Goal: Transaction & Acquisition: Purchase product/service

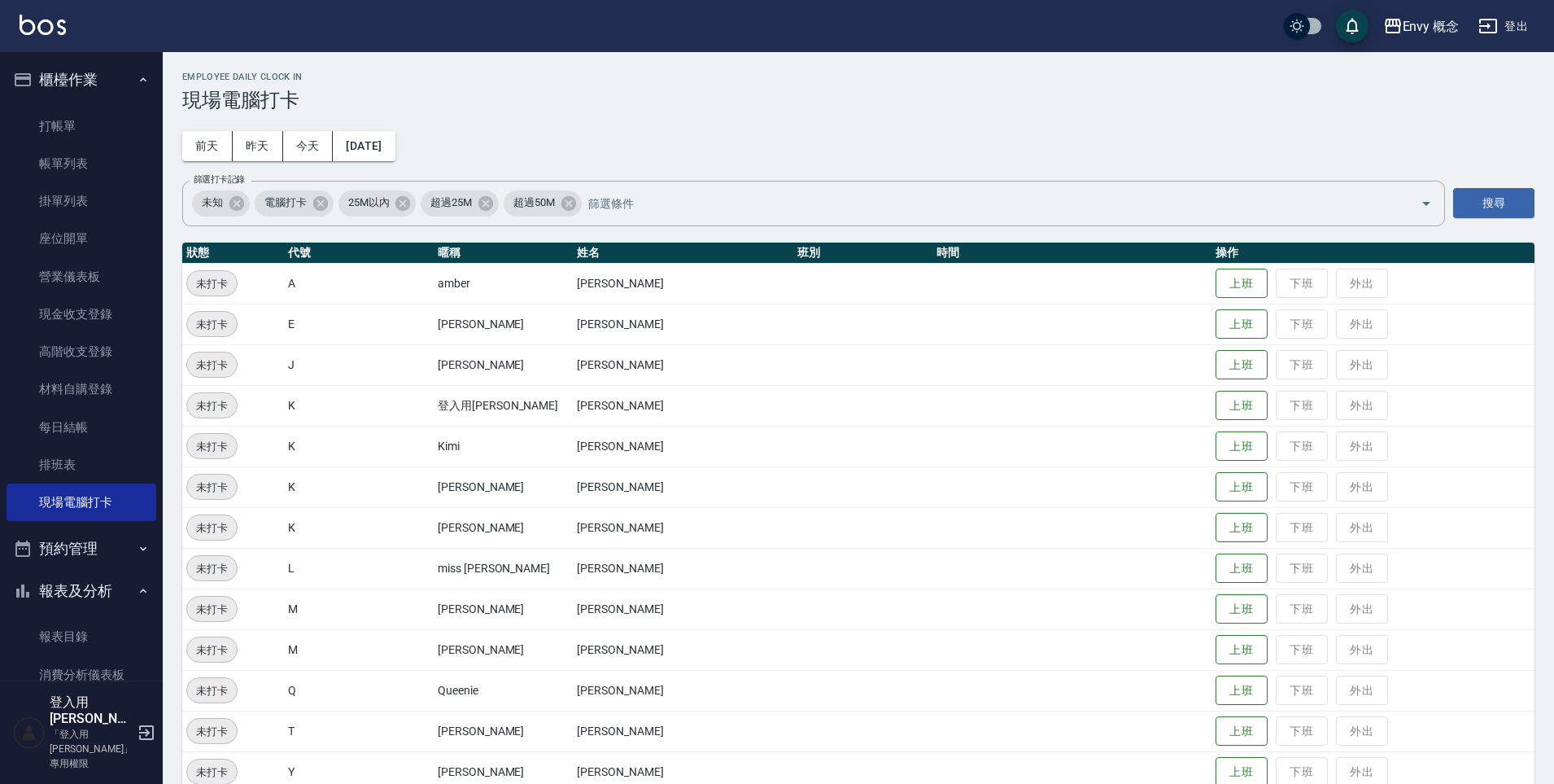
scroll to position [272, 0]
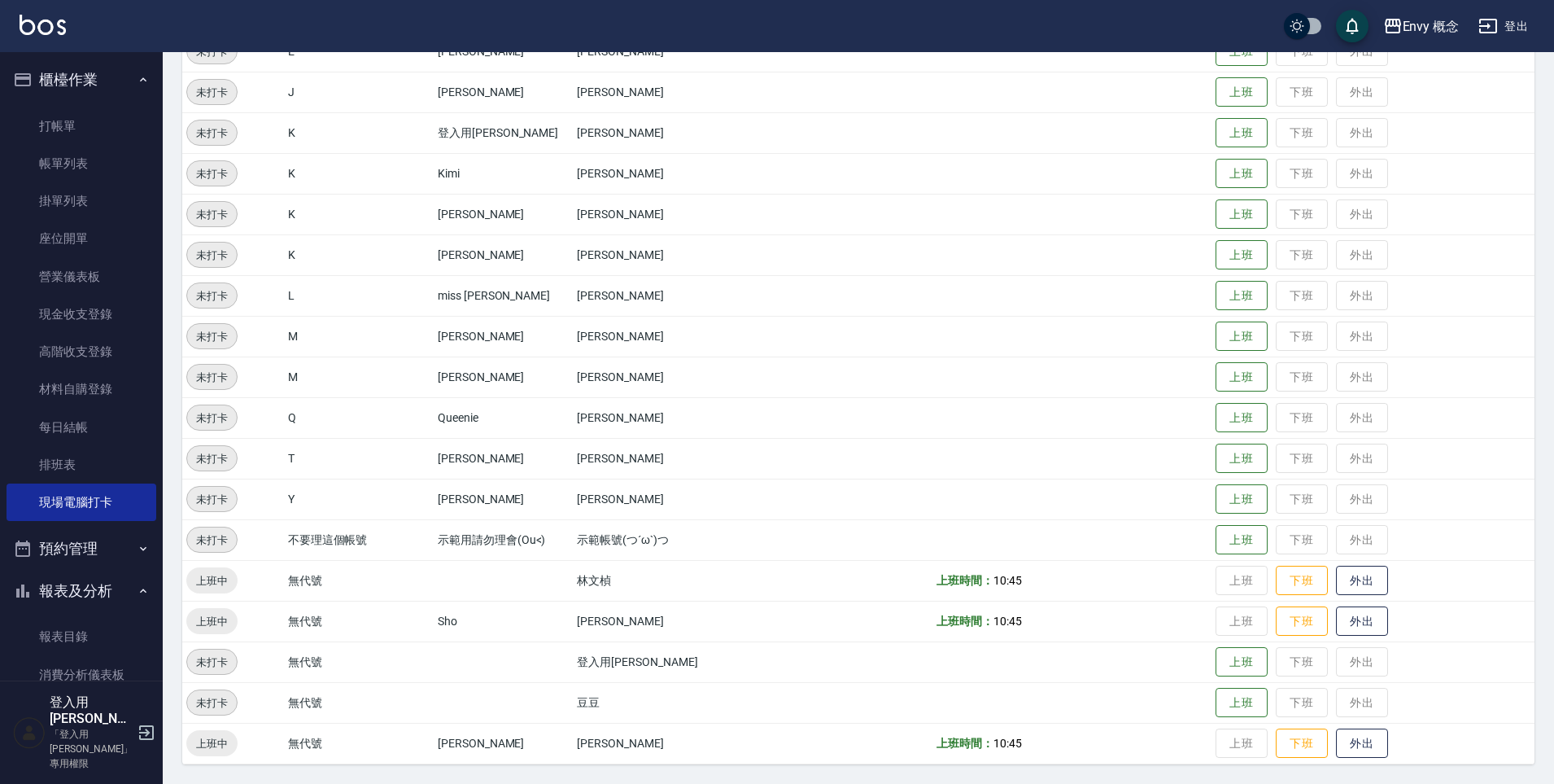
click at [58, 110] on link "打帳單" at bounding box center [81, 127] width 149 height 38
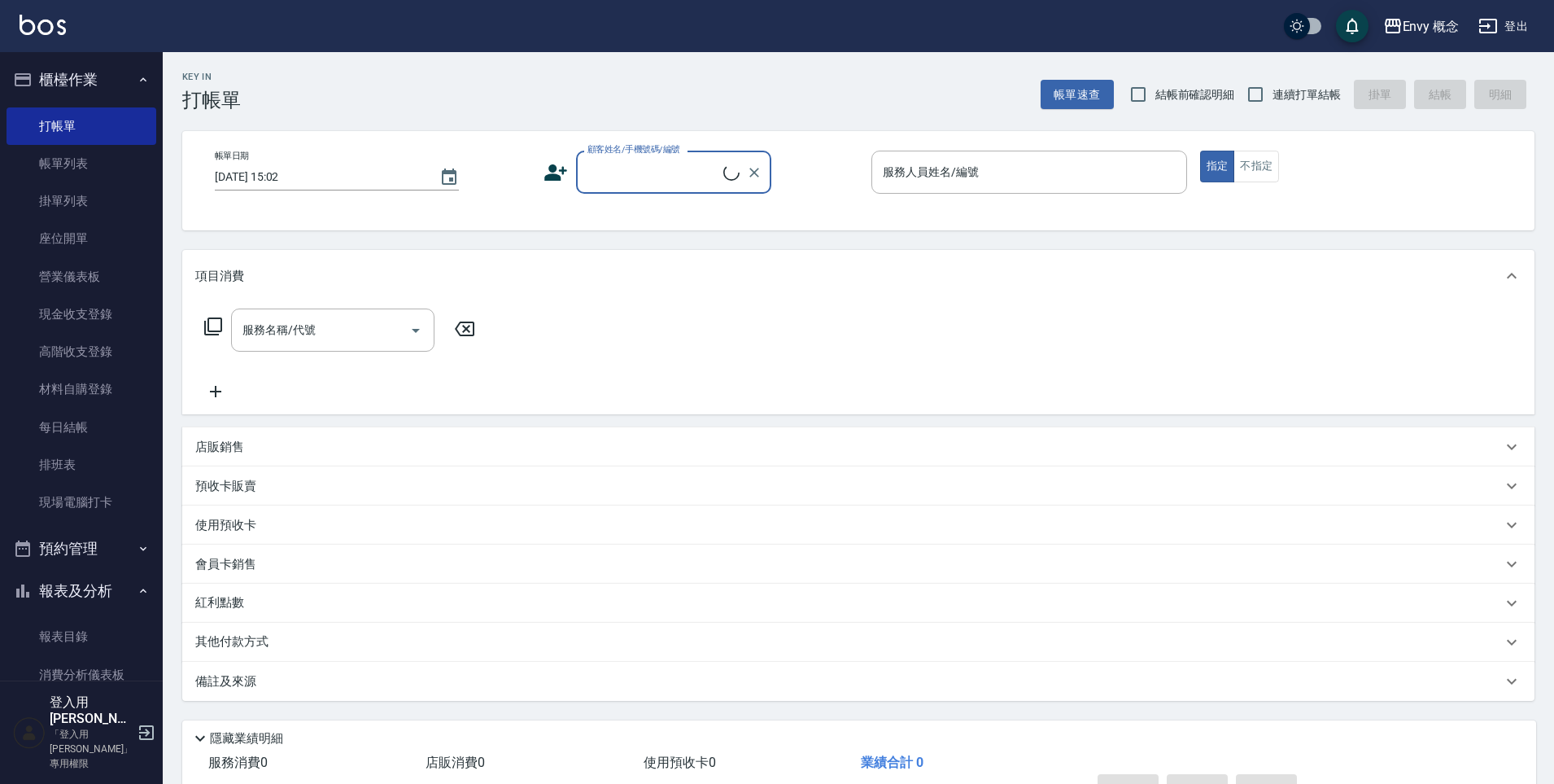
click at [620, 174] on input "顧客姓名/手機號碼/編號" at bounding box center [654, 172] width 140 height 28
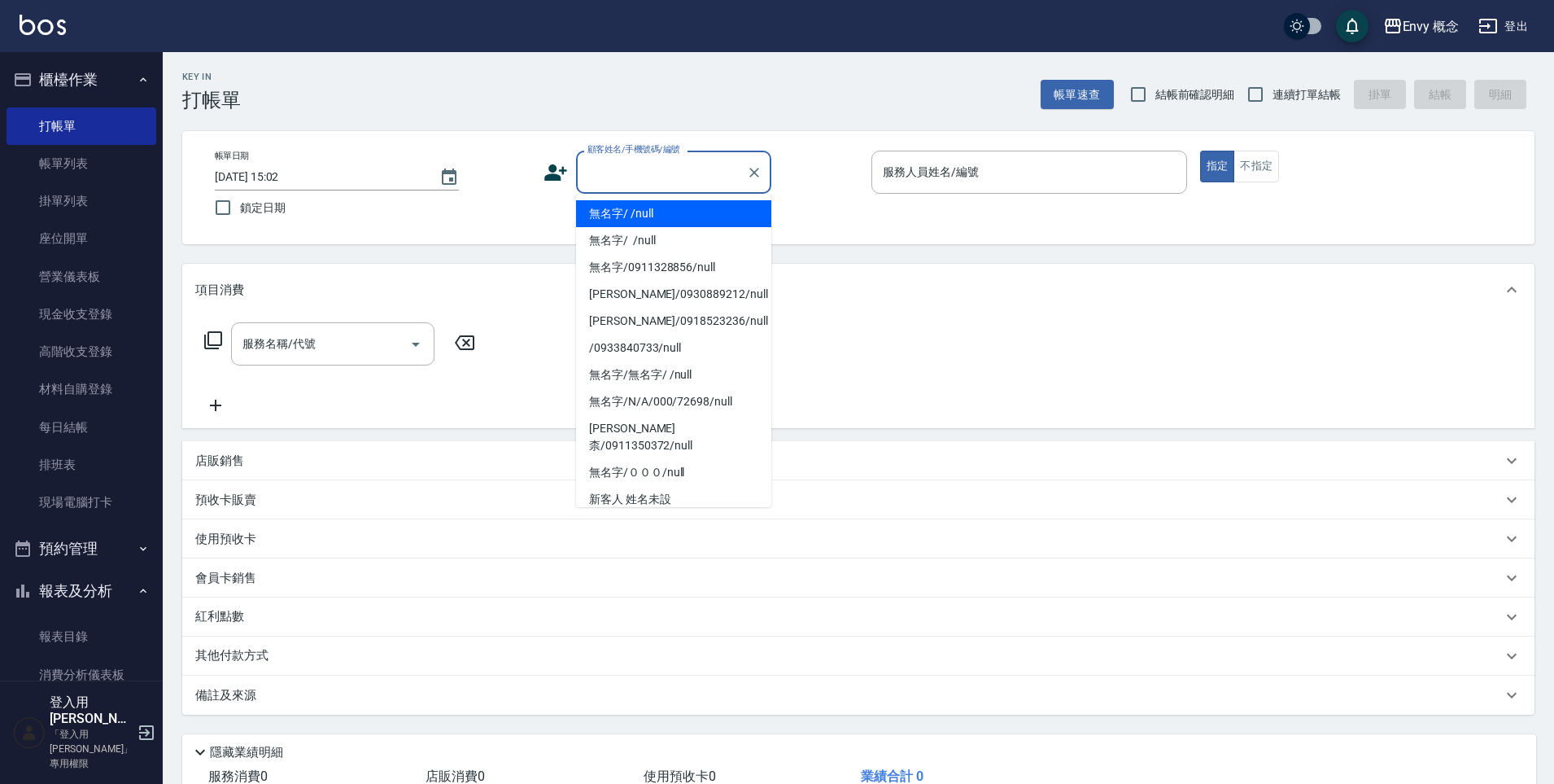
click at [626, 207] on li "無名字/ /null" at bounding box center [673, 214] width 195 height 26
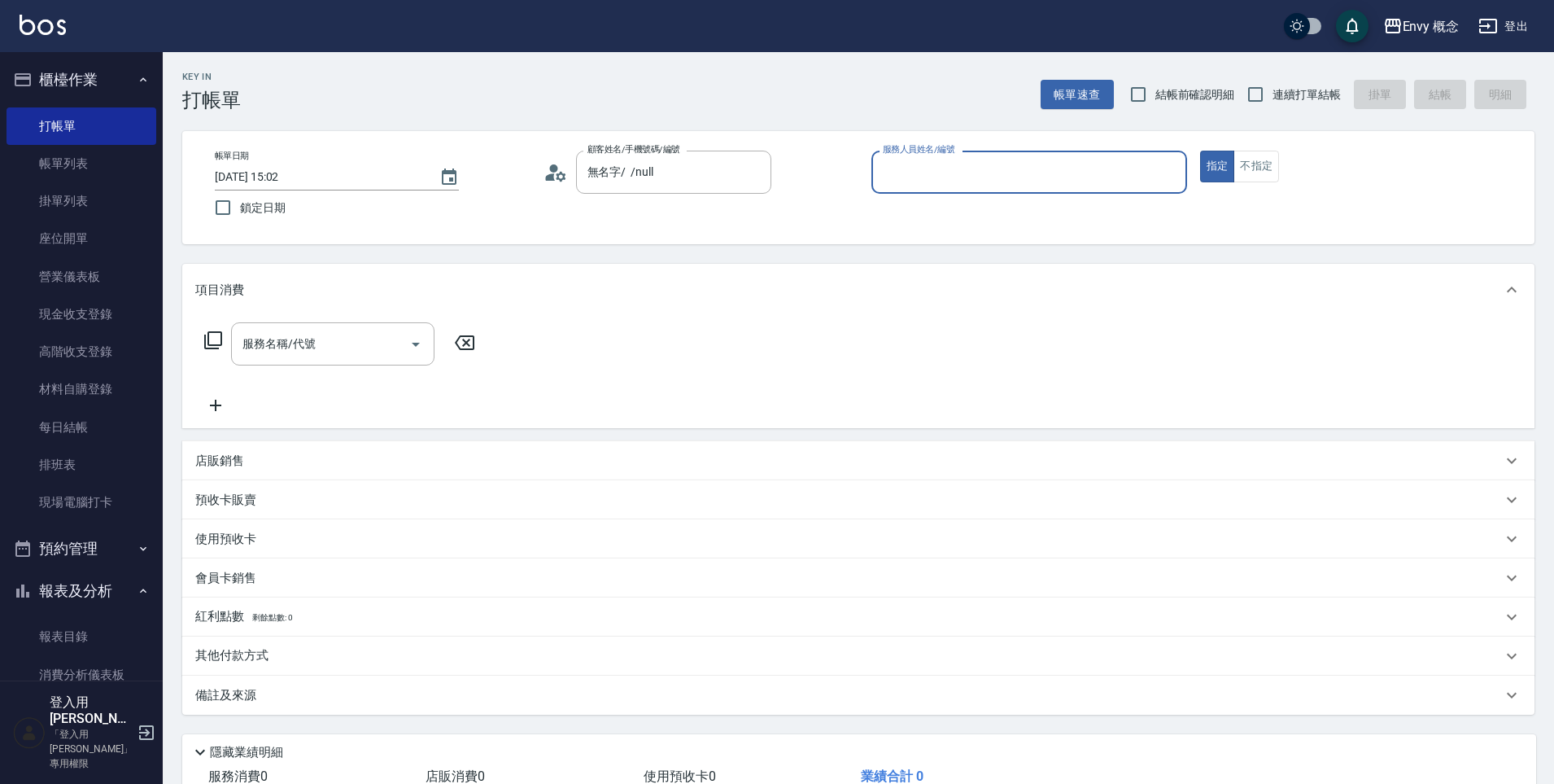
type input "無名字/ /null"
click at [928, 166] on input "服務人員姓名/編號" at bounding box center [1029, 172] width 301 height 28
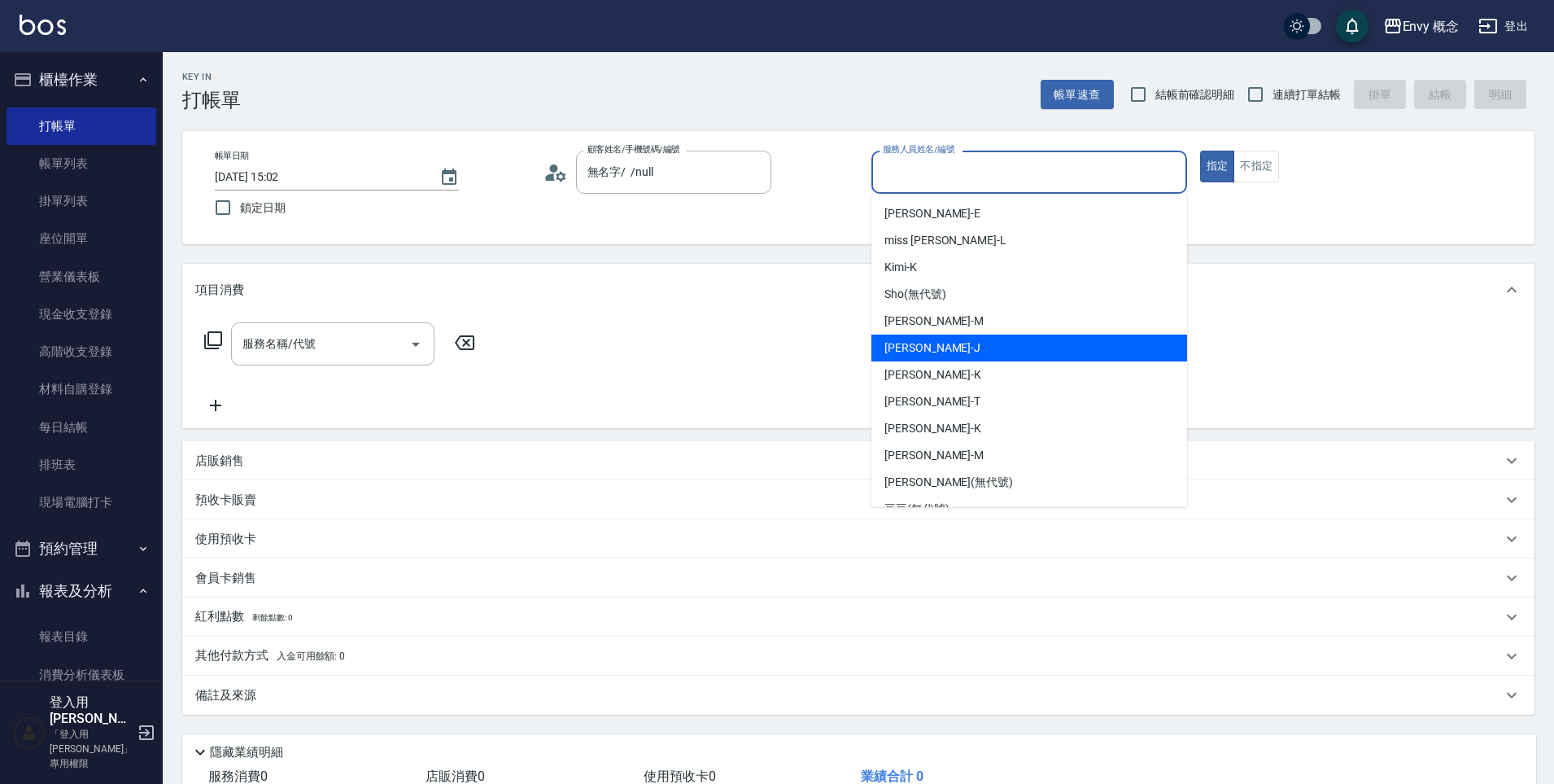
click at [928, 355] on div "[PERSON_NAME]" at bounding box center [1029, 348] width 316 height 26
type input "[PERSON_NAME]"
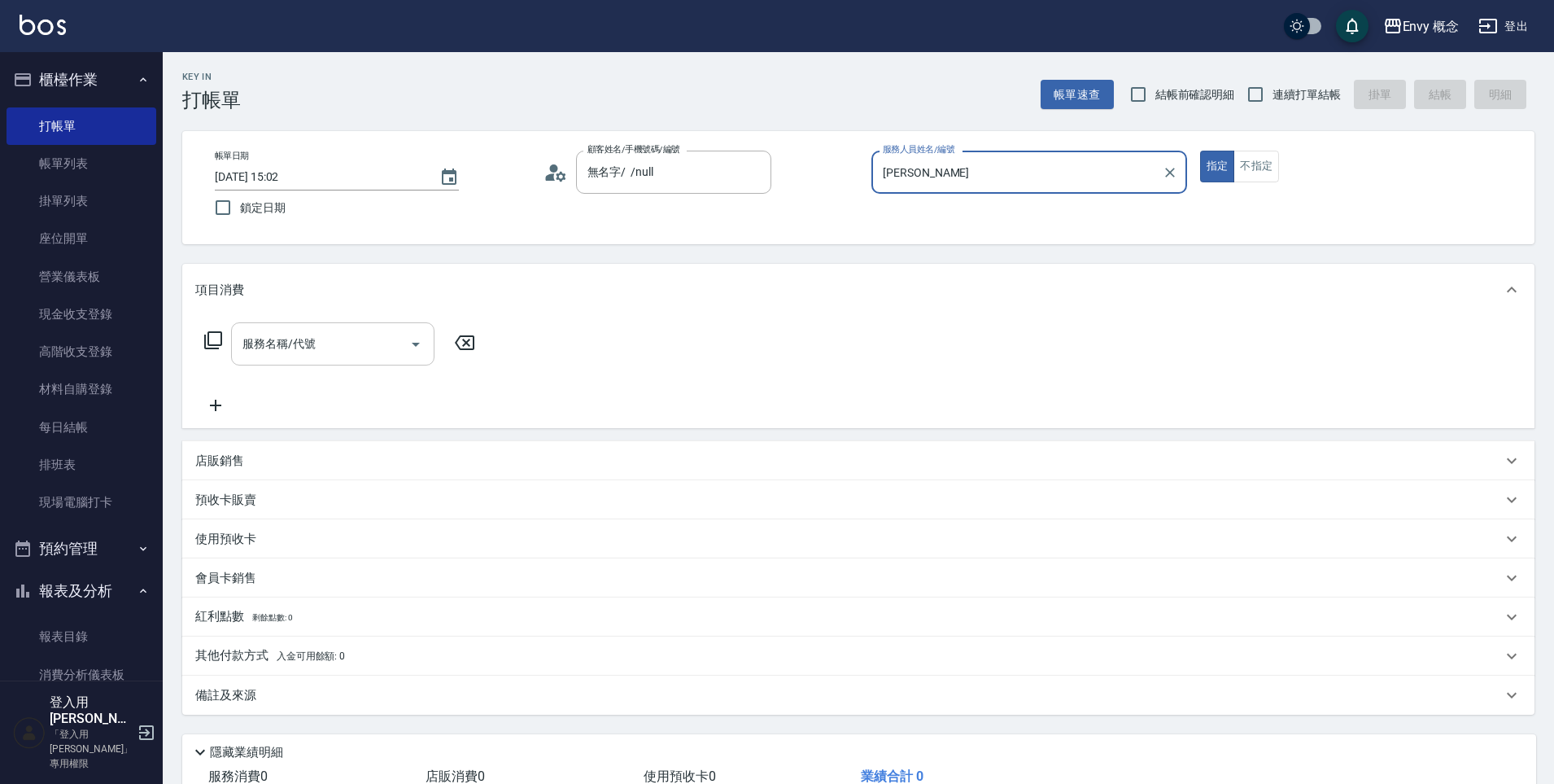
click at [357, 355] on input "服務名稱/代號" at bounding box center [321, 343] width 165 height 28
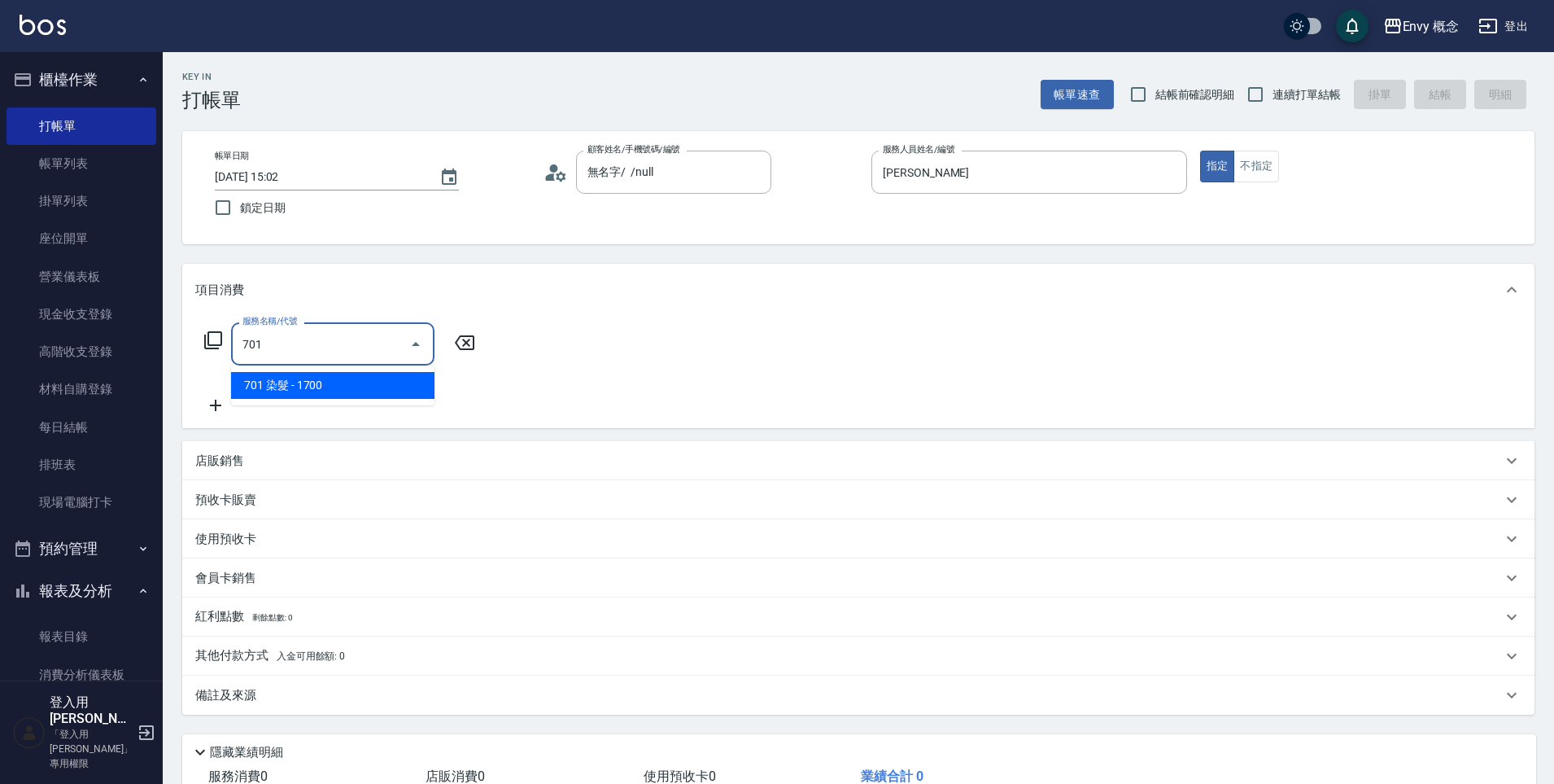
type input "701 染髮(701)"
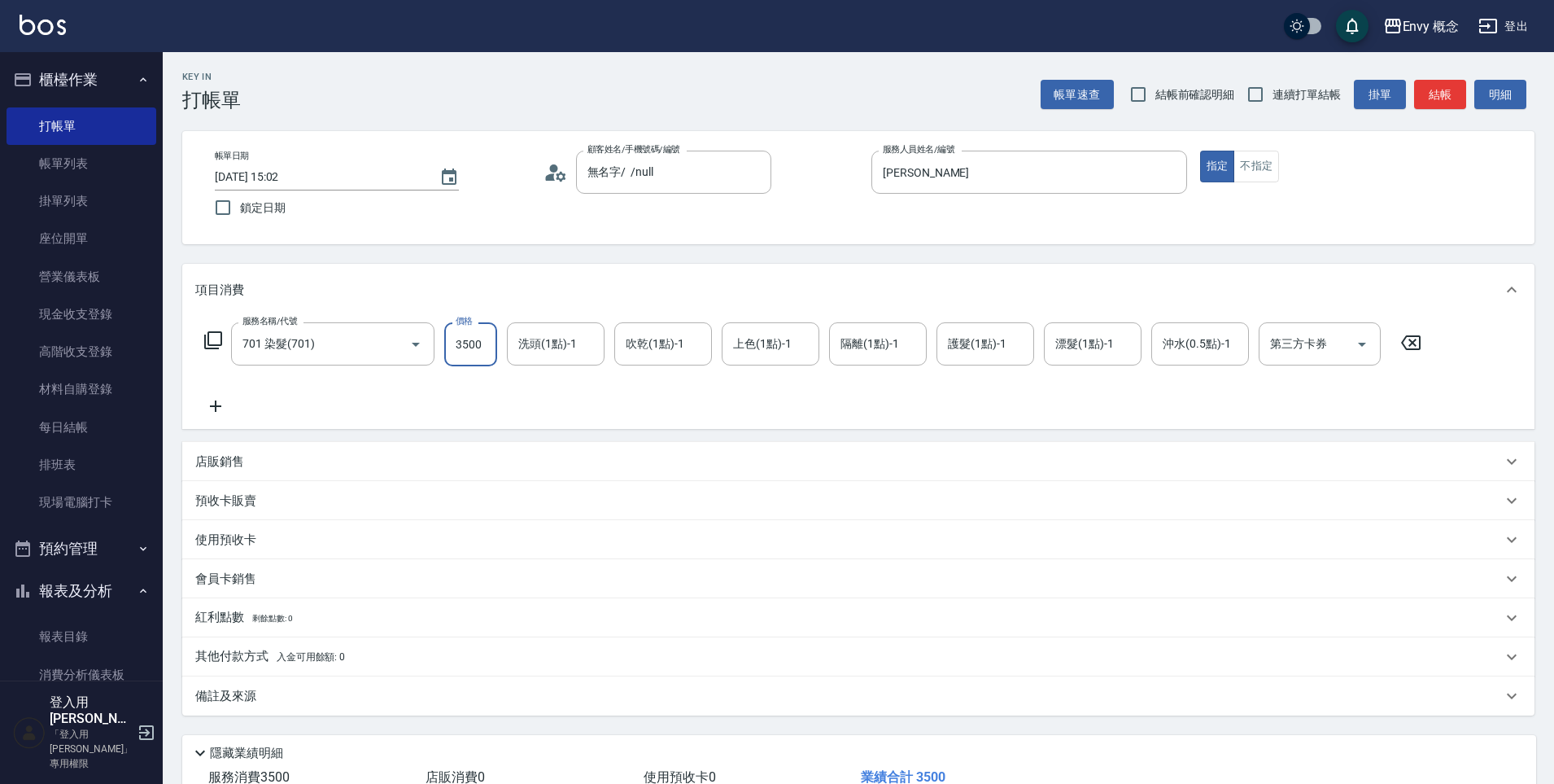
type input "3500"
click at [236, 654] on p "其他付款方式 入金可用餘額: 0" at bounding box center [270, 656] width 149 height 18
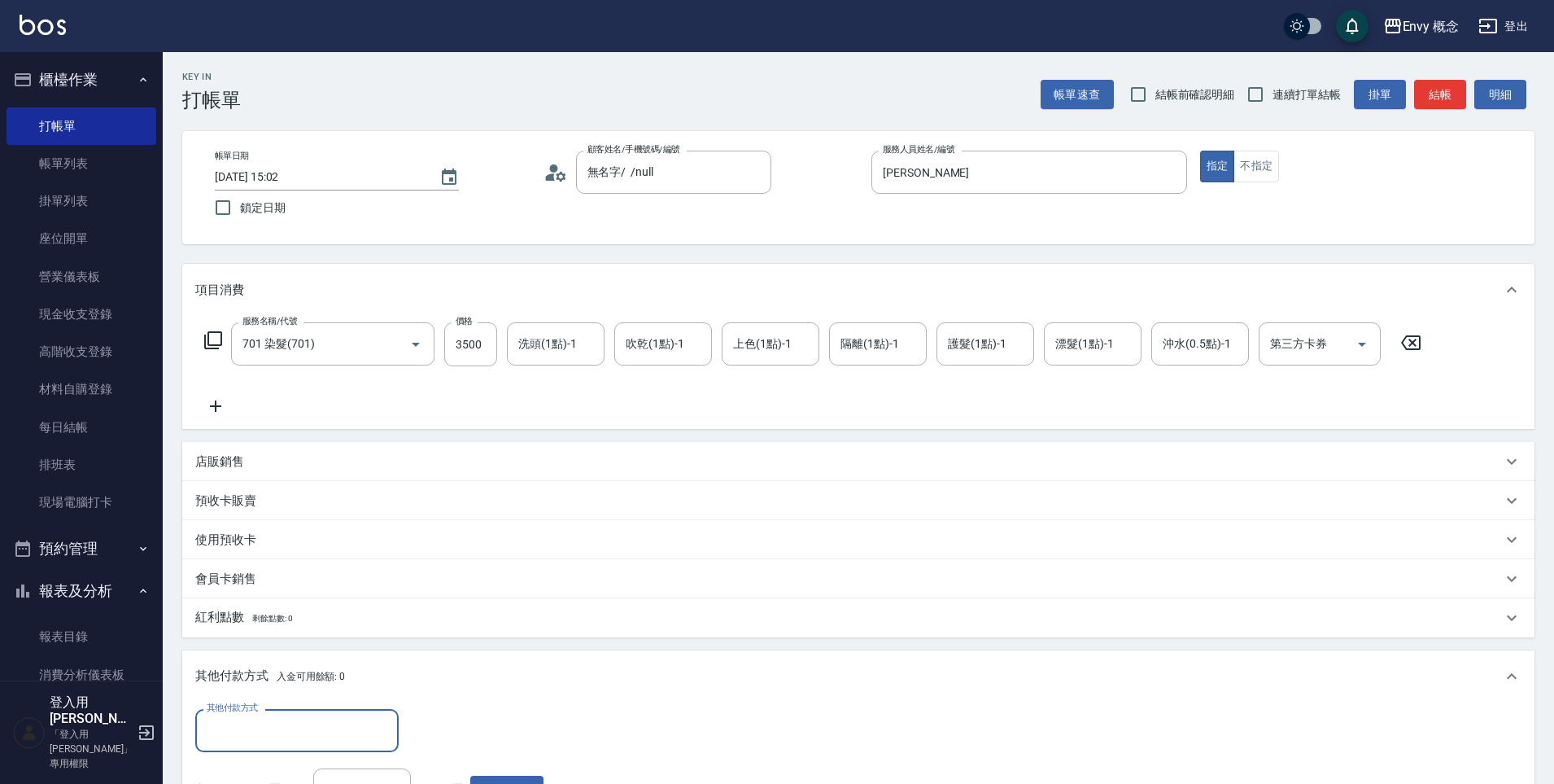
scroll to position [1, 0]
click at [253, 731] on input "其他付款方式" at bounding box center [297, 730] width 189 height 28
drag, startPoint x: 256, startPoint y: 655, endPoint x: 264, endPoint y: 629, distance: 27.2
click at [256, 655] on span "信用卡" at bounding box center [296, 662] width 203 height 26
type input "信用卡"
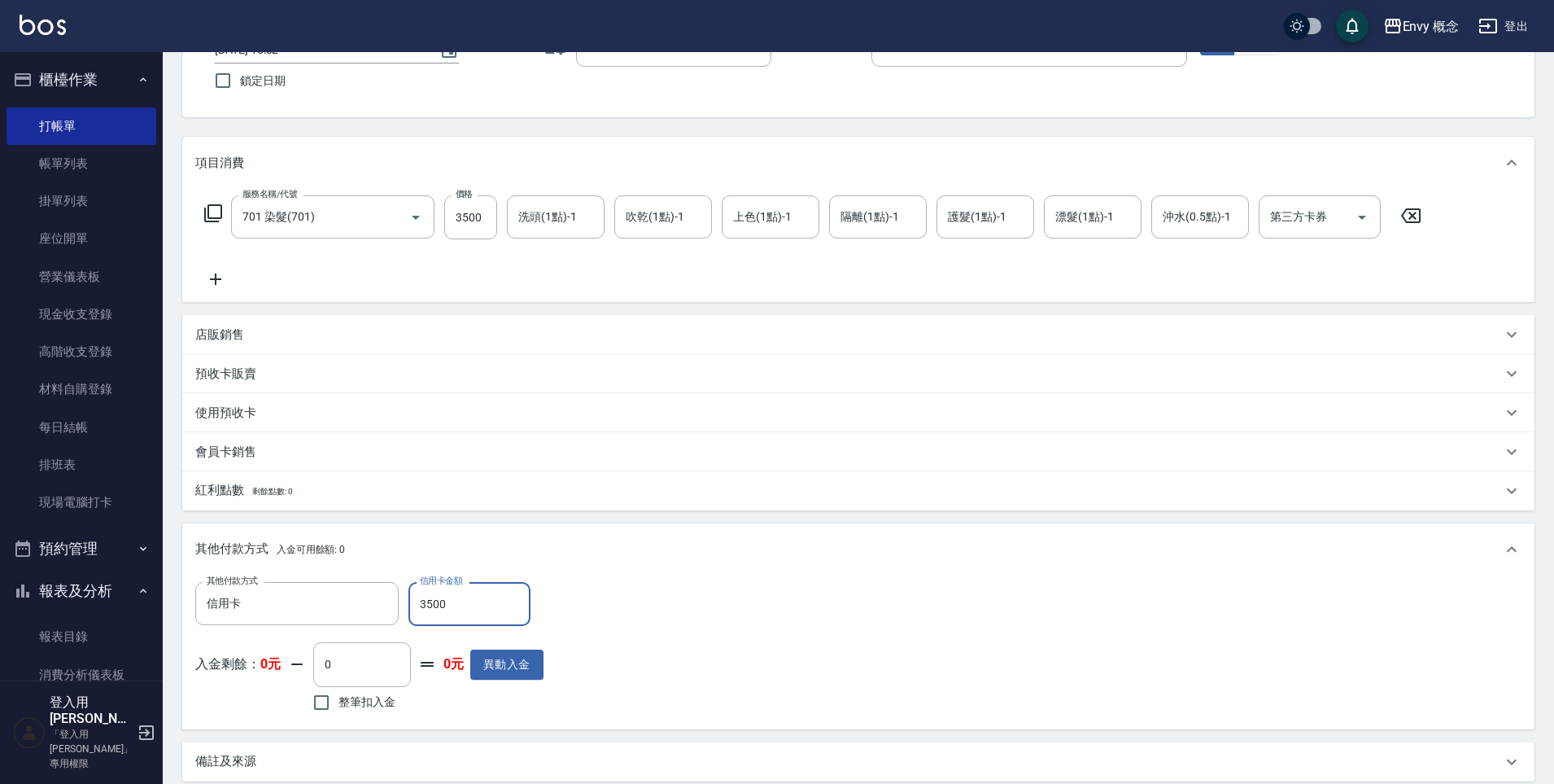
scroll to position [308, 0]
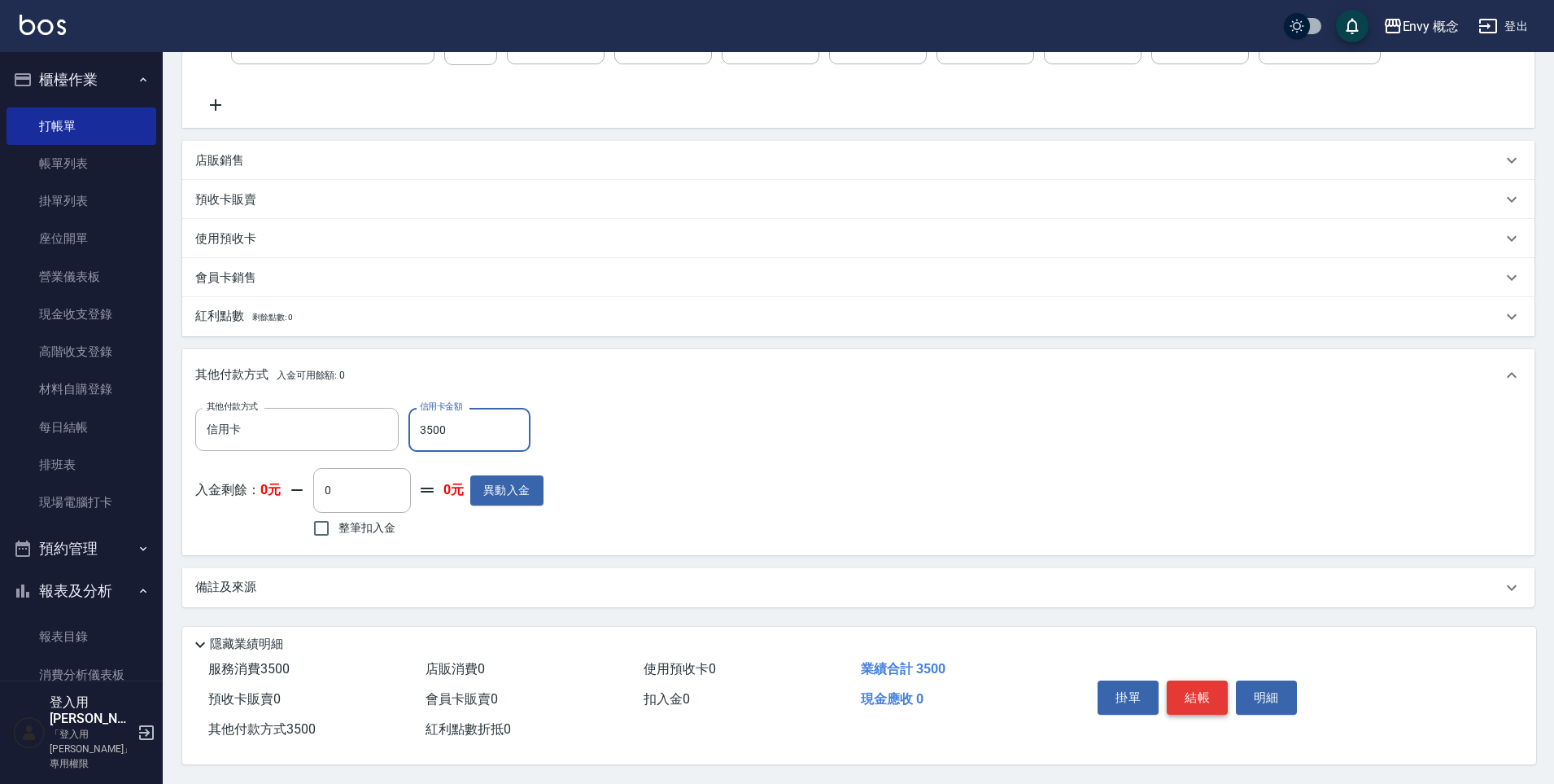
type input "3500"
click at [1194, 688] on button "結帳" at bounding box center [1197, 697] width 61 height 34
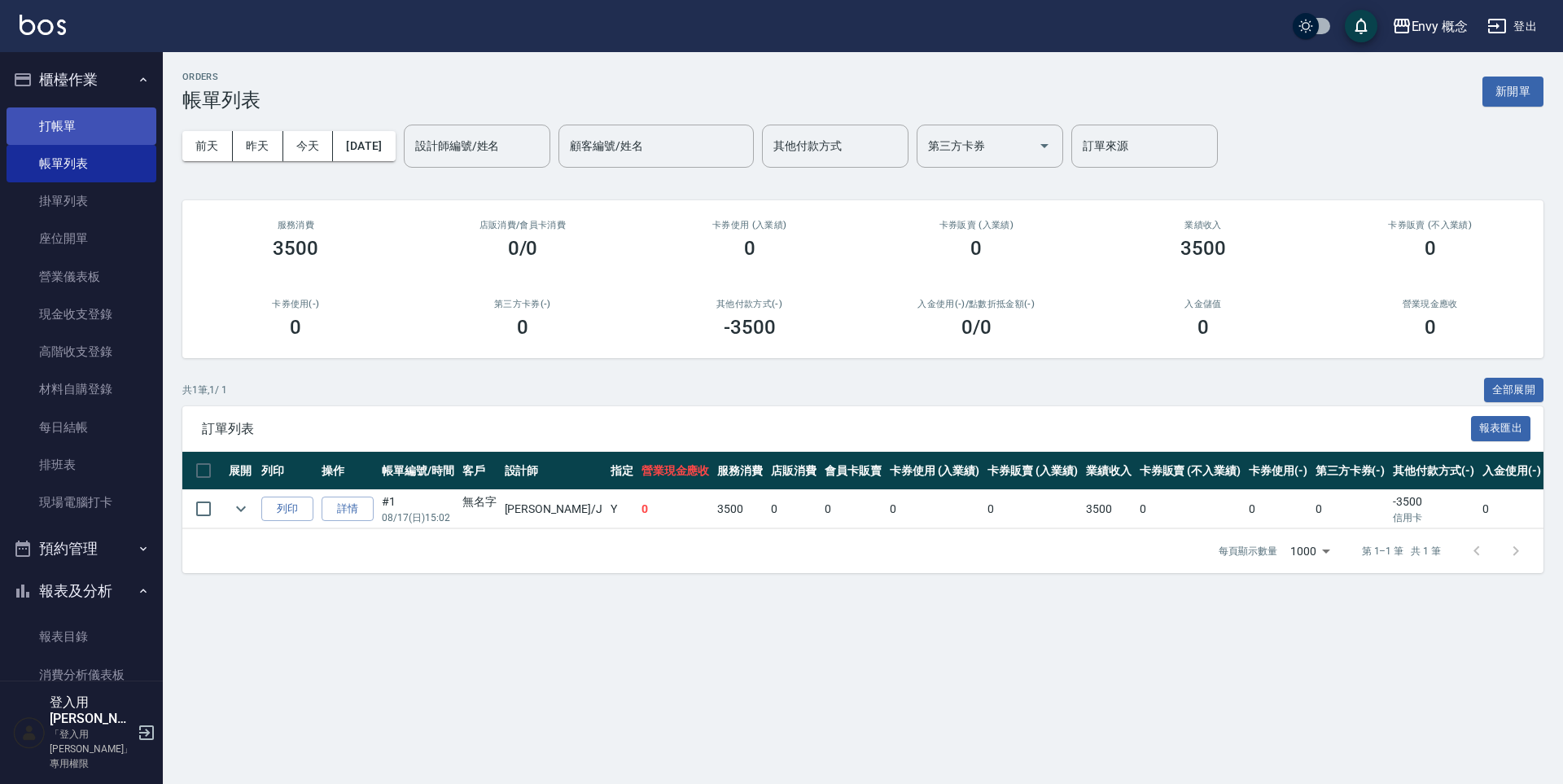
click at [36, 124] on link "打帳單" at bounding box center [81, 127] width 149 height 38
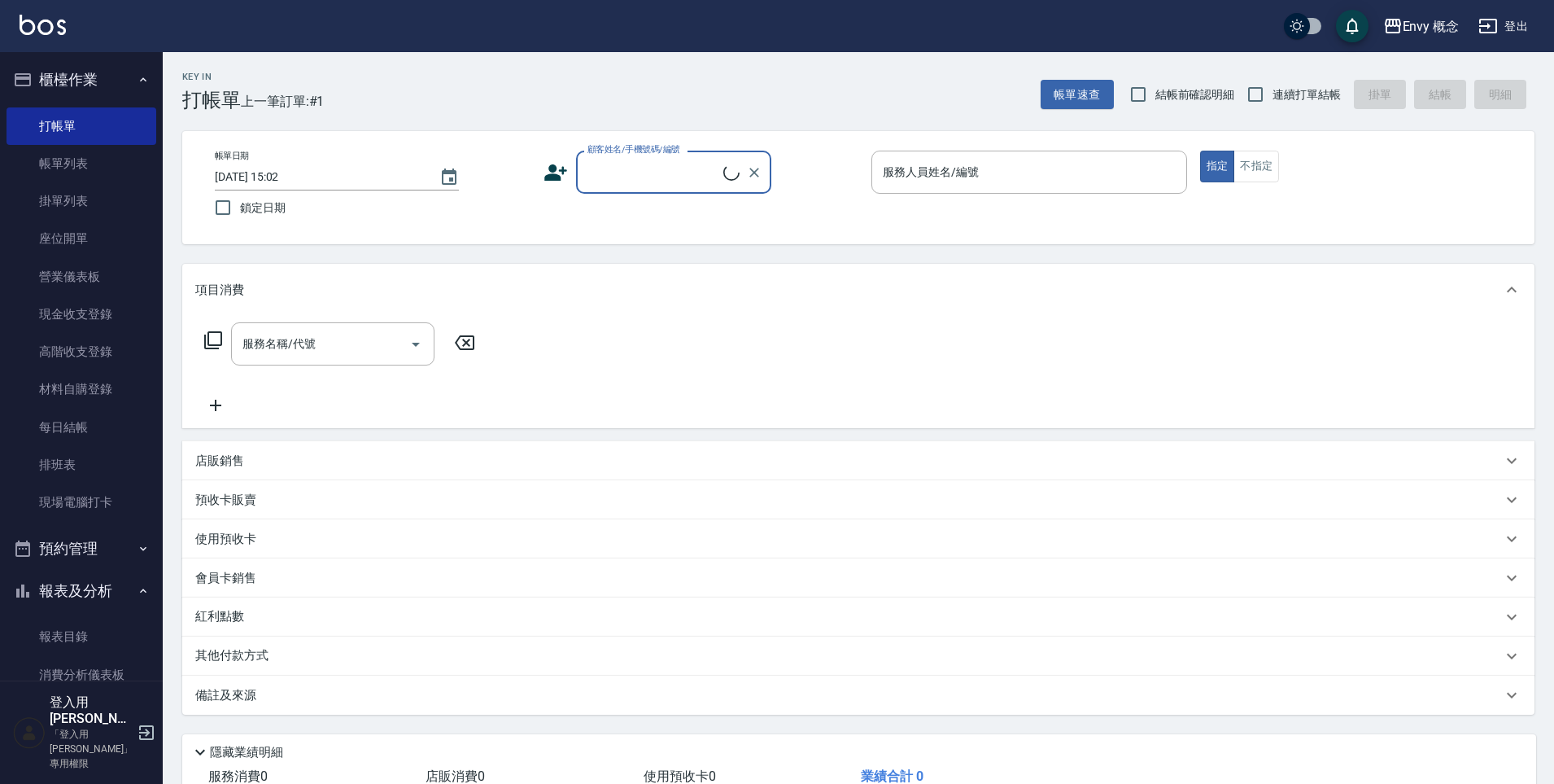
click at [675, 172] on input "顧客姓名/手機號碼/編號" at bounding box center [654, 172] width 140 height 28
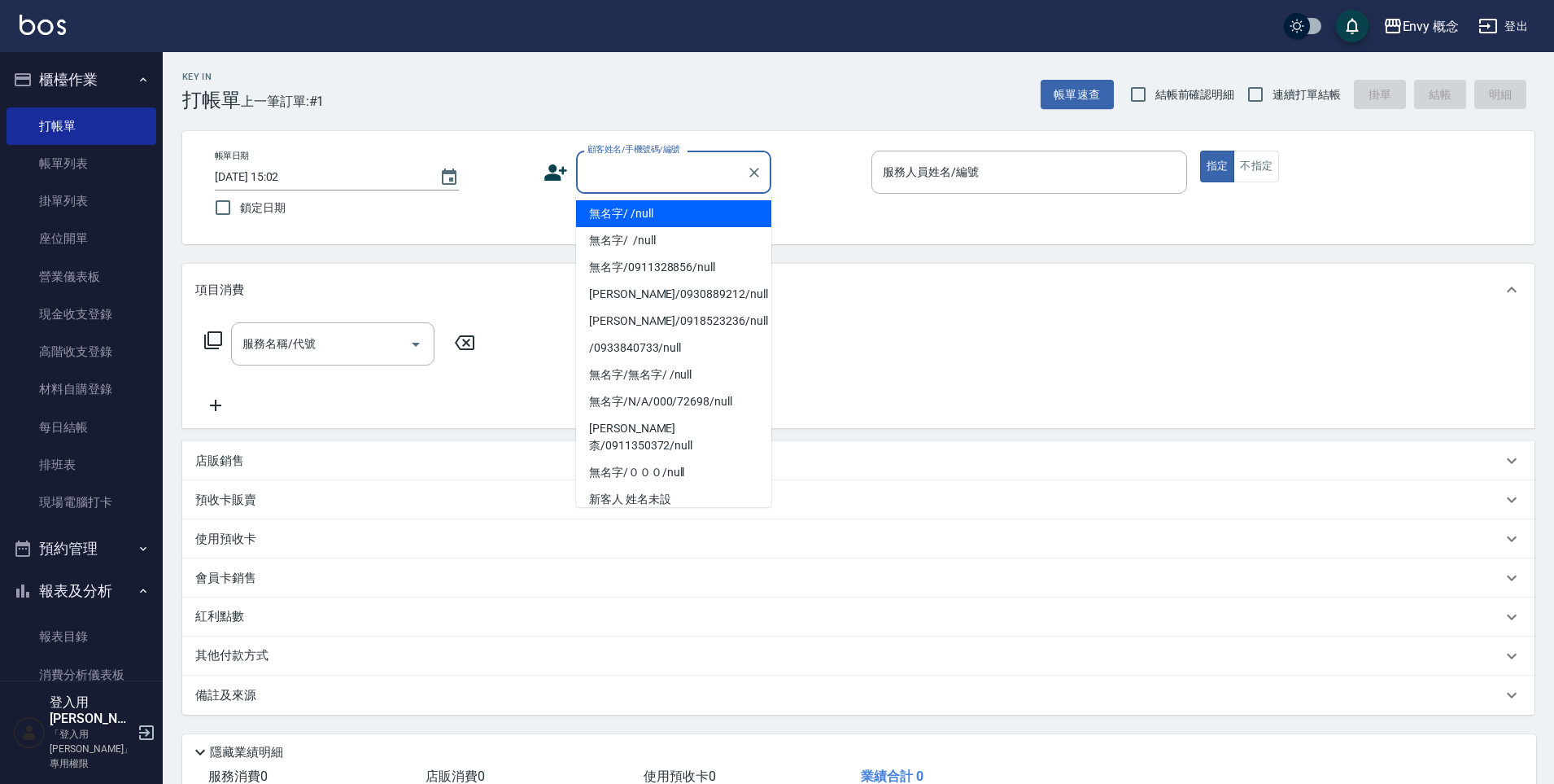
click at [682, 197] on ul "無名字/ /null 無名字/ /null 無名字/0911328856/null [PERSON_NAME]/0930889212/null [PERSON…" at bounding box center [673, 350] width 195 height 313
click at [686, 206] on li "無名字/ /null" at bounding box center [673, 214] width 195 height 26
type input "無名字/ /null"
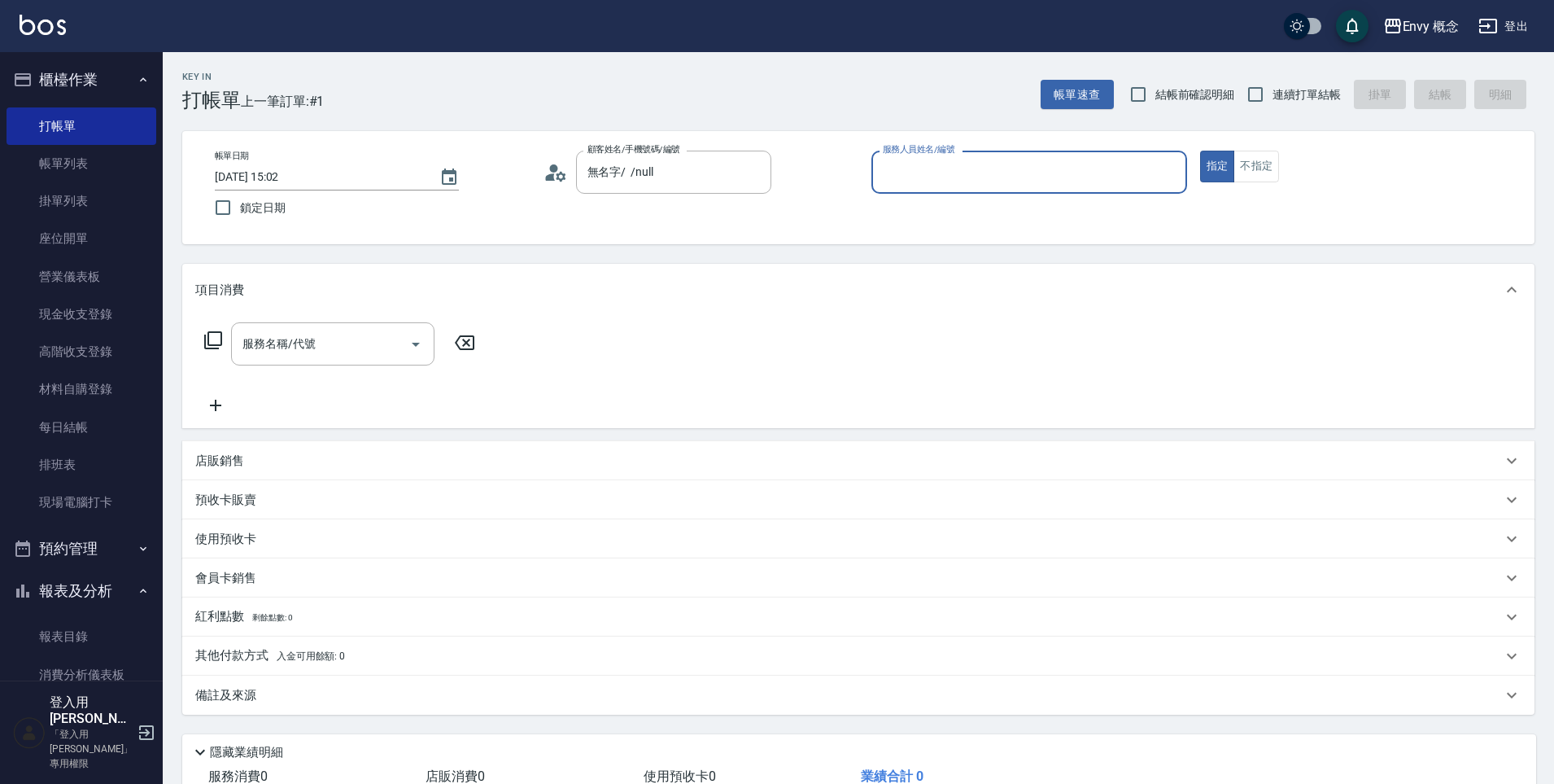
click at [925, 166] on input "服務人員姓名/編號" at bounding box center [1029, 172] width 301 height 28
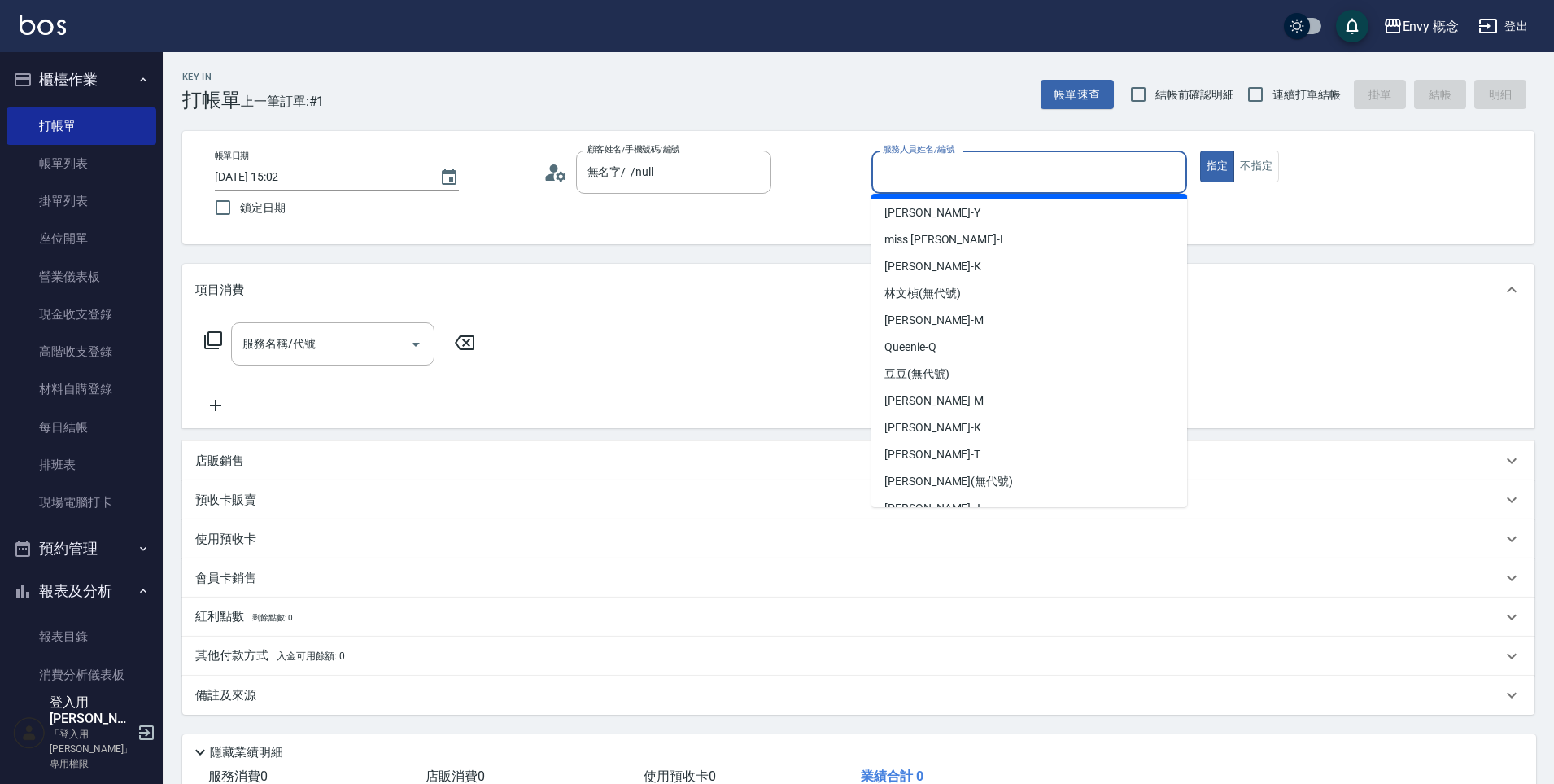
scroll to position [130, 0]
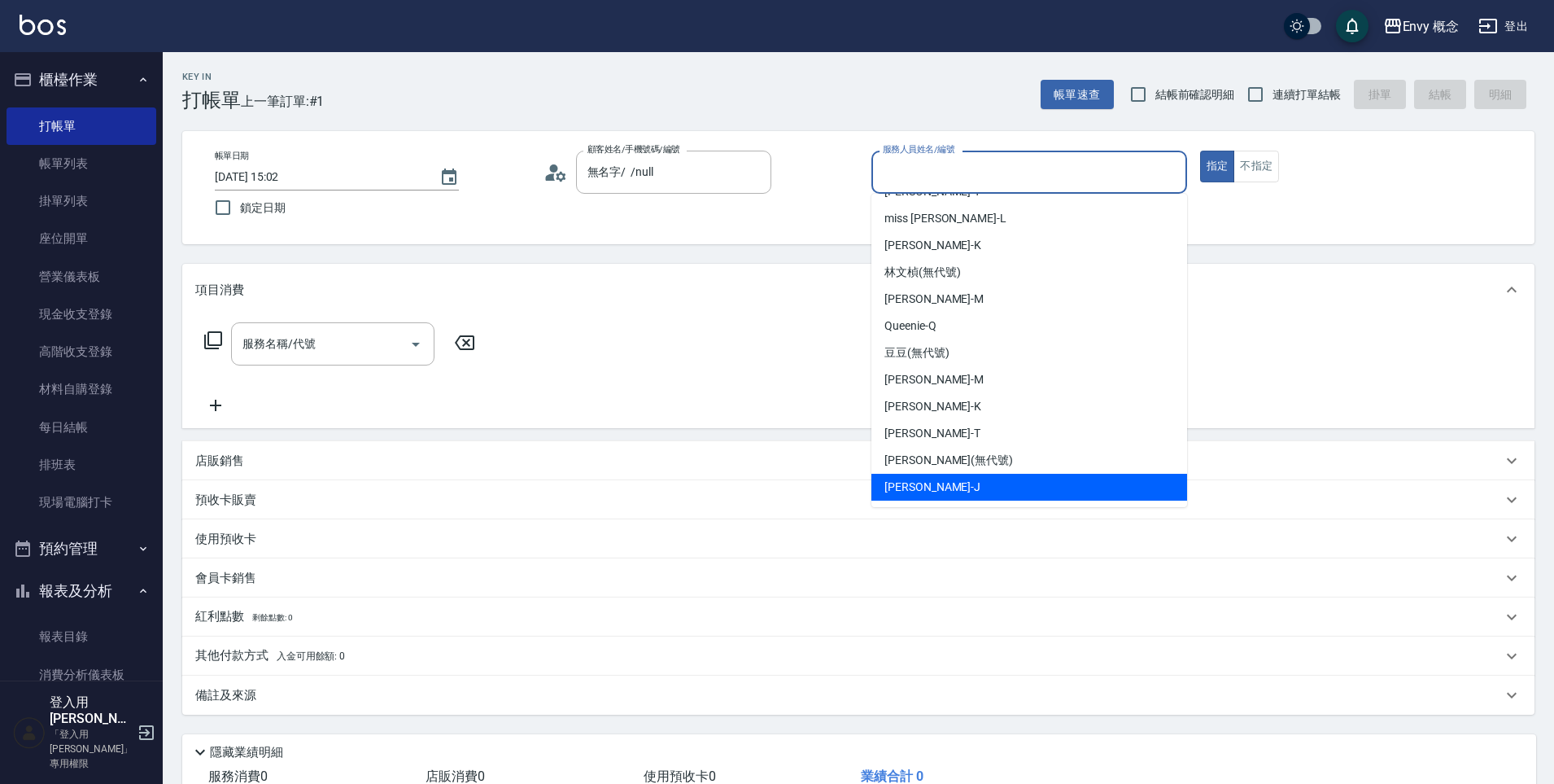
drag, startPoint x: 930, startPoint y: 487, endPoint x: 915, endPoint y: 482, distance: 15.8
click at [930, 488] on div "[PERSON_NAME]" at bounding box center [1029, 487] width 316 height 26
type input "[PERSON_NAME]"
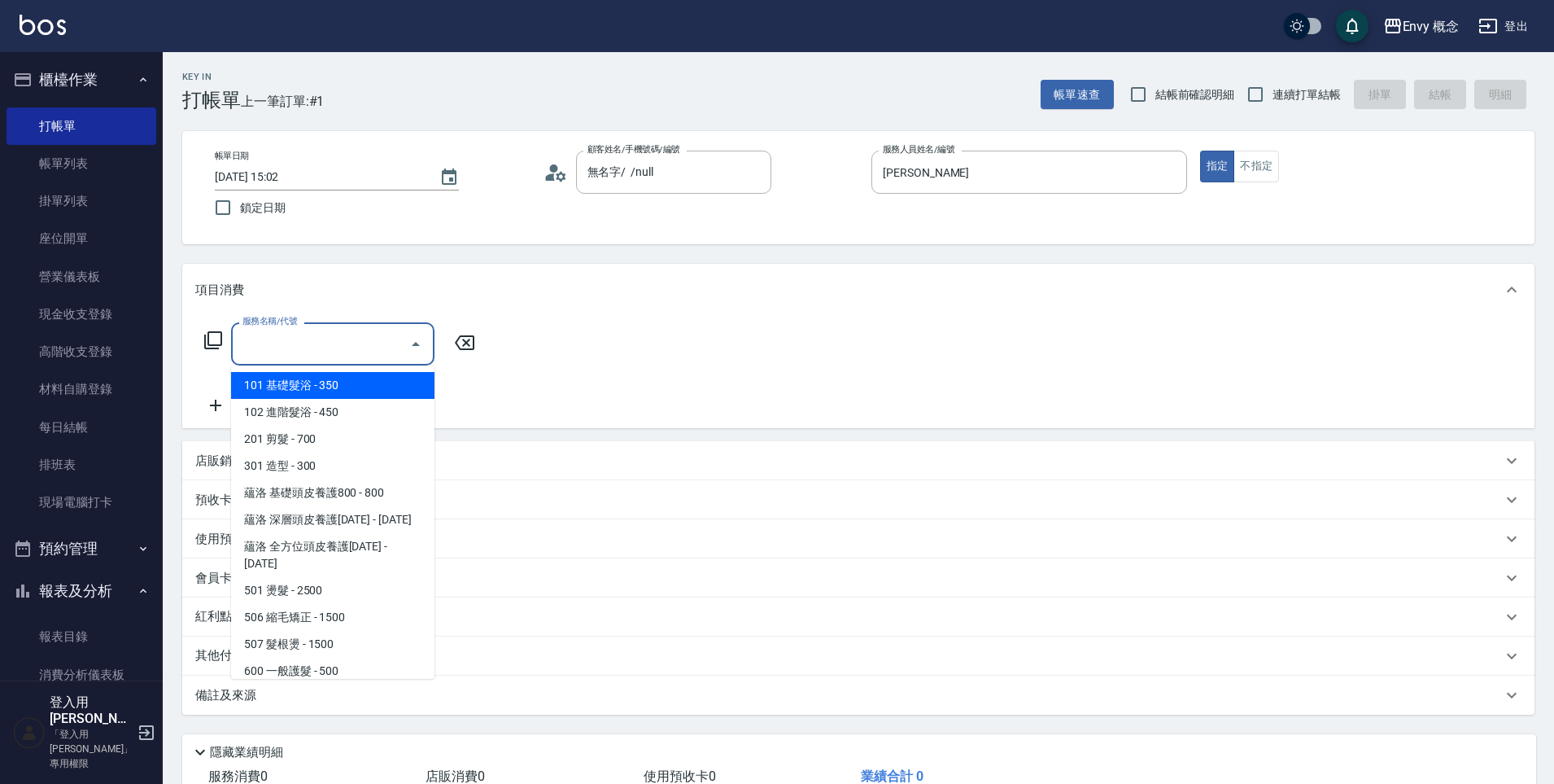
click at [288, 338] on div "服務名稱/代號 服務名稱/代號" at bounding box center [332, 344] width 203 height 44
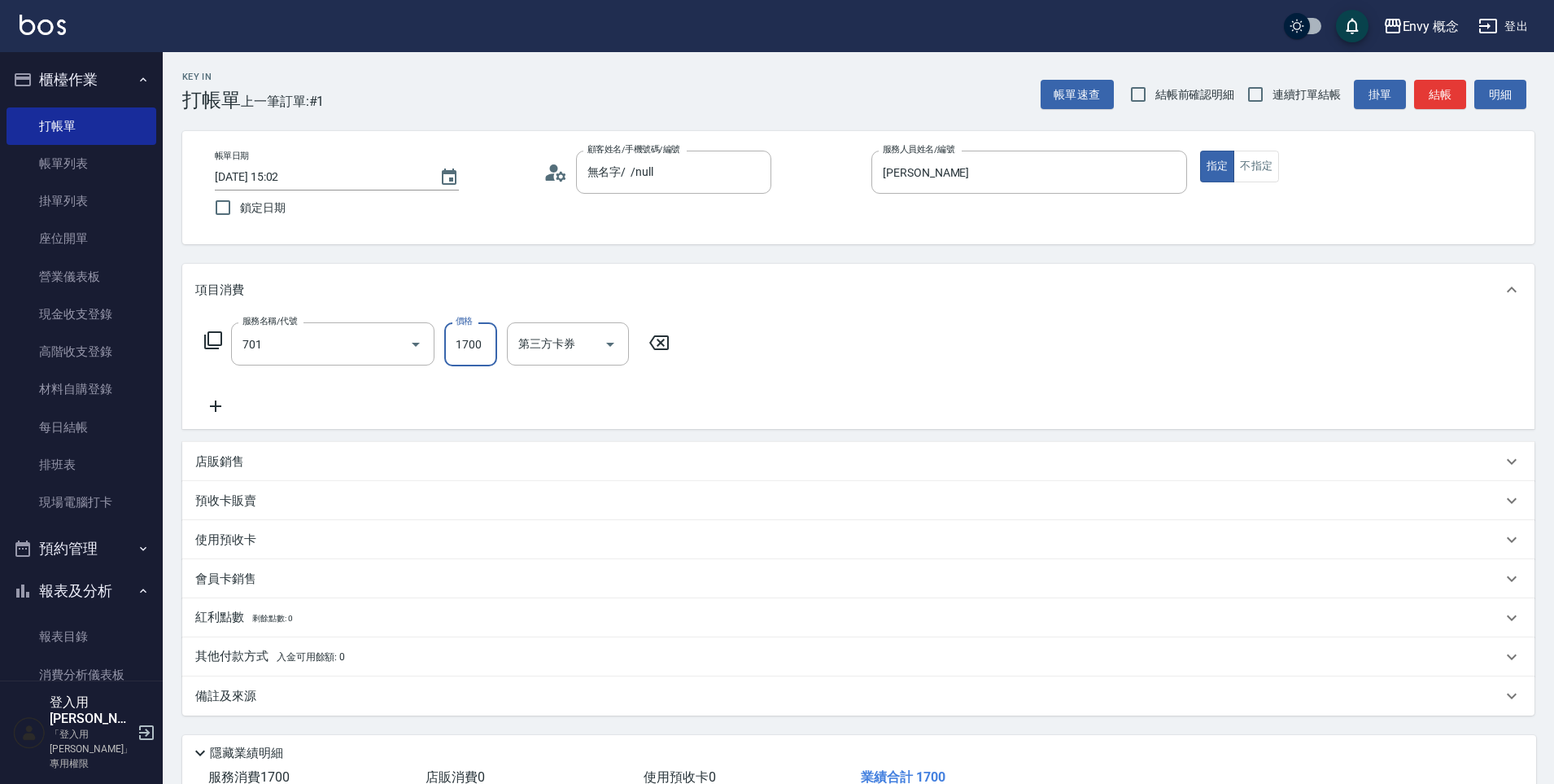
type input "701 染髮(701)"
type input "3500"
click at [218, 656] on p "其他付款方式 入金可用餘額: 0" at bounding box center [270, 656] width 149 height 18
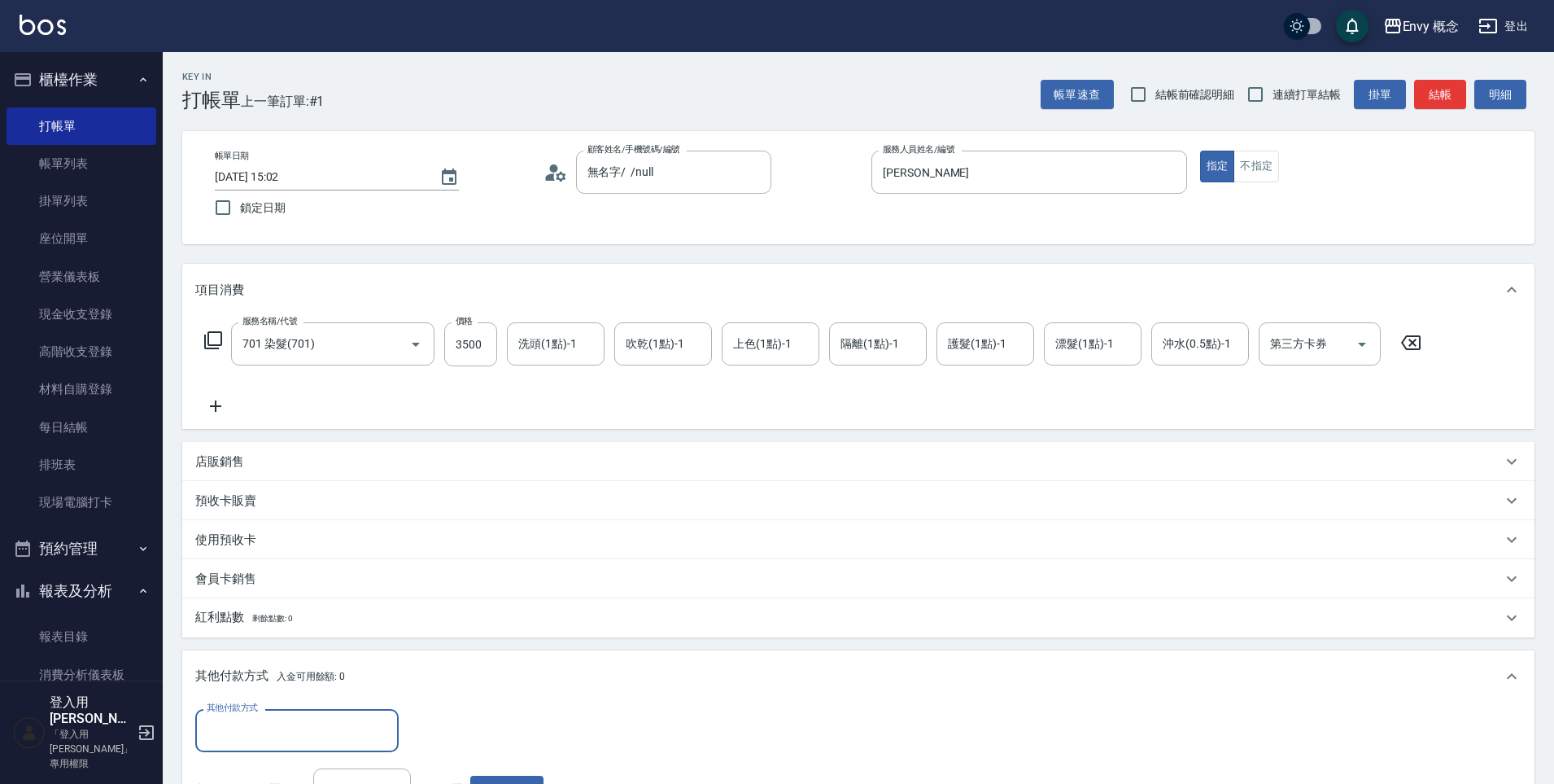
scroll to position [0, 0]
click at [253, 731] on input "其他付款方式" at bounding box center [297, 730] width 189 height 28
click at [255, 672] on ul "質感大吉現金券 轉帳 五倍券 Linepay Funnow 信用卡 台灣pay" at bounding box center [296, 608] width 203 height 201
click at [255, 672] on span "信用卡" at bounding box center [296, 662] width 203 height 26
type input "信用卡"
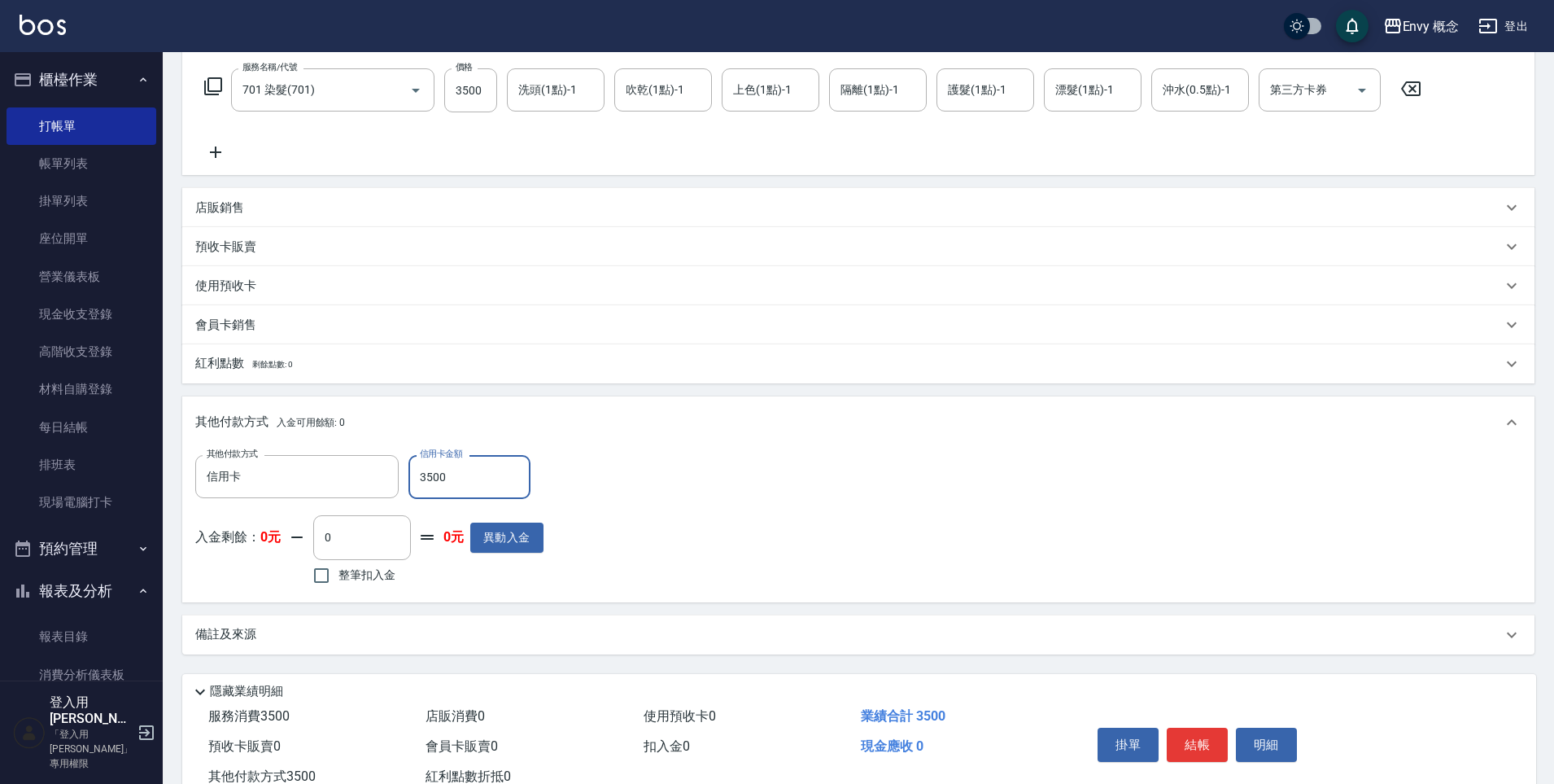
scroll to position [265, 0]
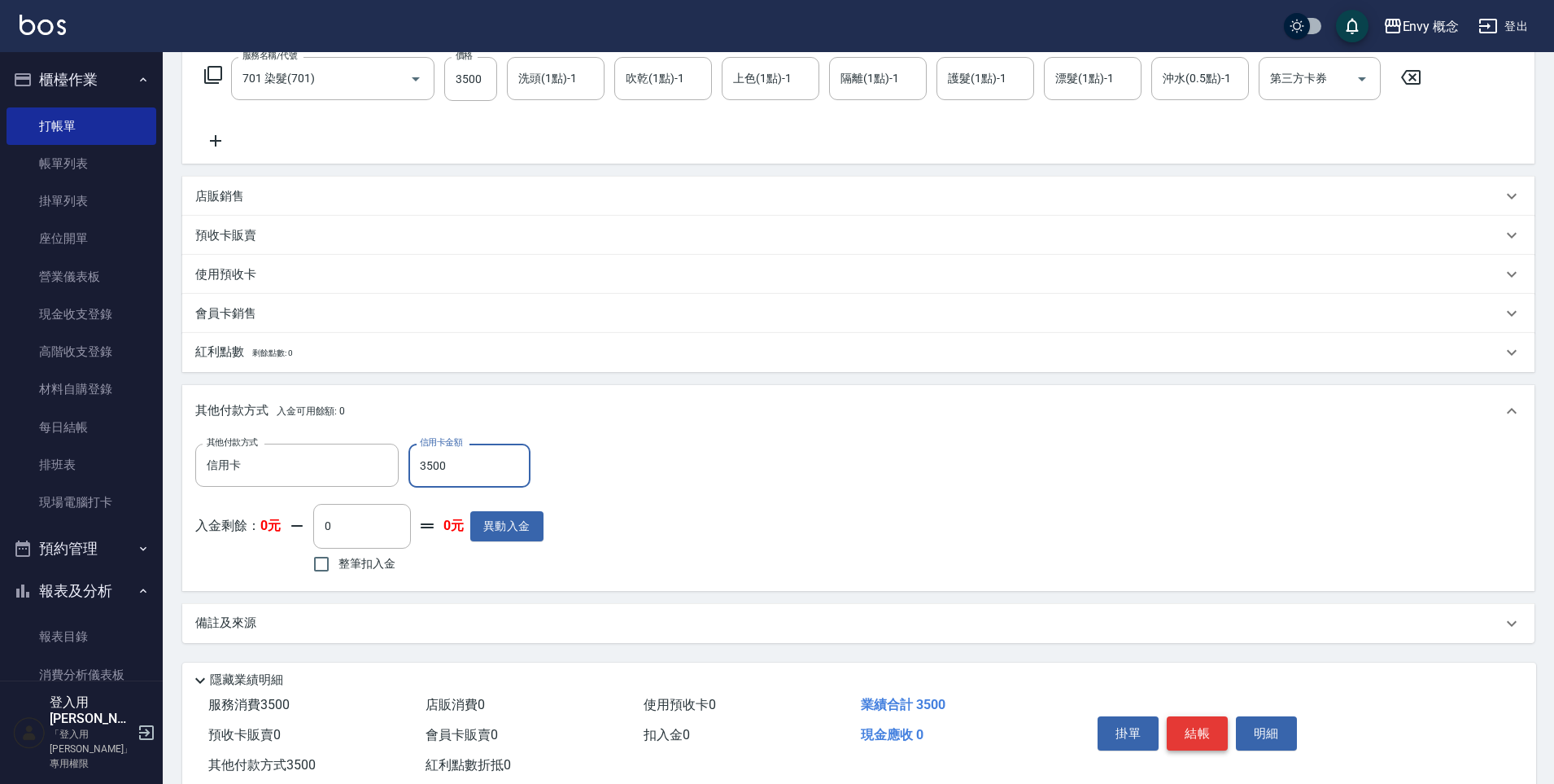
type input "3500"
click at [1214, 743] on button "結帳" at bounding box center [1197, 733] width 61 height 34
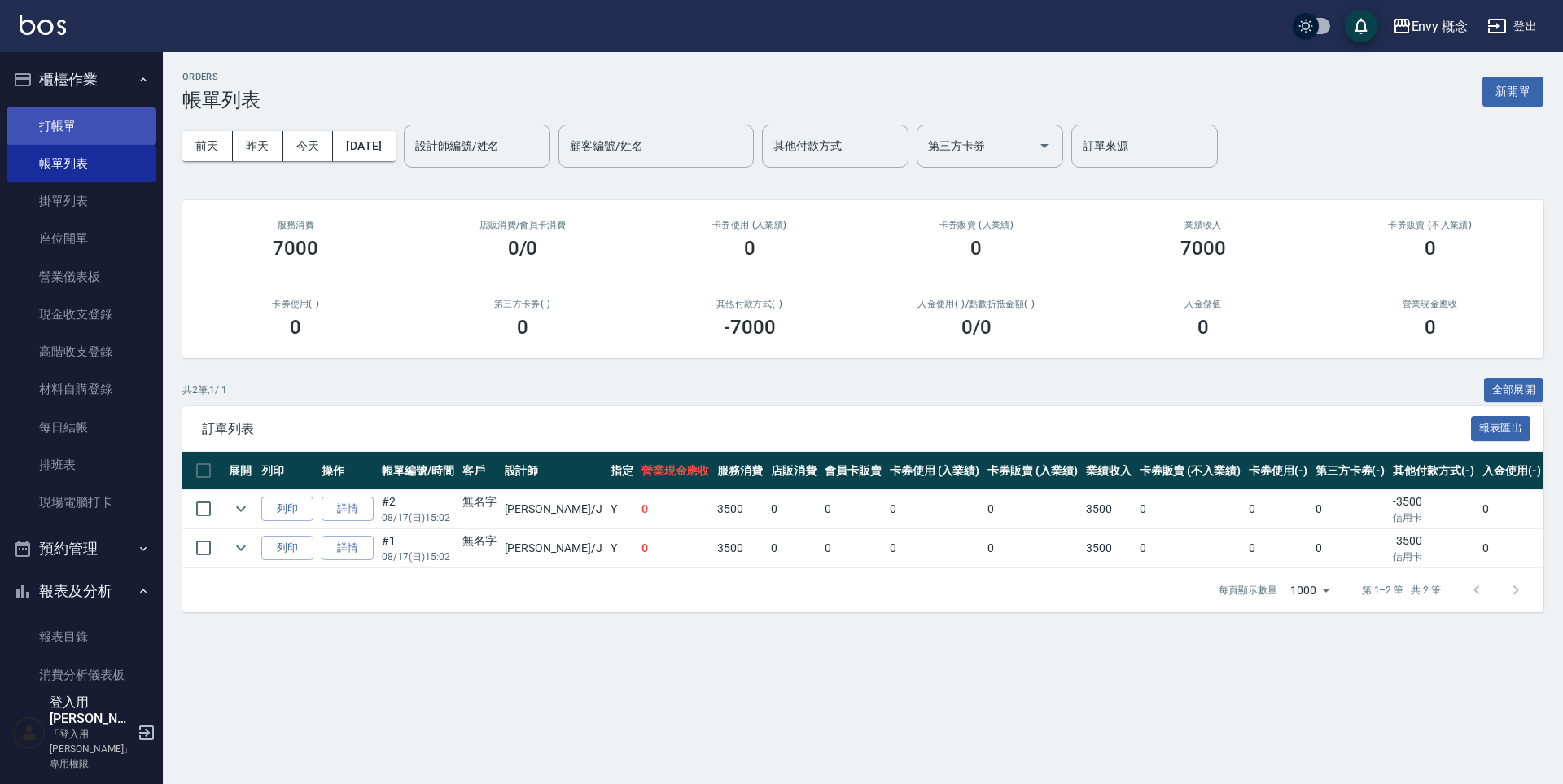
click at [109, 135] on link "打帳單" at bounding box center [81, 127] width 149 height 38
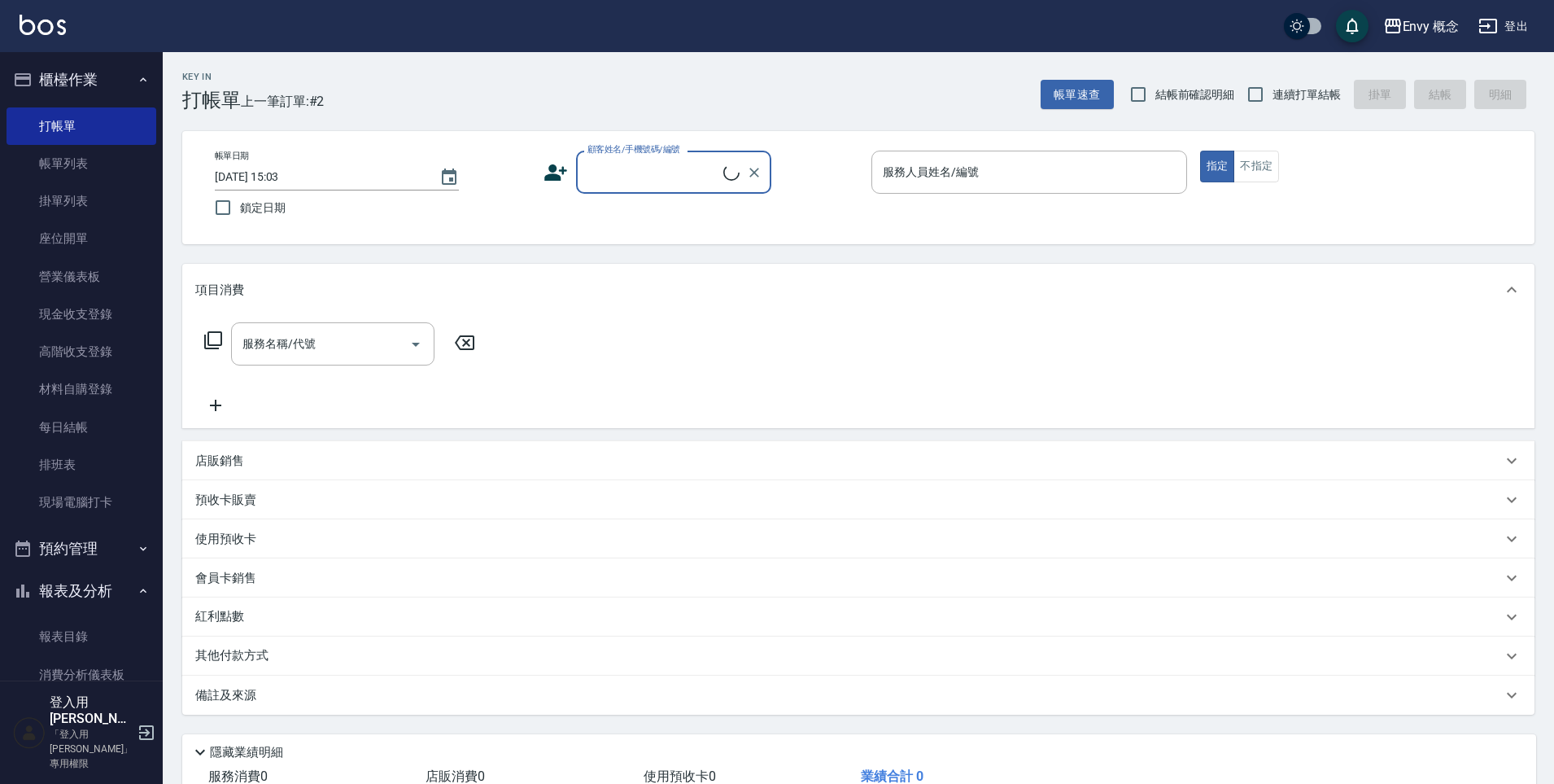
click at [667, 179] on input "顧客姓名/手機號碼/編號" at bounding box center [654, 172] width 140 height 28
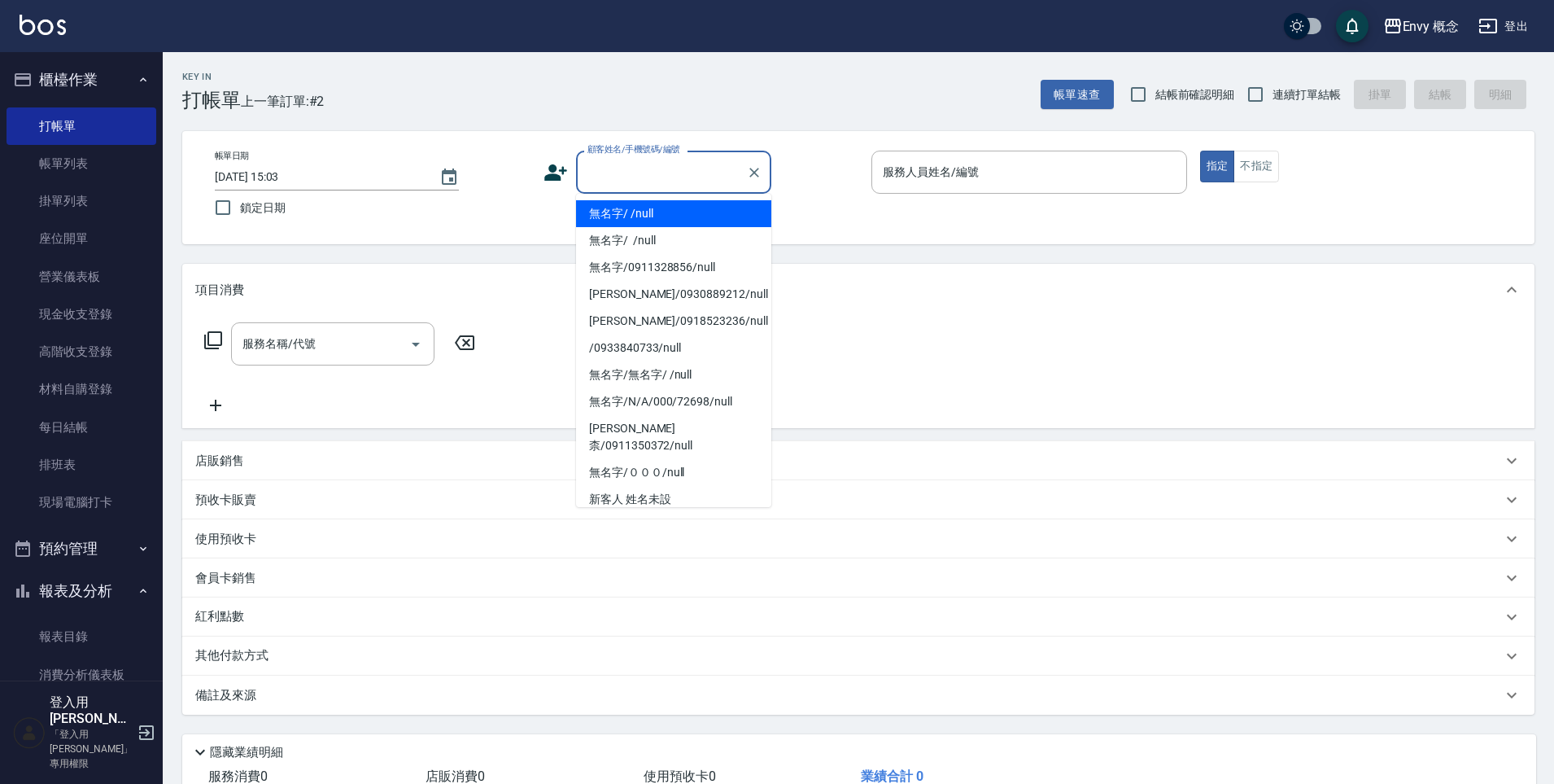
click at [661, 216] on li "無名字/ /null" at bounding box center [673, 214] width 195 height 26
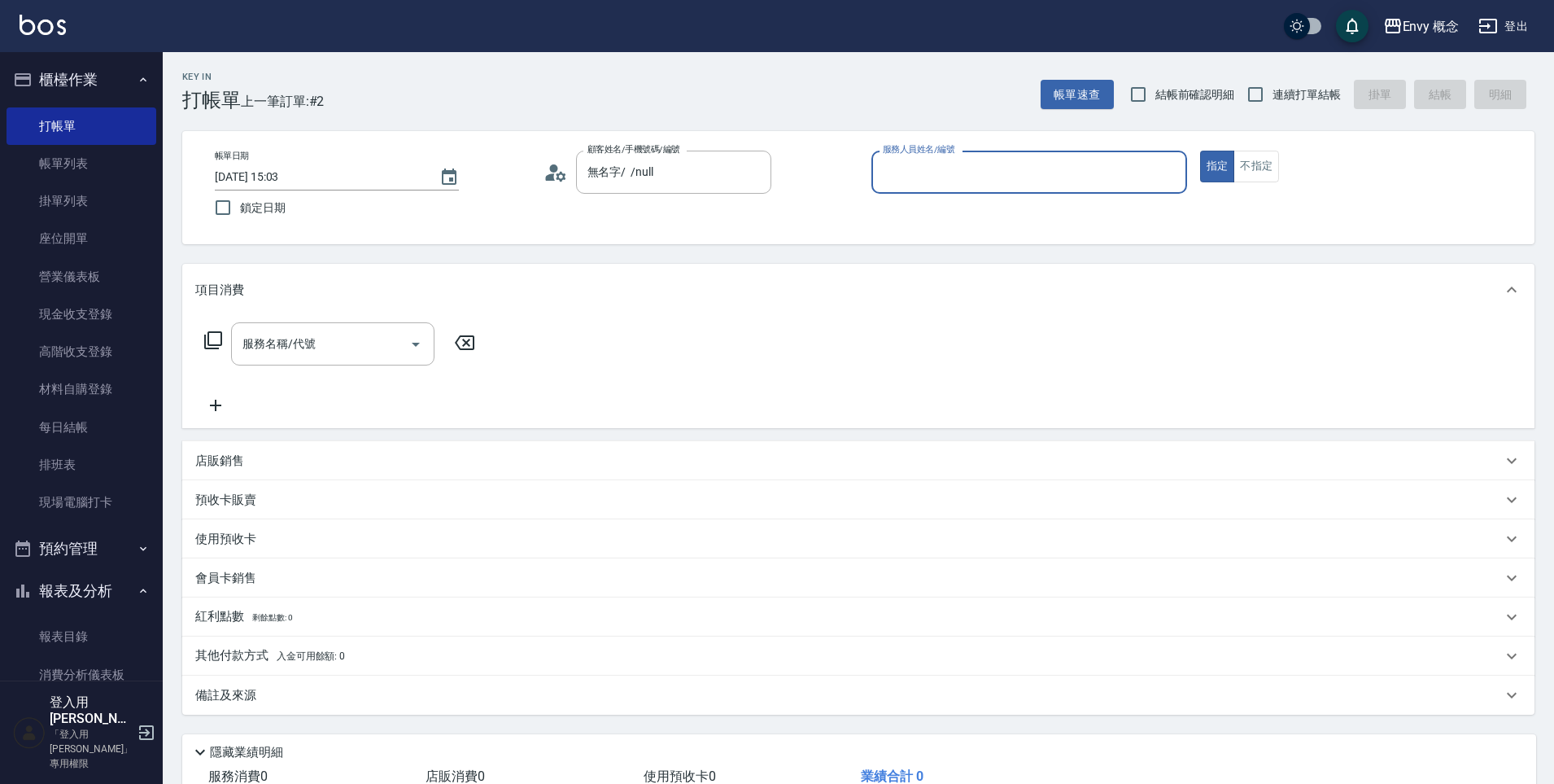
type input "無名字/ /null"
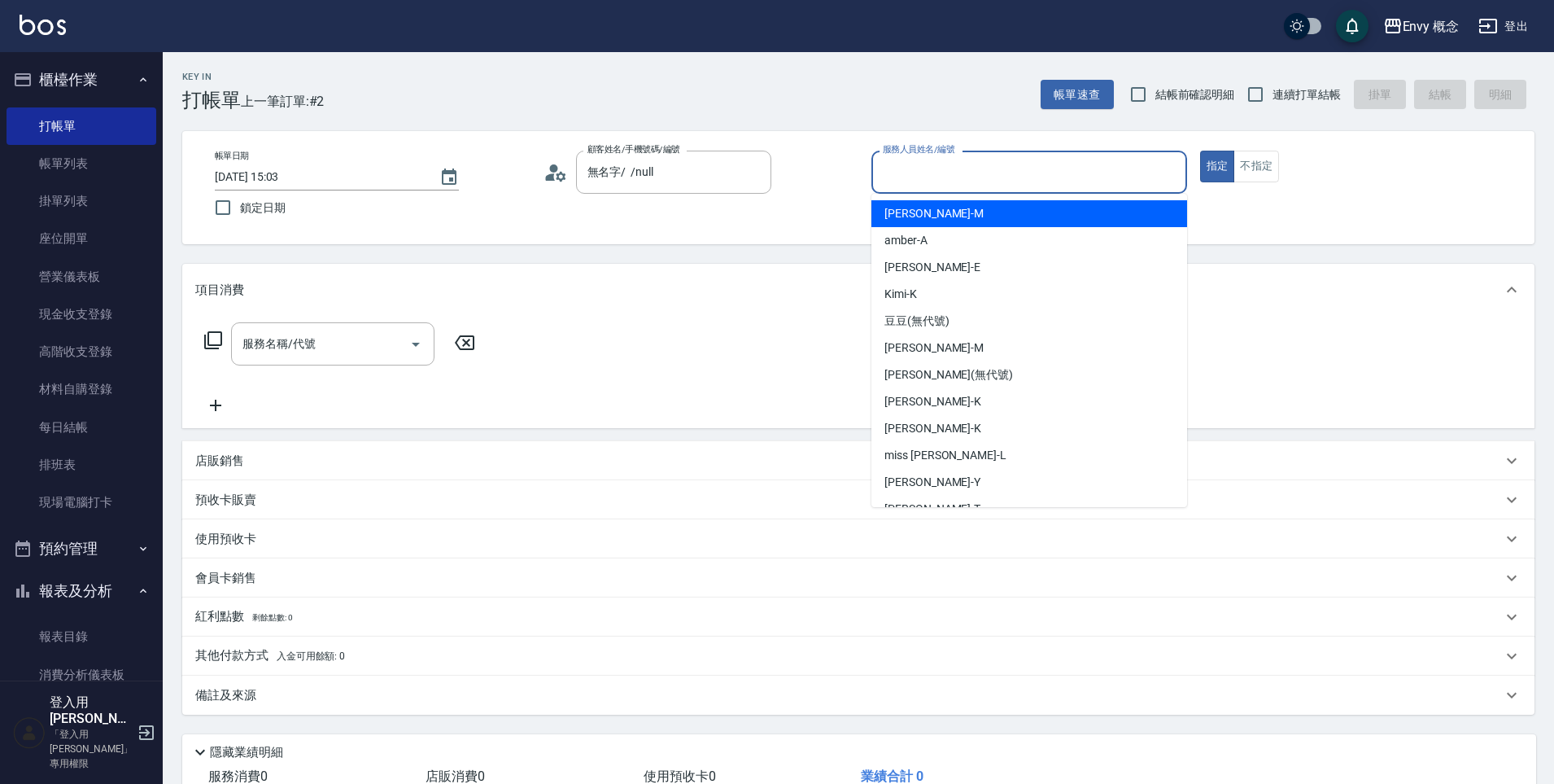
click at [946, 179] on input "服務人員姓名/編號" at bounding box center [1029, 172] width 301 height 28
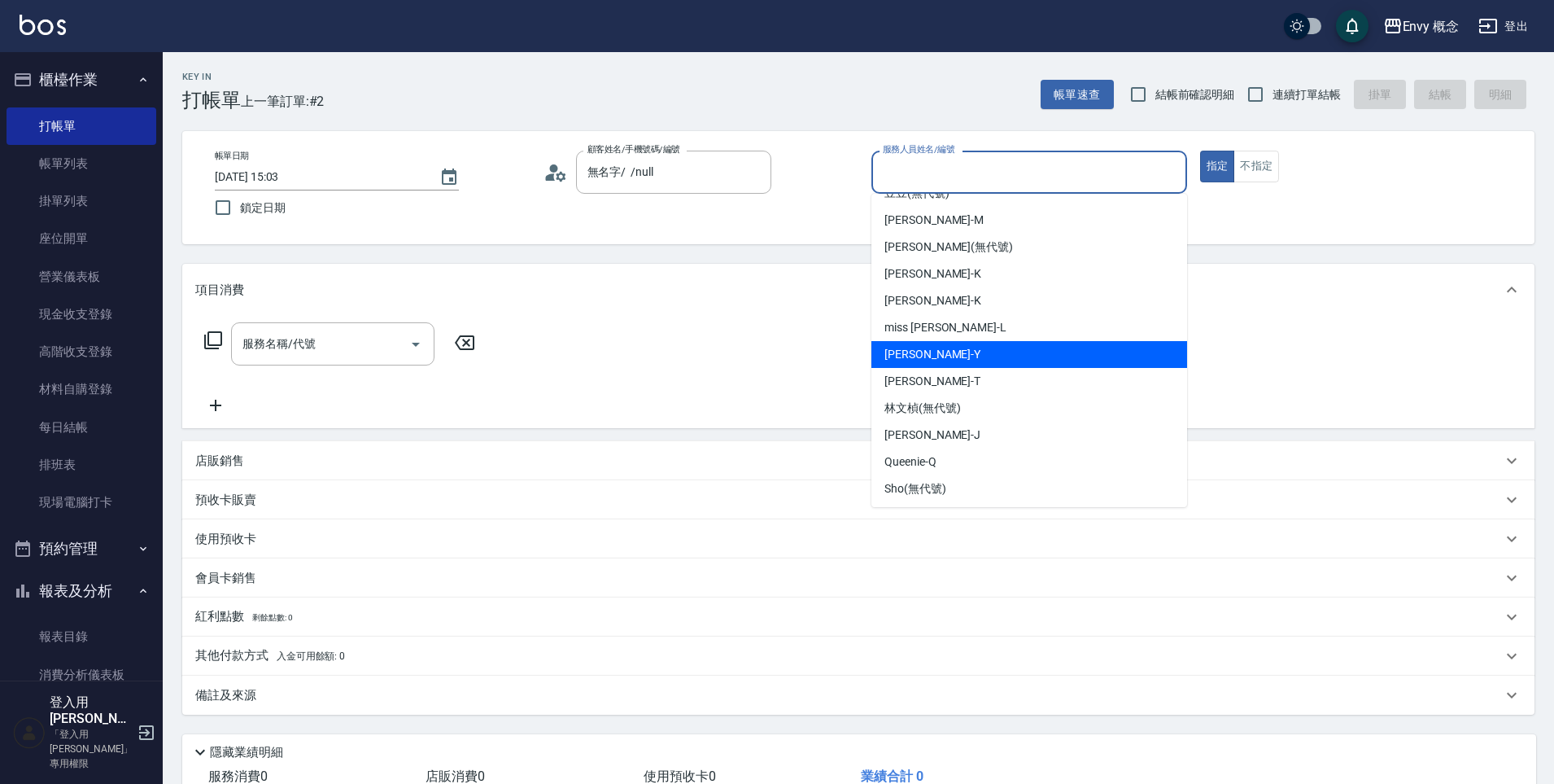
scroll to position [130, 0]
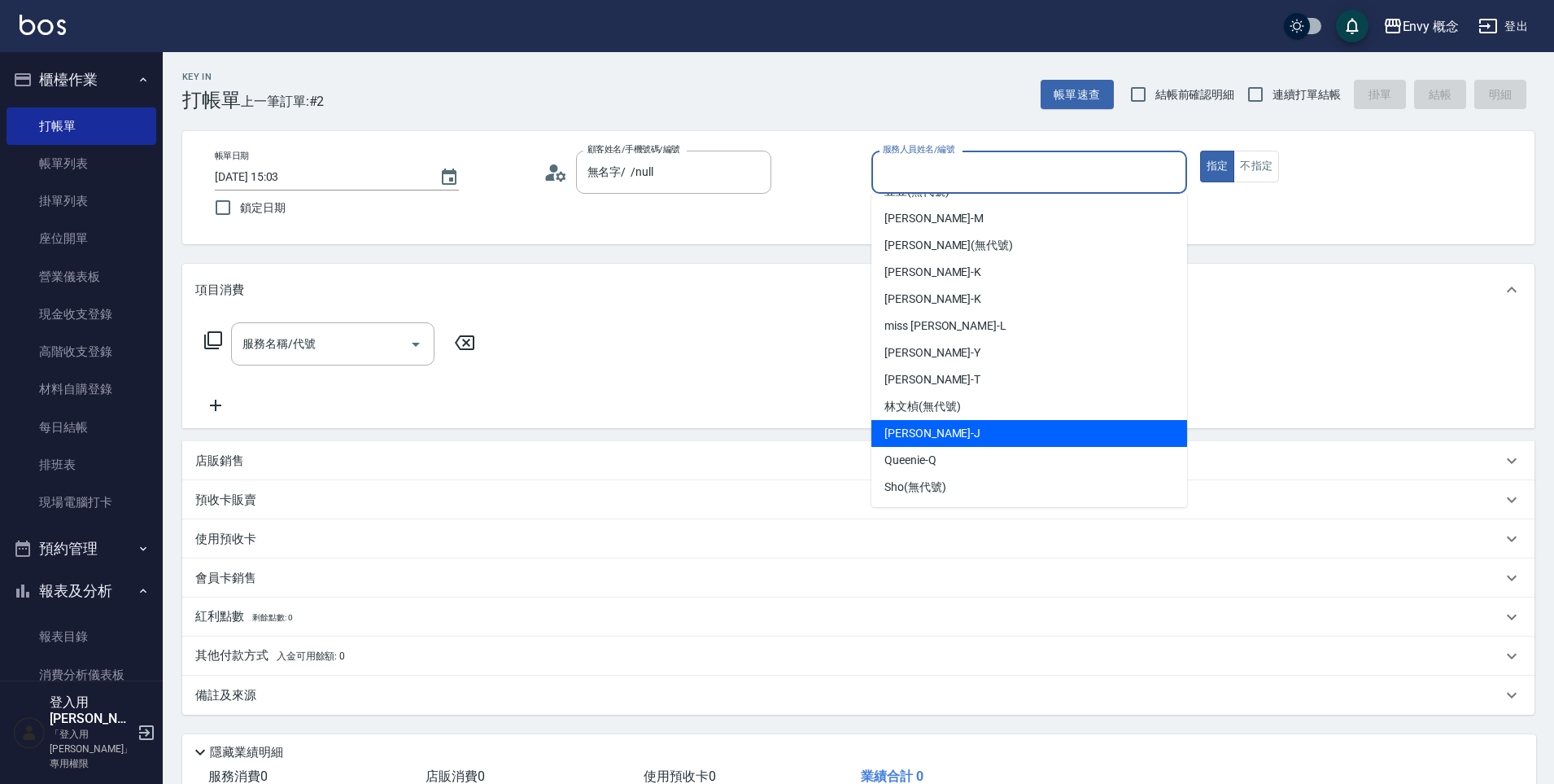
click at [915, 427] on span "[PERSON_NAME]" at bounding box center [933, 433] width 96 height 17
type input "[PERSON_NAME]"
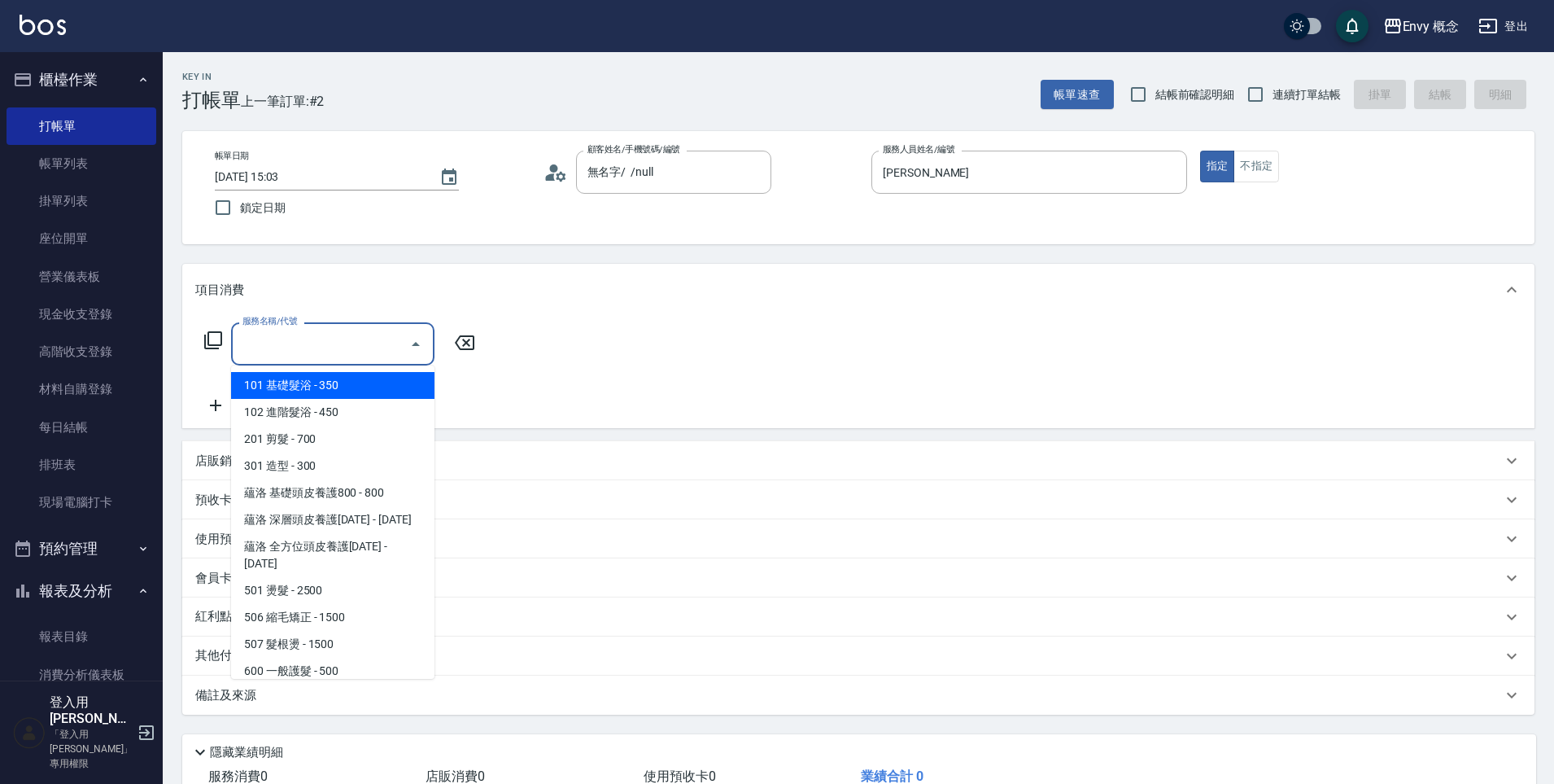
click at [369, 340] on input "服務名稱/代號" at bounding box center [321, 343] width 165 height 28
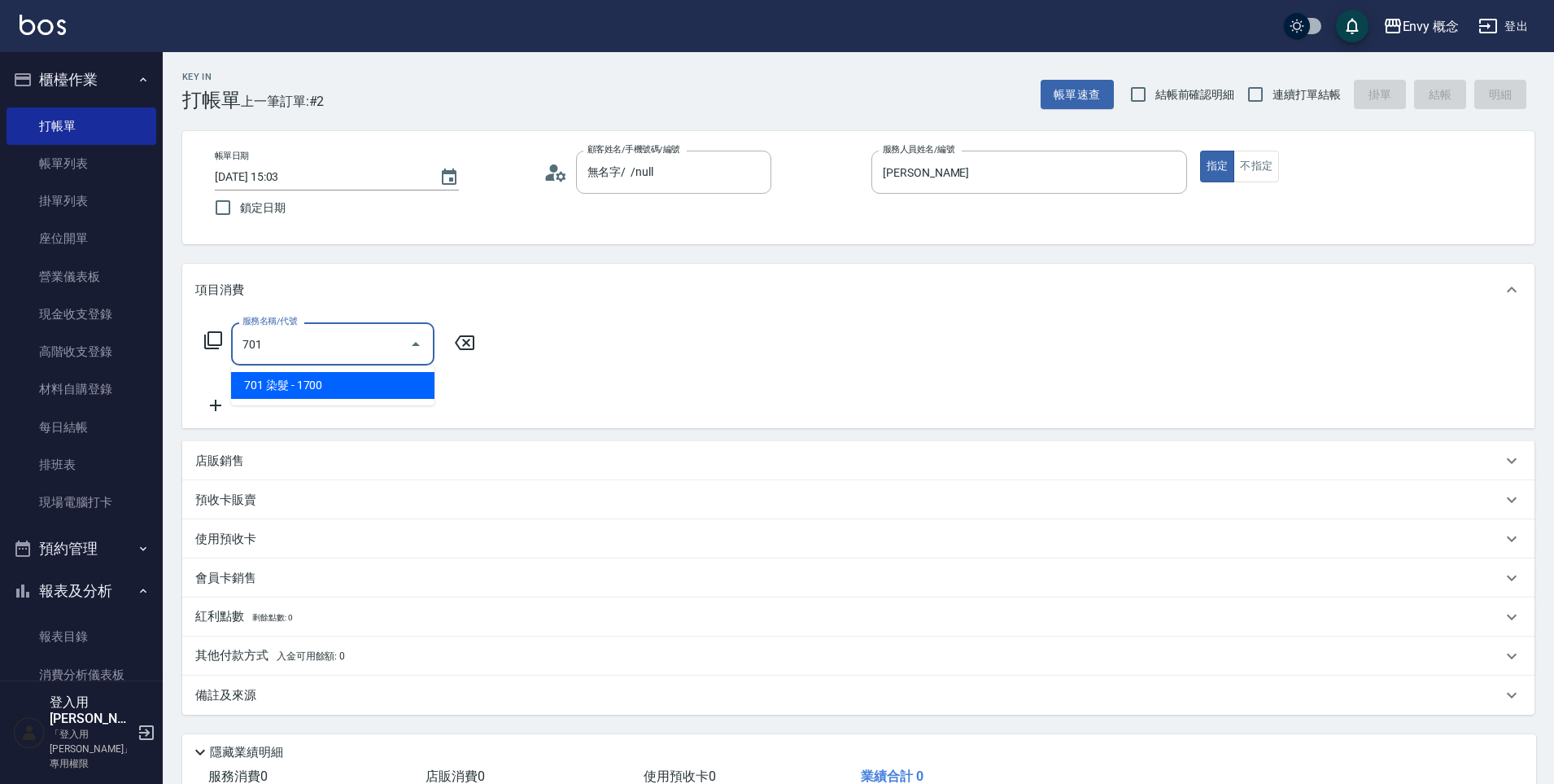
type input "701 染髮(701)"
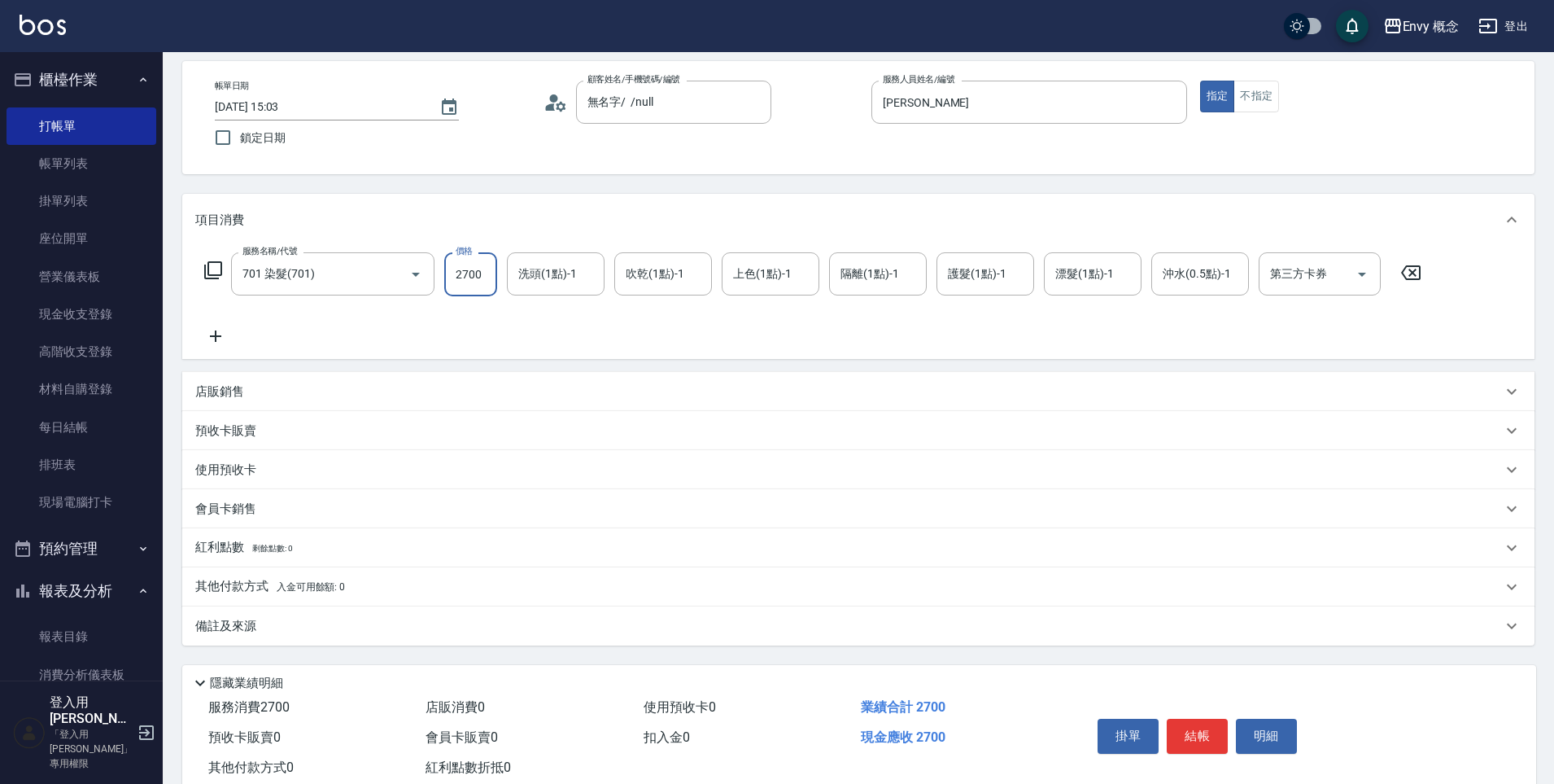
scroll to position [115, 0]
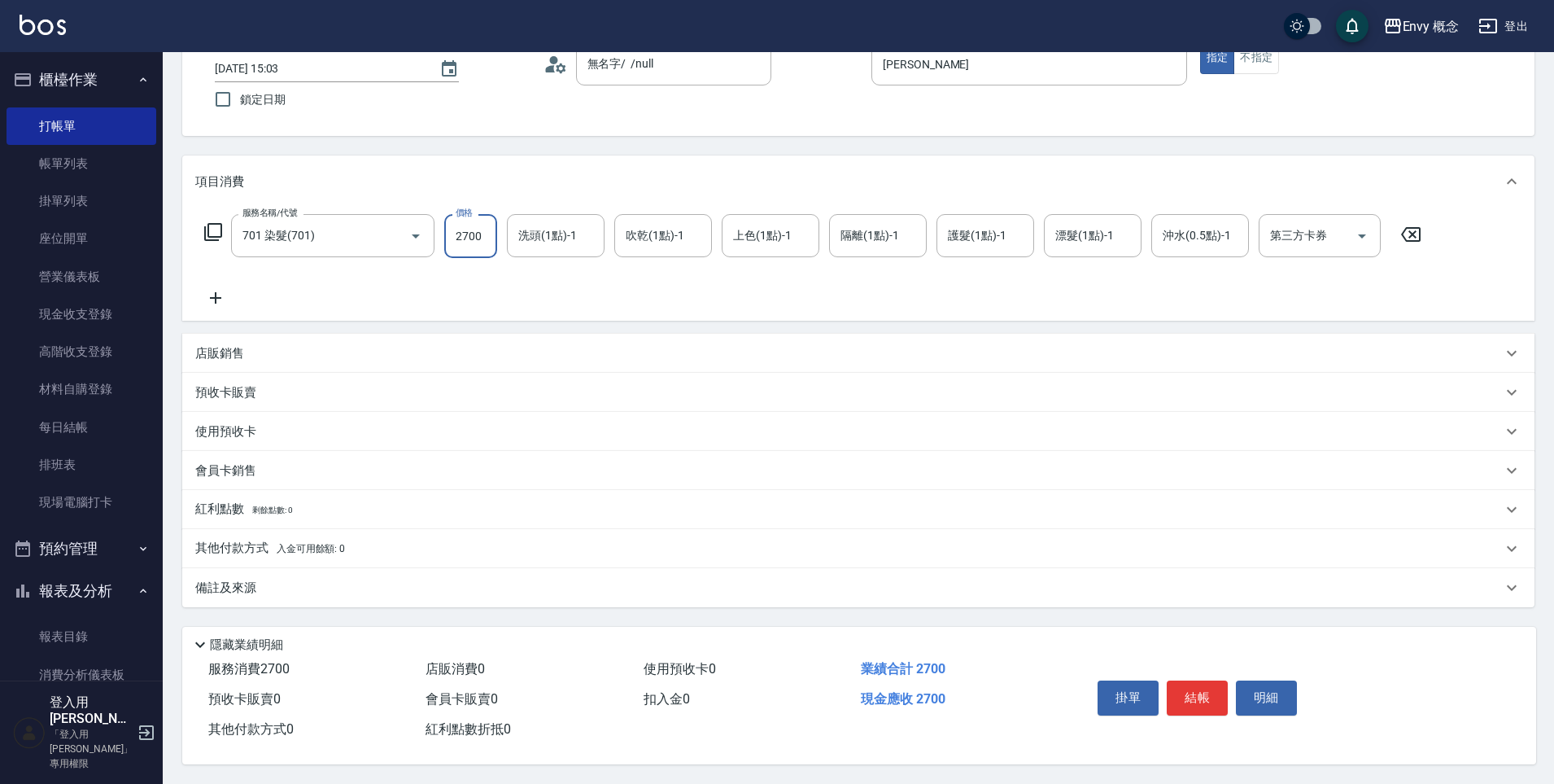
type input "2700"
click at [1197, 685] on button "結帳" at bounding box center [1197, 697] width 61 height 34
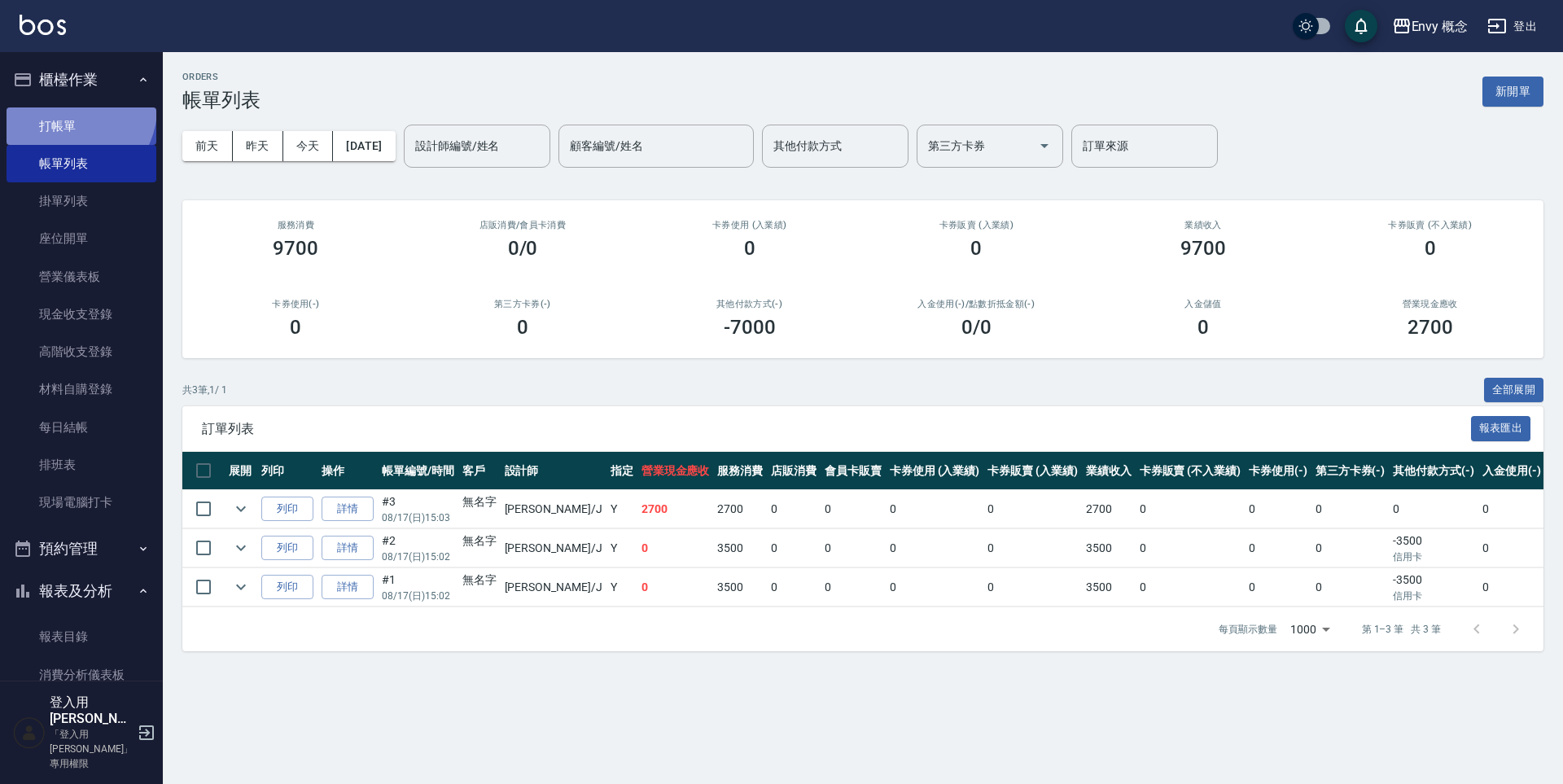
click at [71, 108] on link "打帳單" at bounding box center [81, 127] width 149 height 38
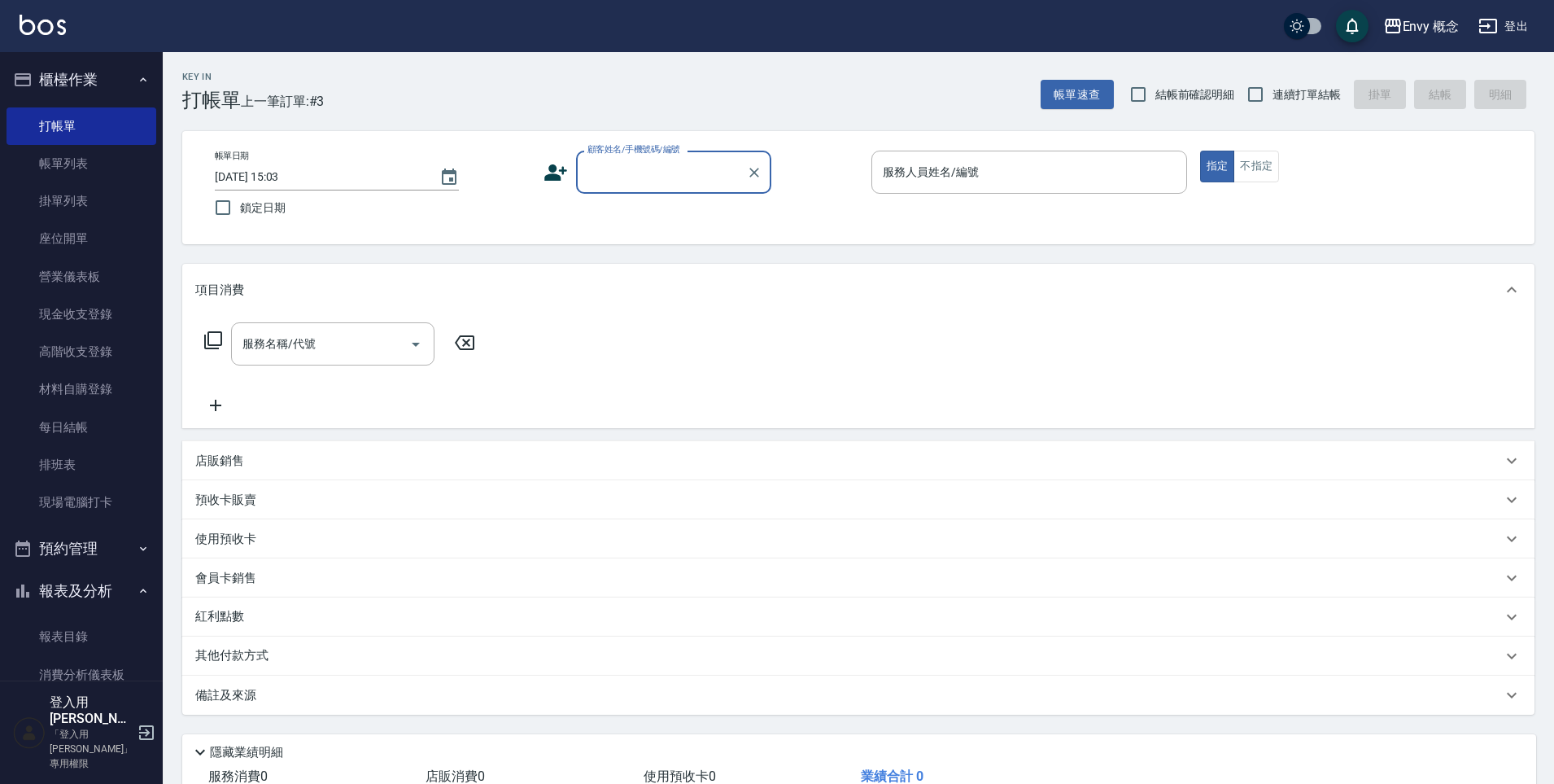
click at [668, 185] on input "顧客姓名/手機號碼/編號" at bounding box center [661, 172] width 156 height 28
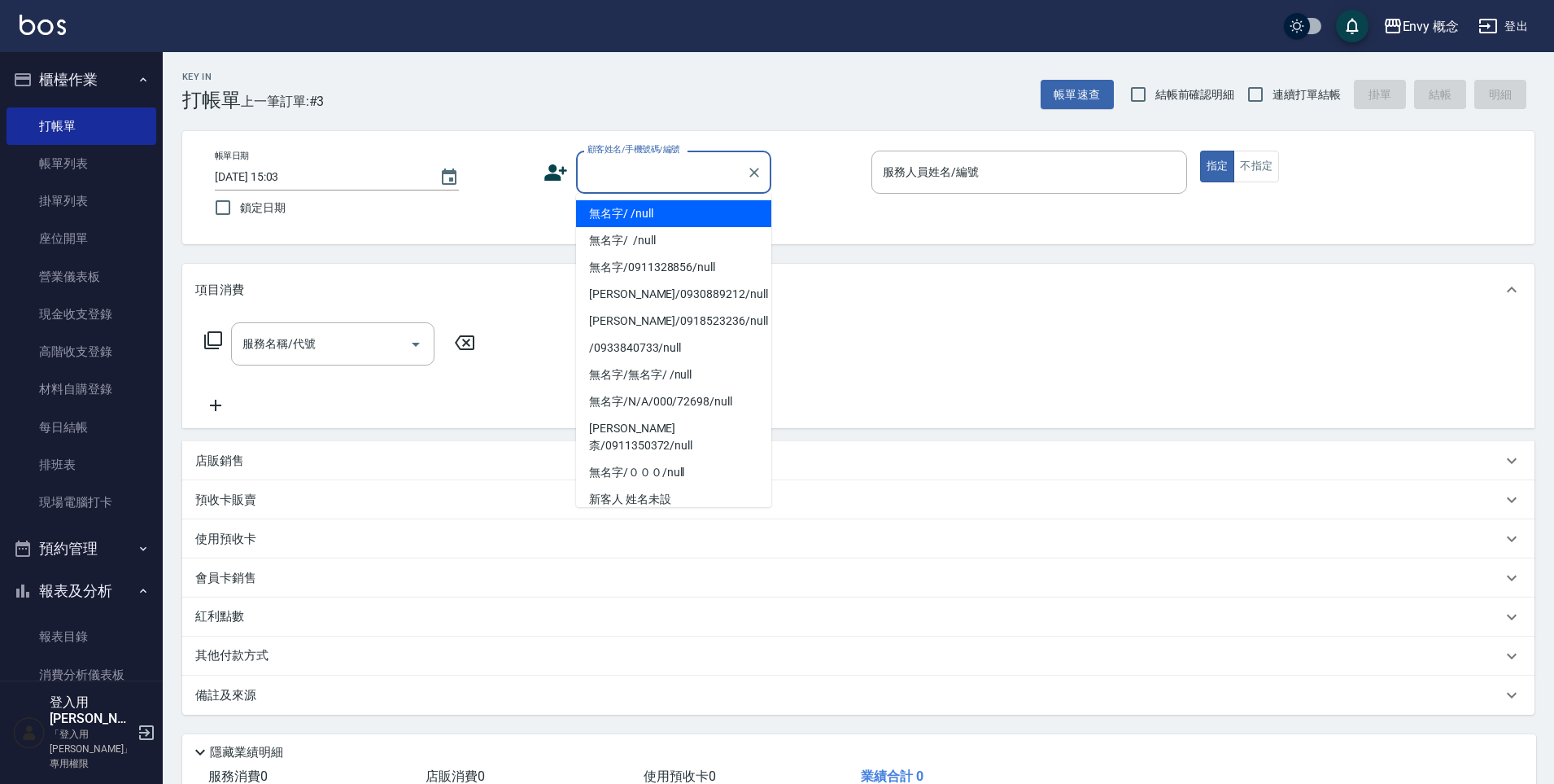
click at [674, 213] on li "無名字/ /null" at bounding box center [673, 214] width 195 height 26
type input "無名字/ /null"
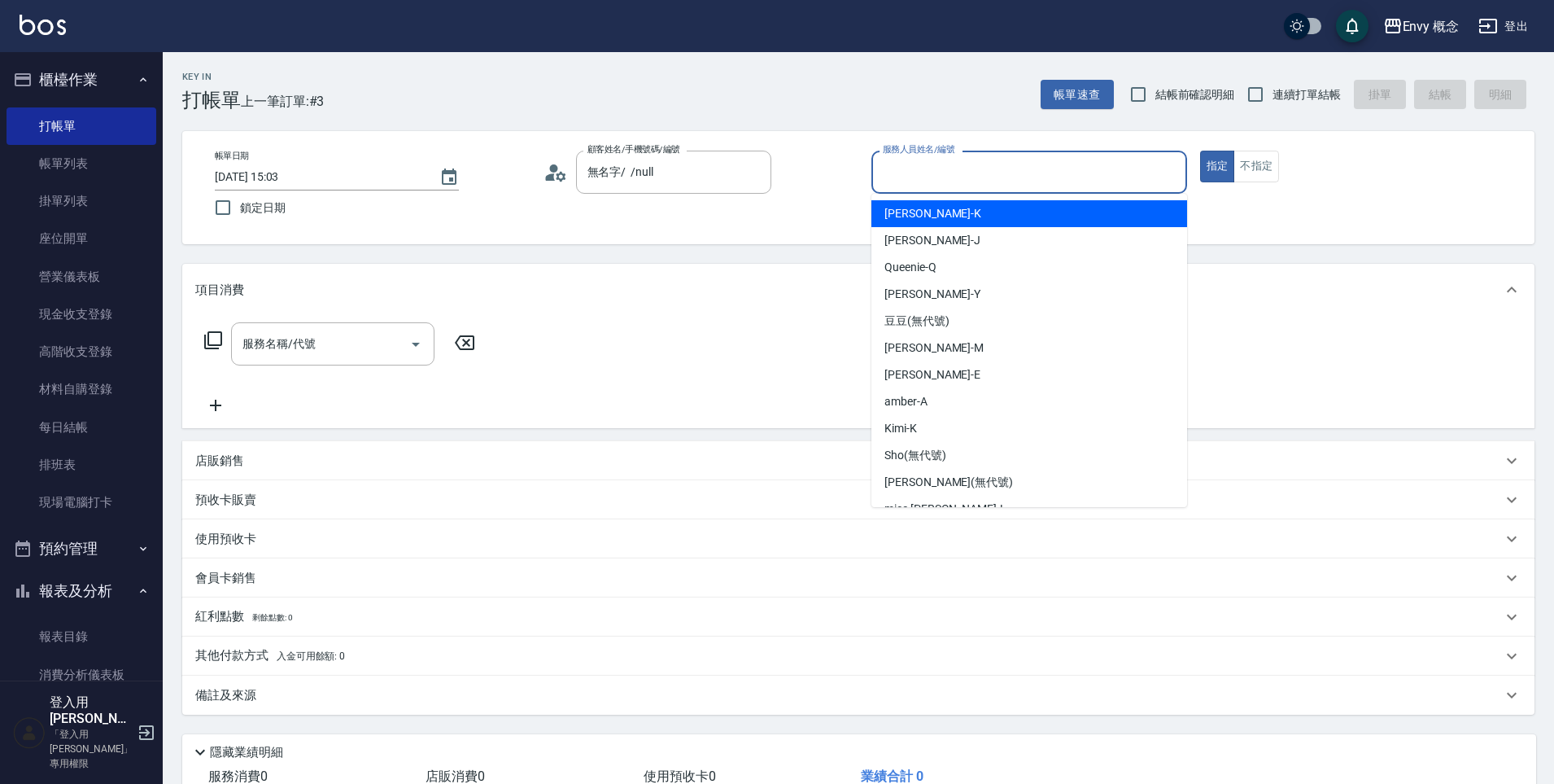
click at [905, 180] on input "服務人員姓名/編號" at bounding box center [1029, 172] width 301 height 28
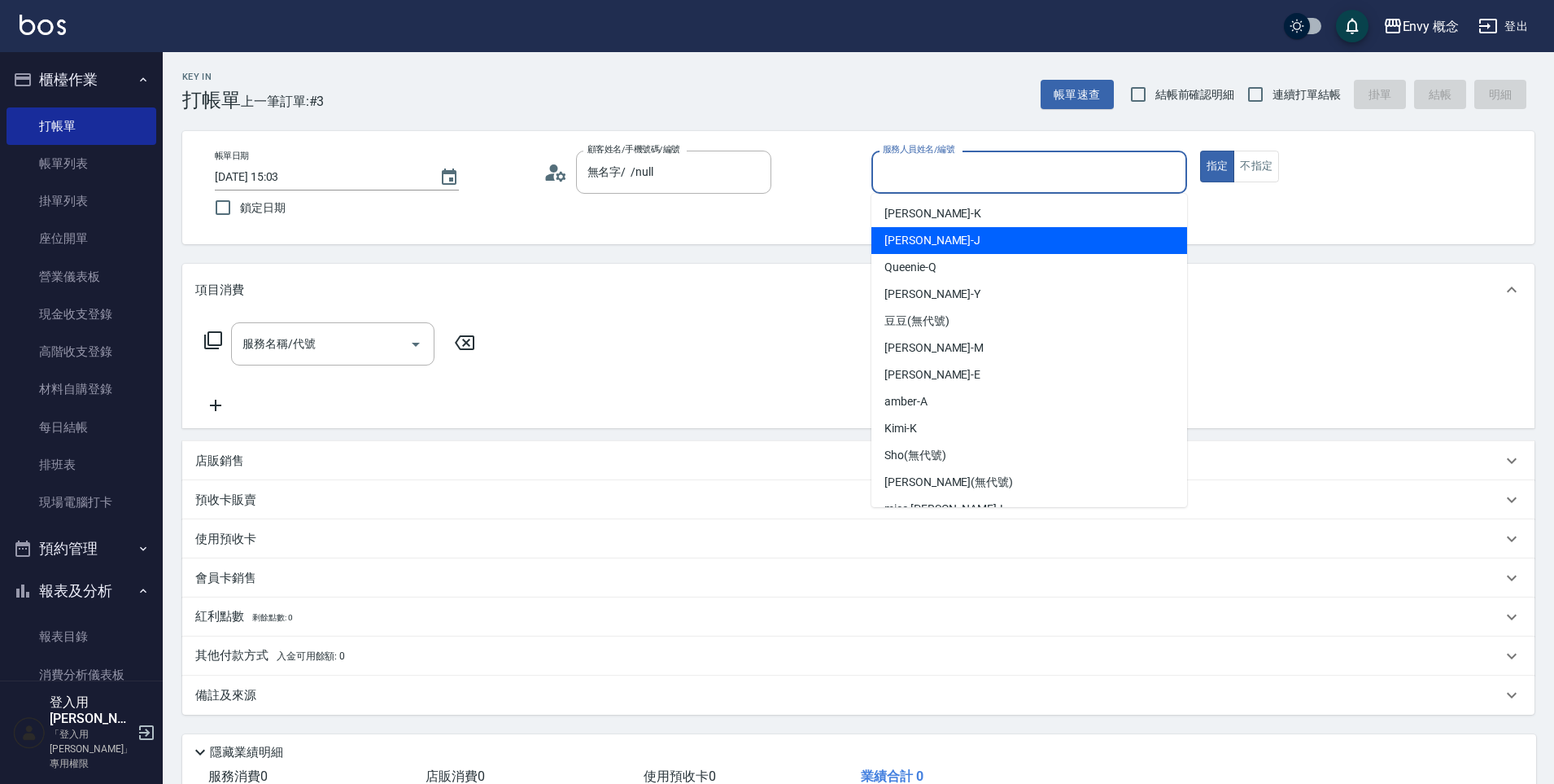
click at [919, 237] on span "[PERSON_NAME]" at bounding box center [933, 240] width 96 height 17
type input "[PERSON_NAME]"
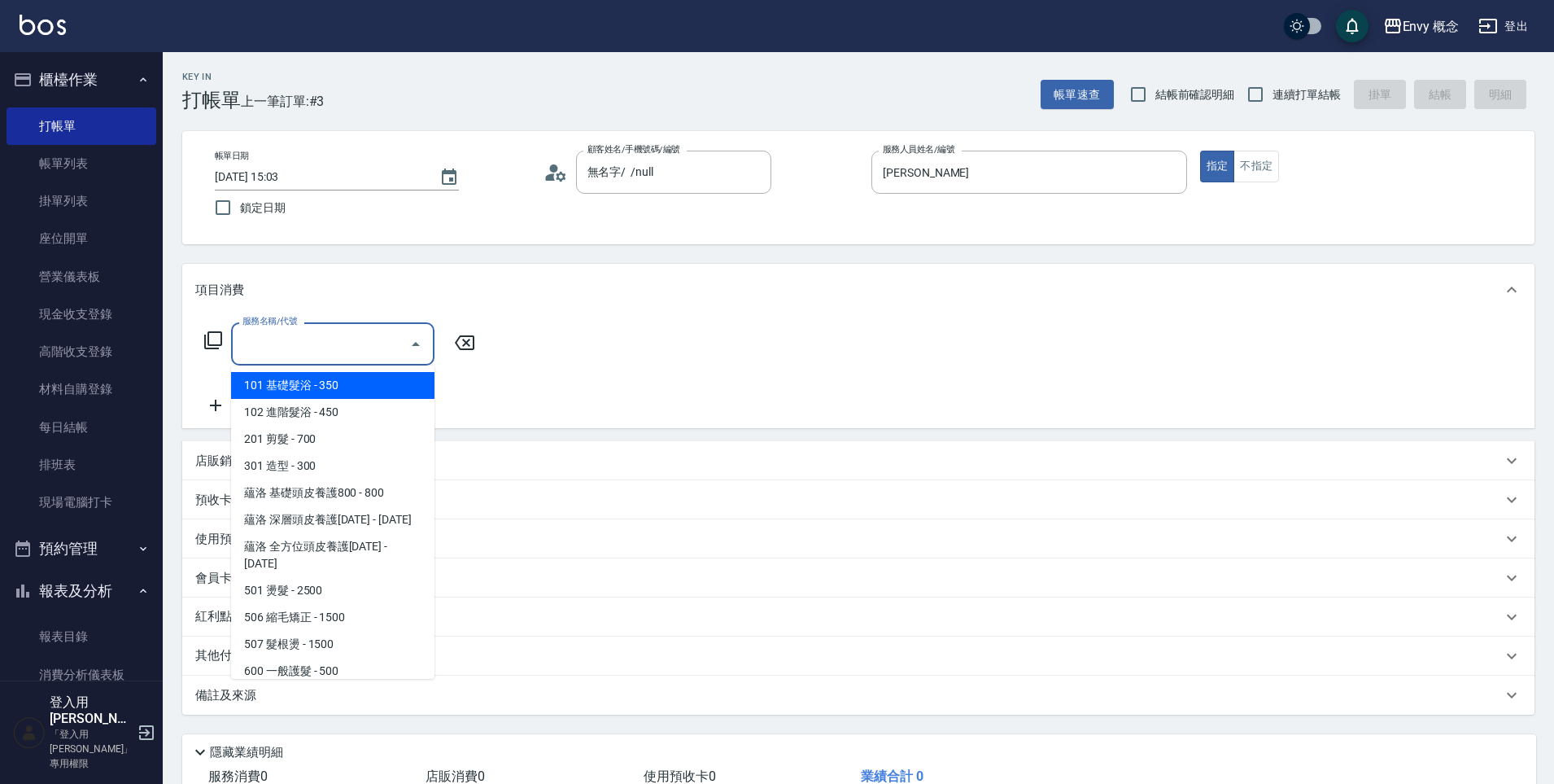
click at [305, 347] on input "服務名稱/代號" at bounding box center [321, 343] width 165 height 28
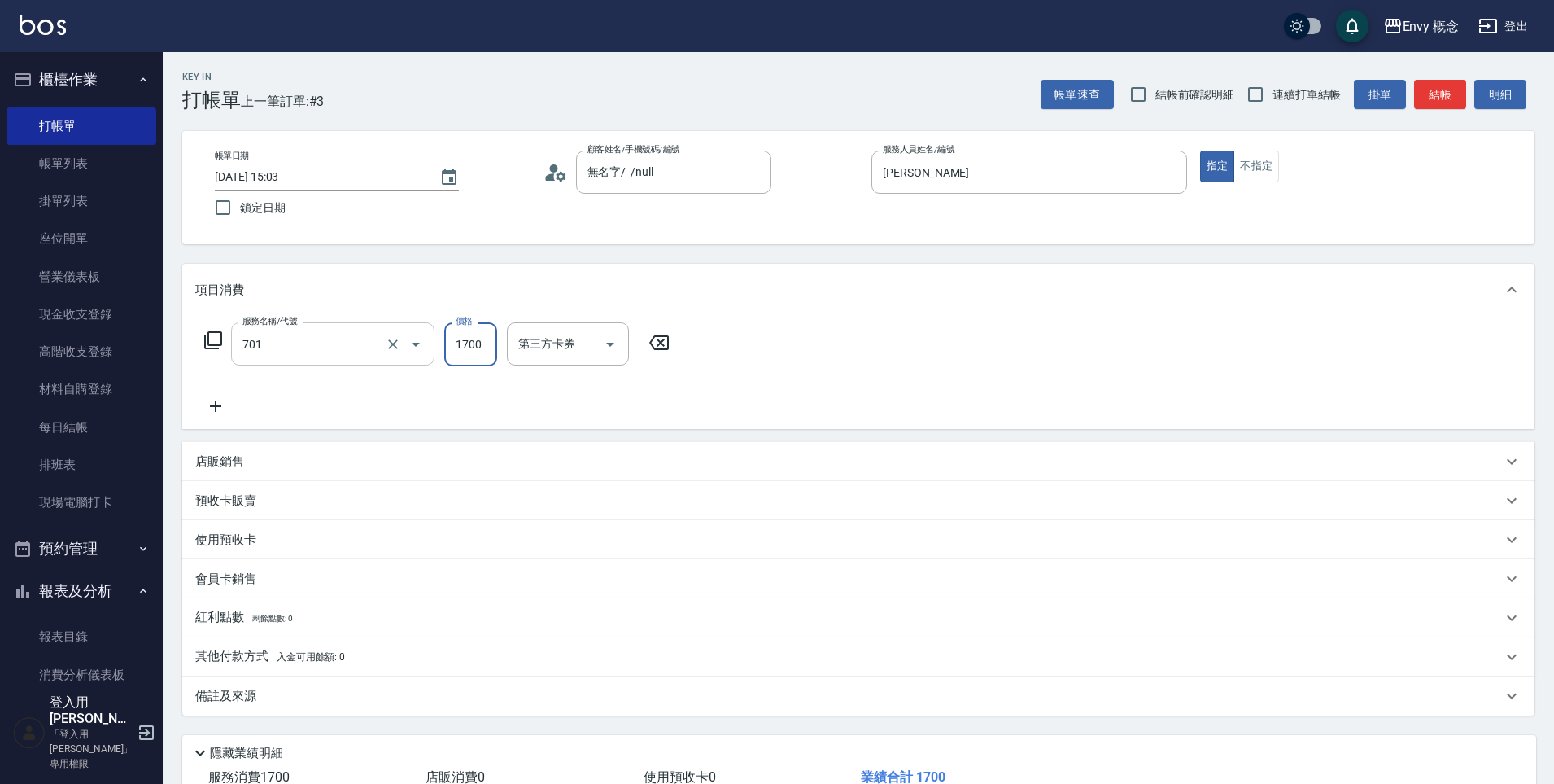
type input "701 染髮(701)"
type input "3000"
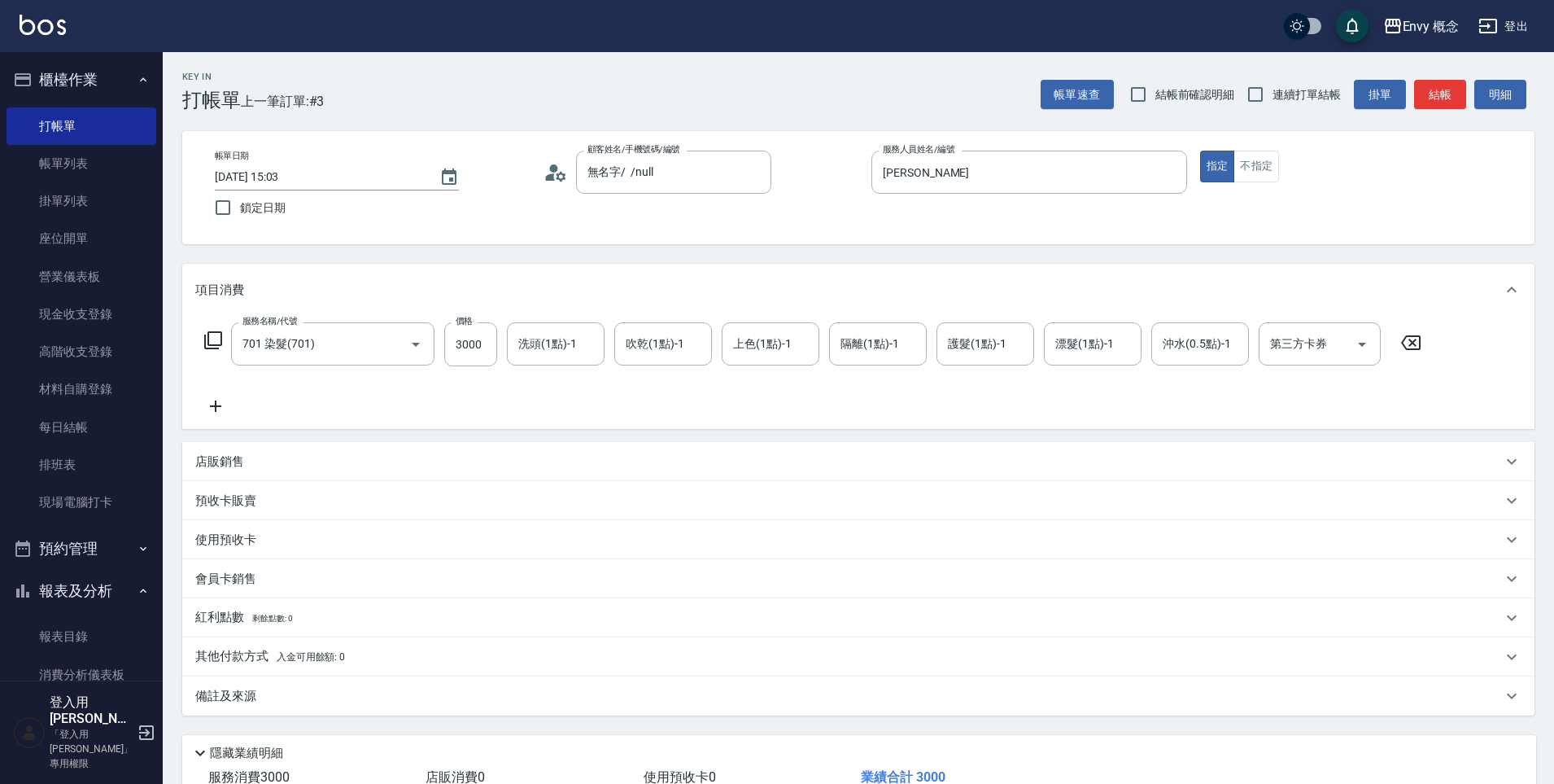
click at [234, 653] on p "其他付款方式 入金可用餘額: 0" at bounding box center [270, 656] width 149 height 18
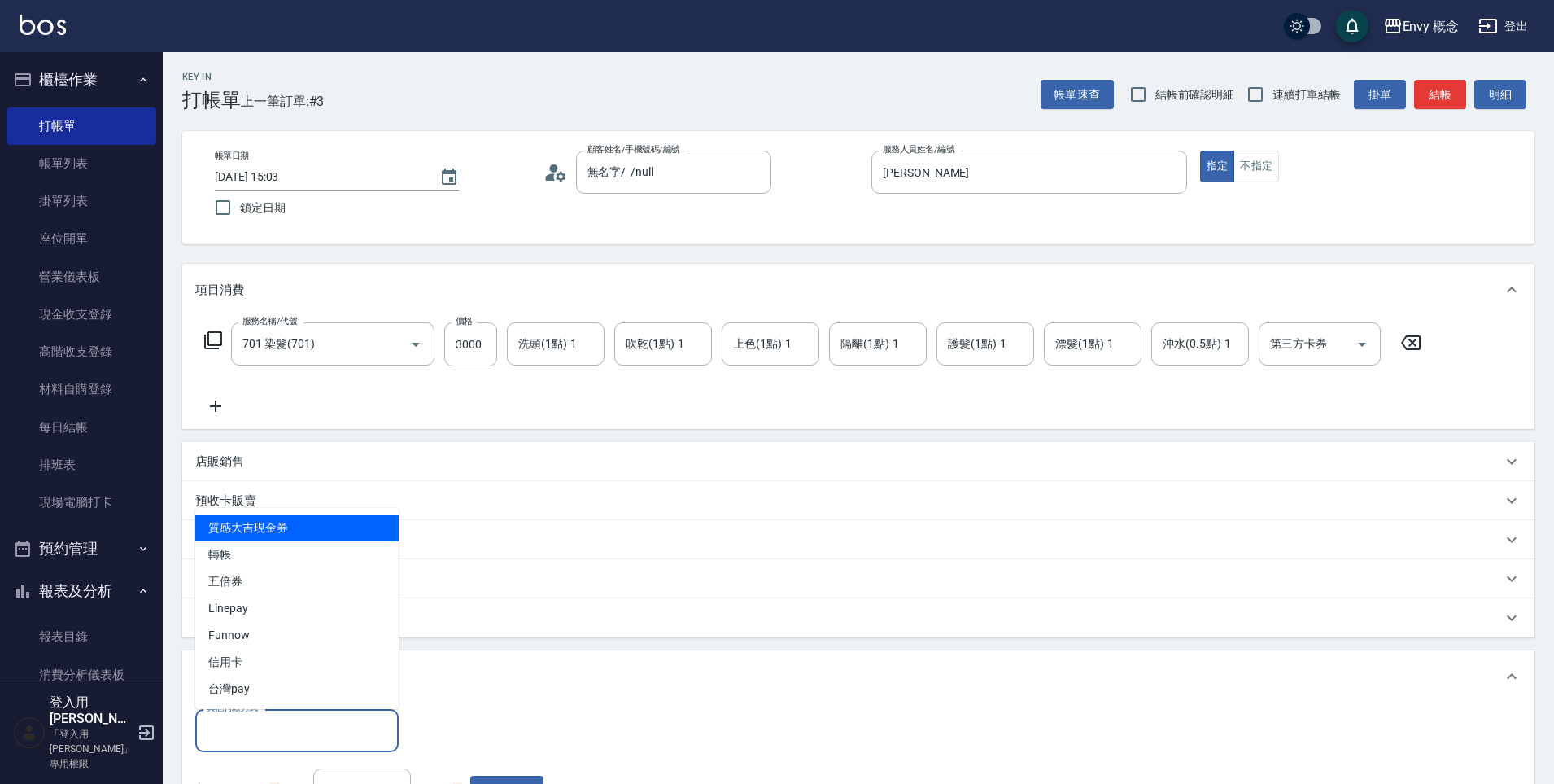
click at [248, 725] on input "其他付款方式" at bounding box center [297, 730] width 189 height 28
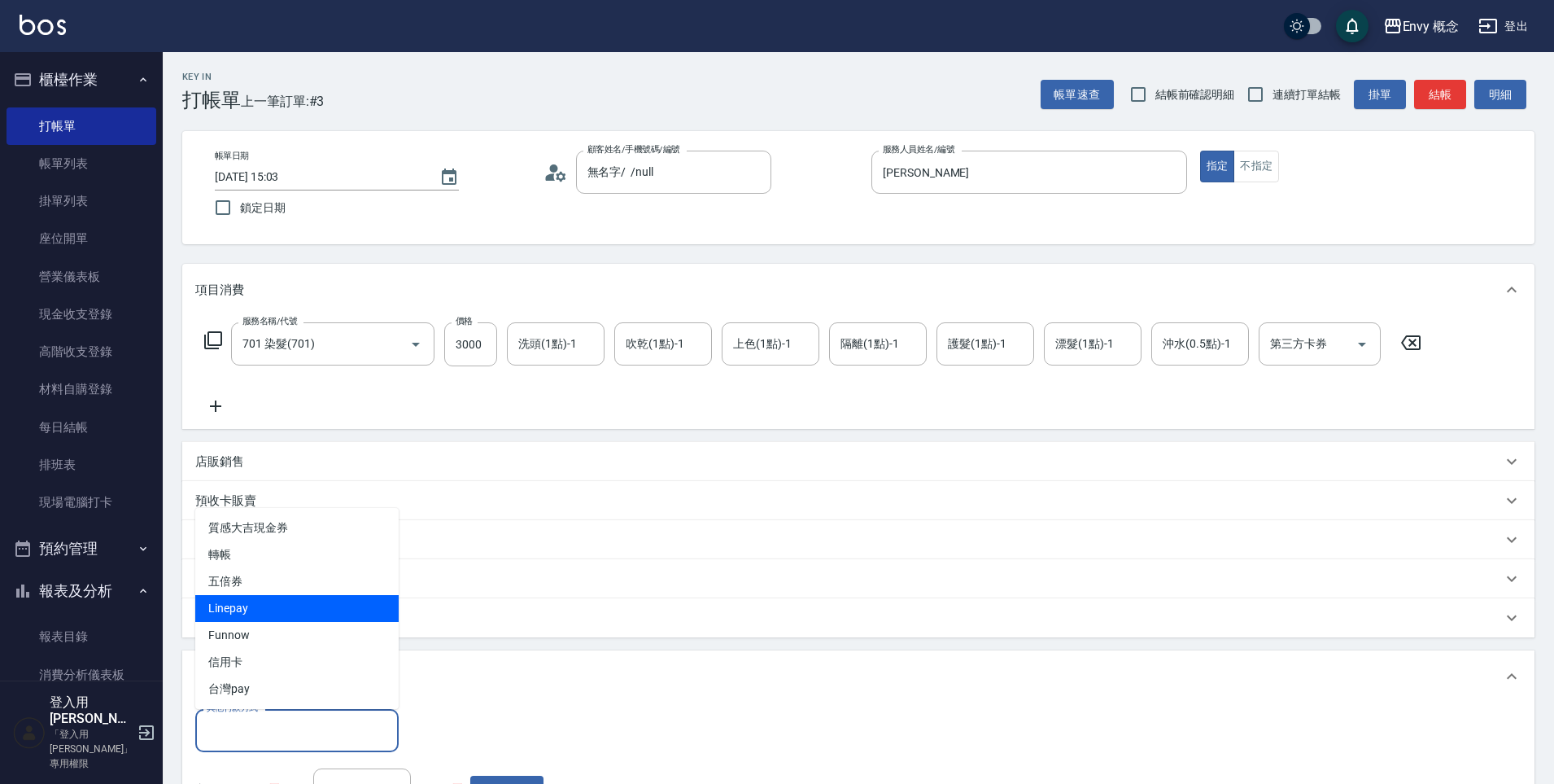
click at [243, 607] on span "Linepay" at bounding box center [296, 608] width 203 height 26
type input "Linepay"
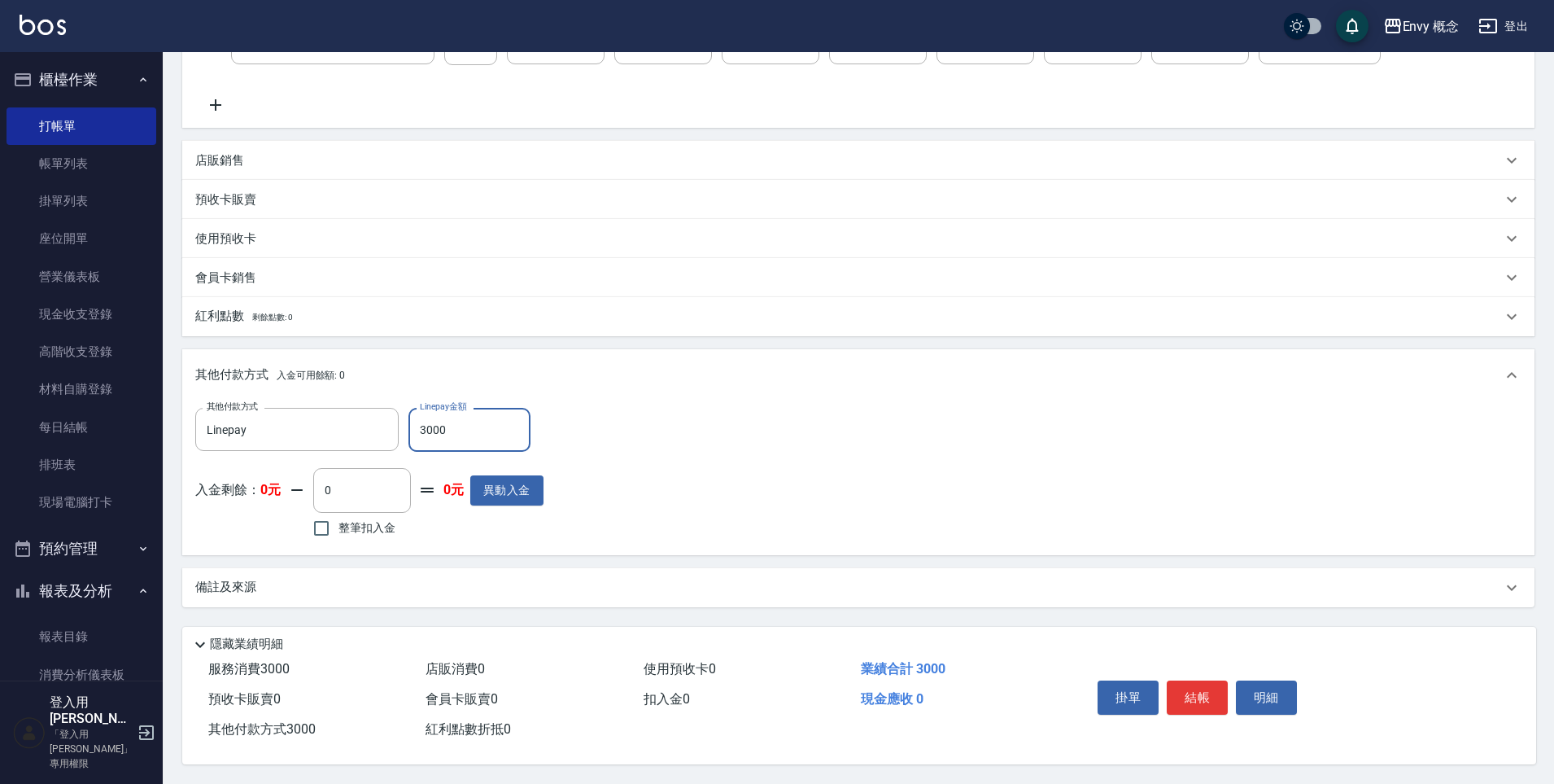
scroll to position [308, 0]
type input "3000"
click at [1196, 690] on button "結帳" at bounding box center [1197, 697] width 61 height 34
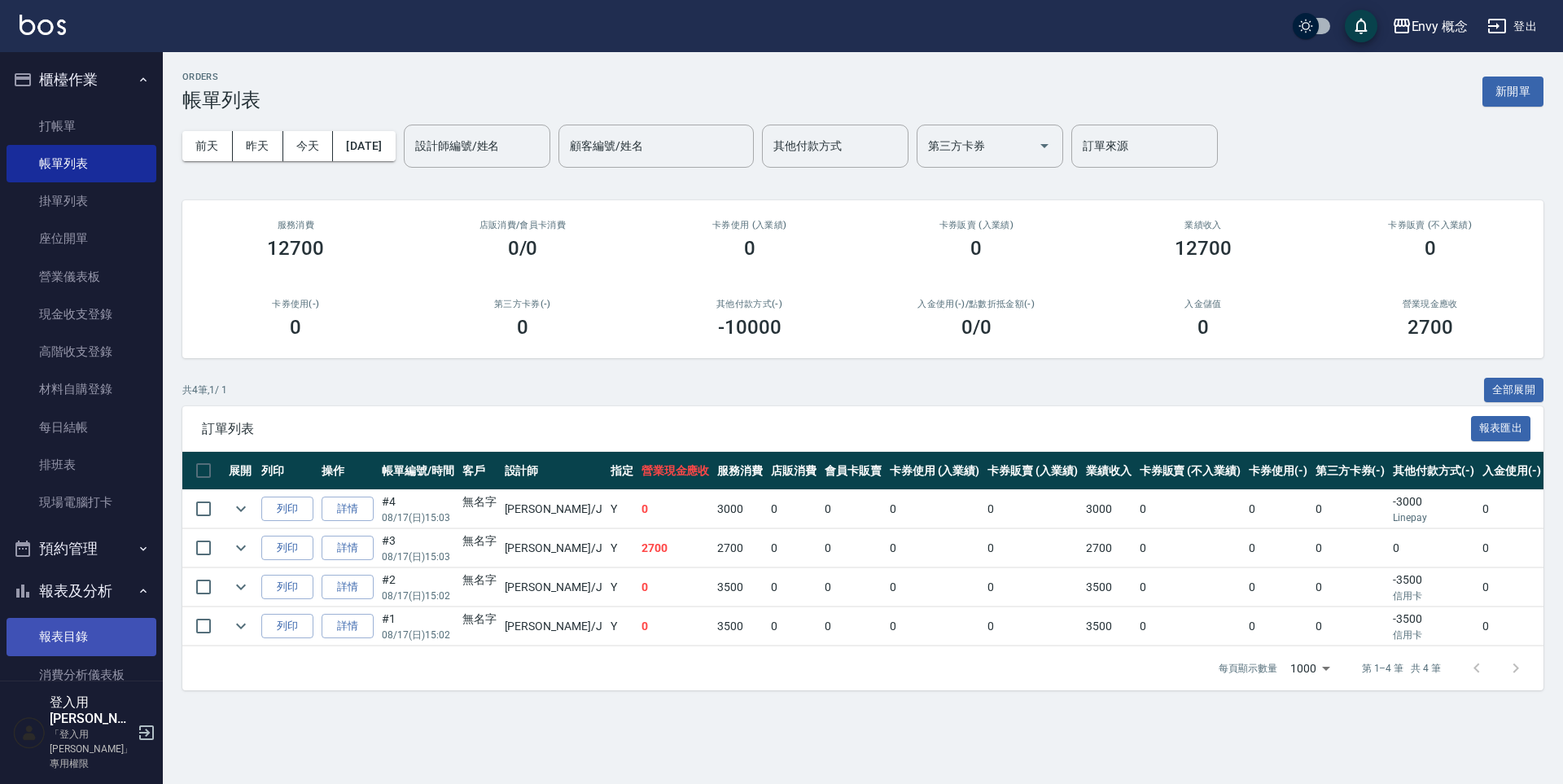
scroll to position [797, 0]
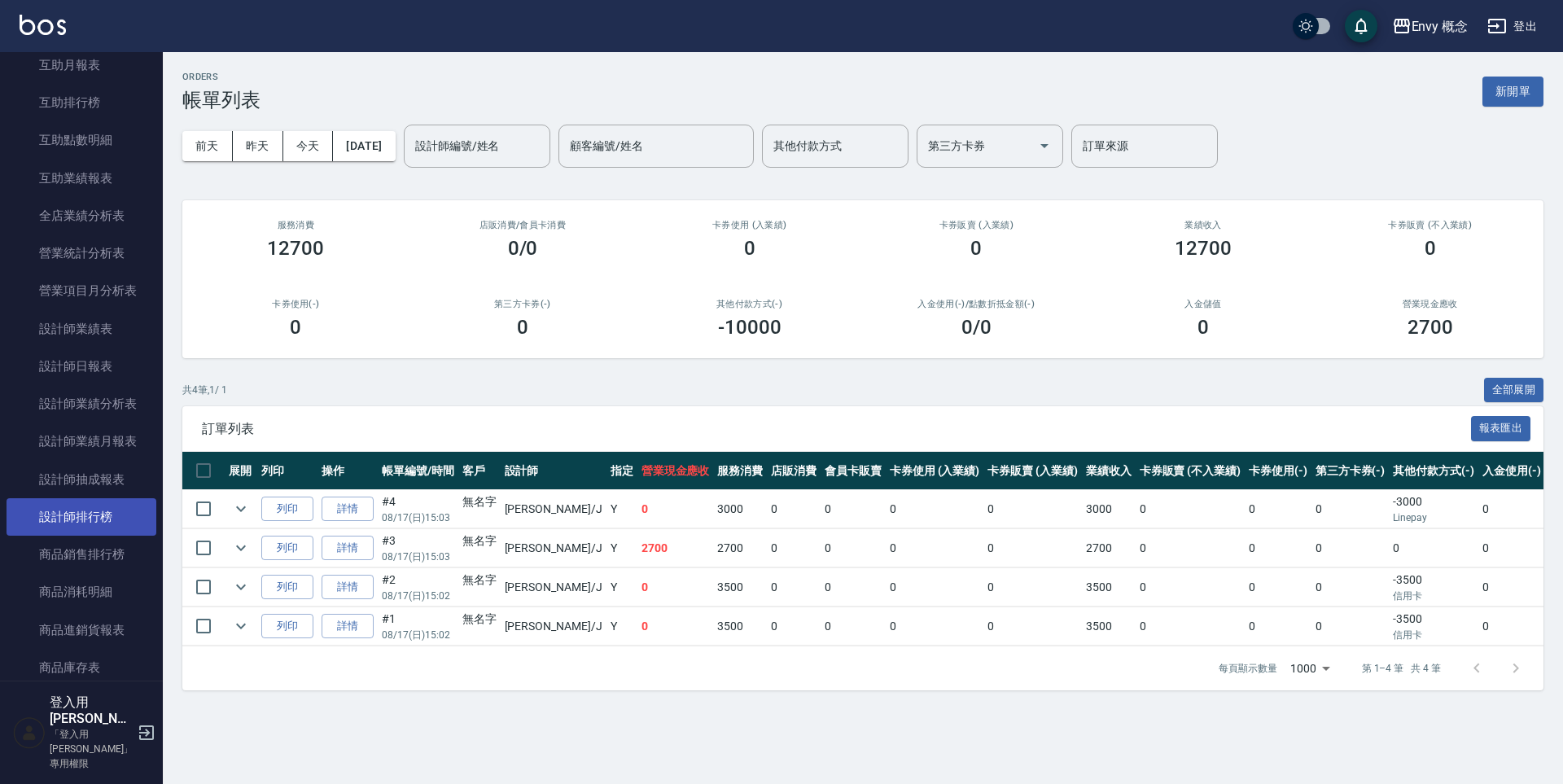
click at [68, 508] on link "設計師排行榜" at bounding box center [81, 517] width 149 height 38
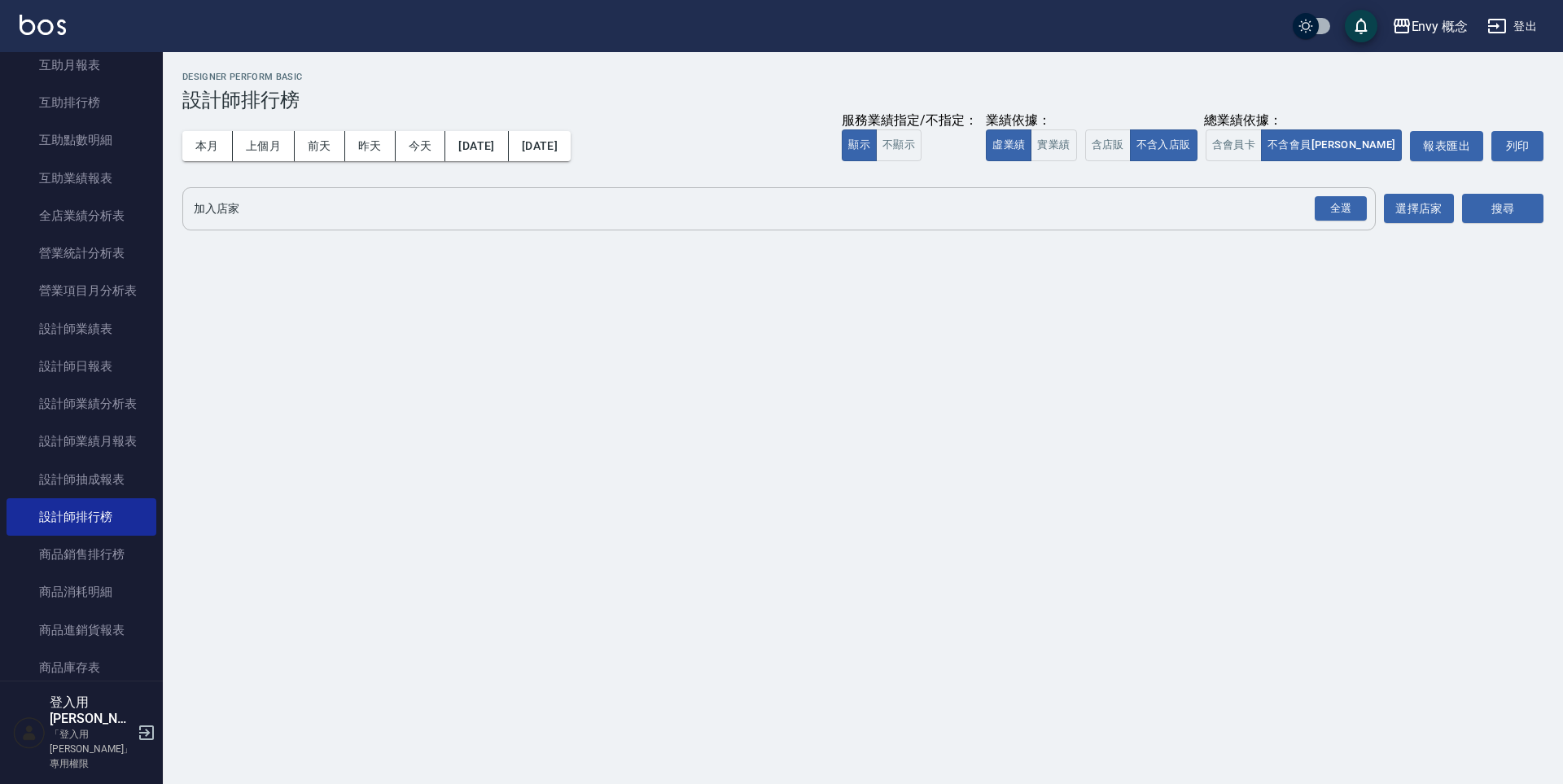
click at [285, 218] on input "加入店家" at bounding box center [766, 209] width 1154 height 28
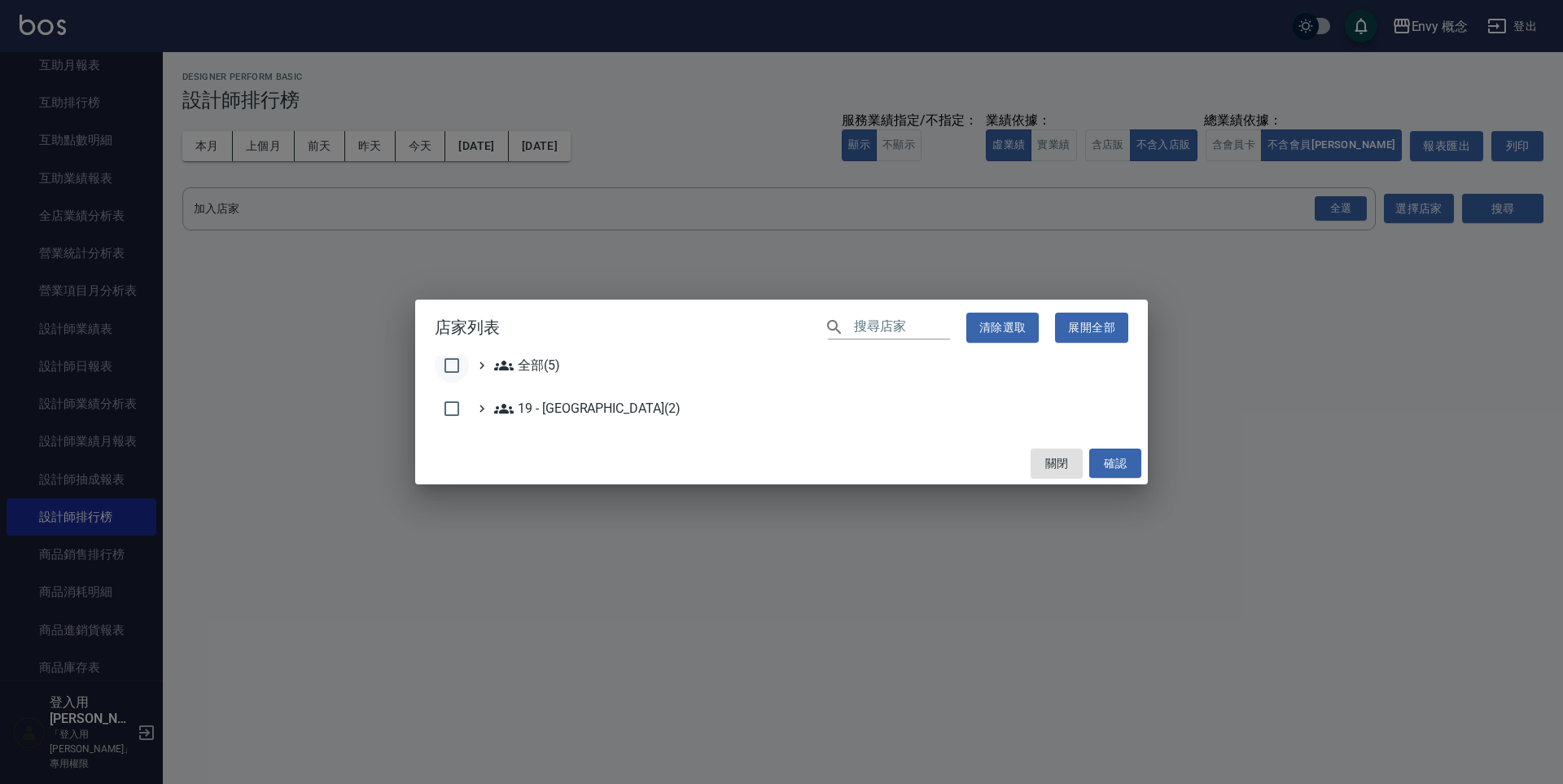
click at [448, 367] on input "checkbox" at bounding box center [451, 365] width 34 height 34
checkbox input "true"
drag, startPoint x: 1117, startPoint y: 461, endPoint x: 1124, endPoint y: 445, distance: 17.5
click at [1117, 461] on button "確認" at bounding box center [1115, 463] width 52 height 30
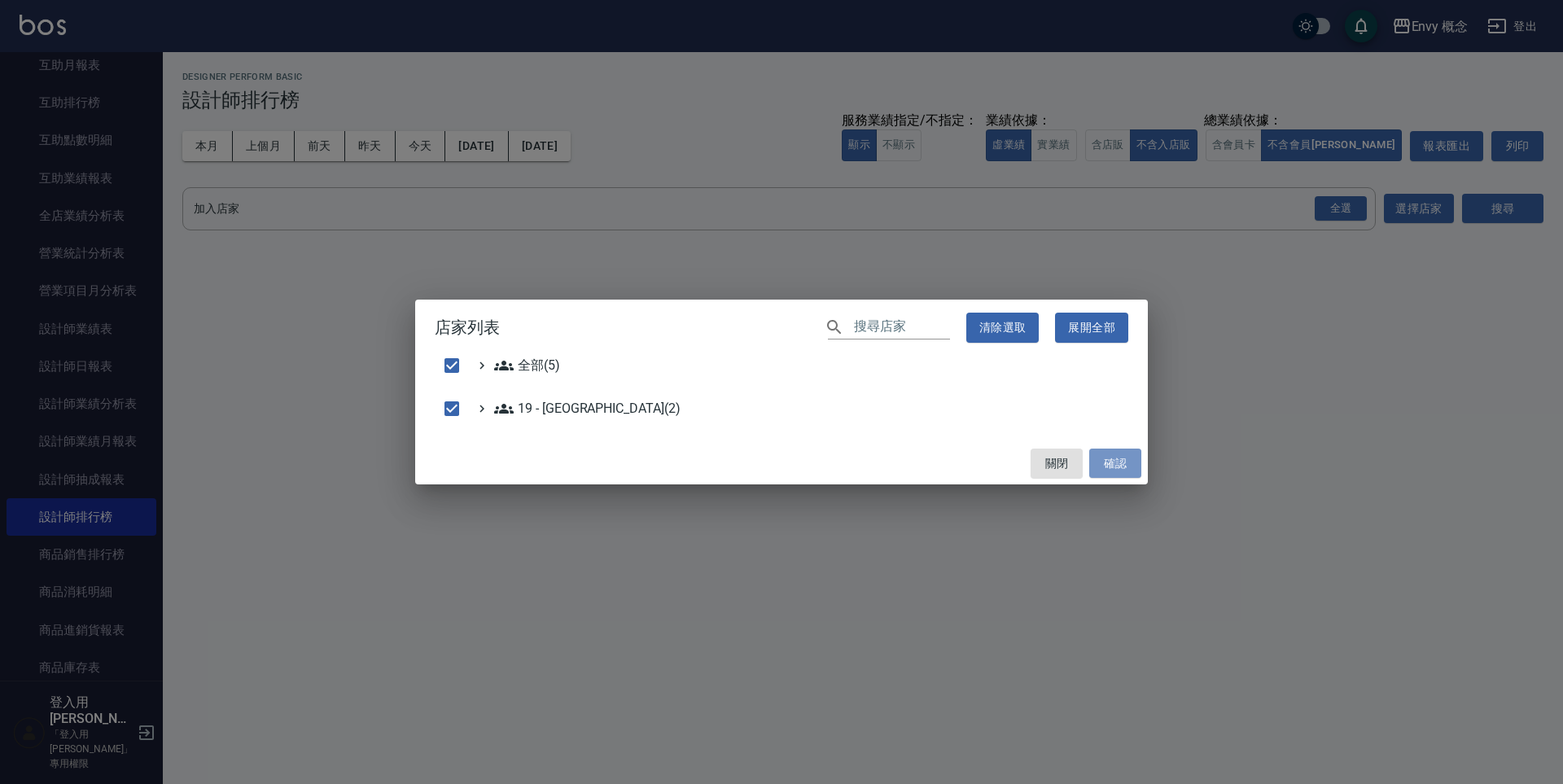
checkbox input "false"
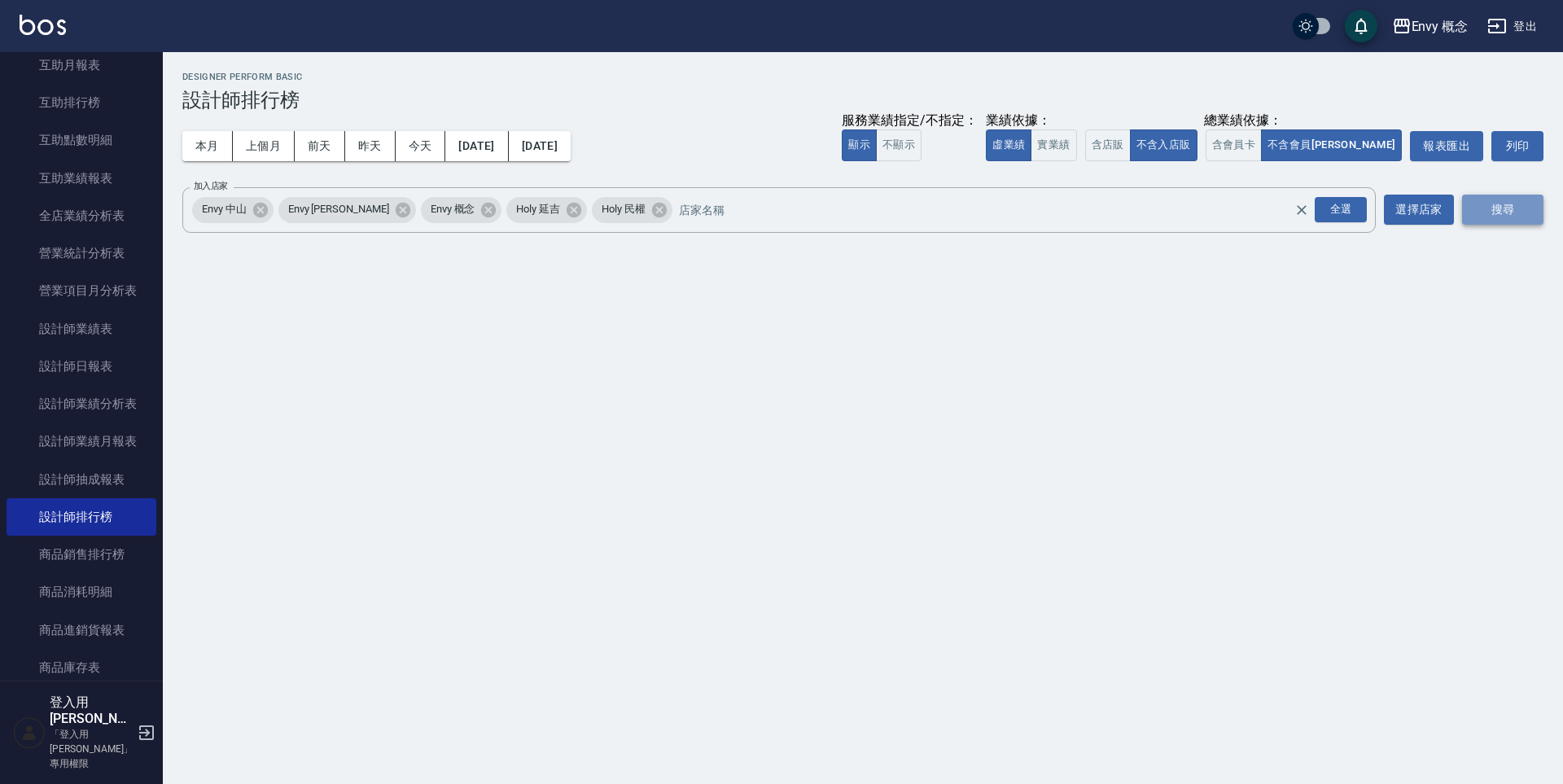
click at [1472, 218] on button "搜尋" at bounding box center [1502, 210] width 81 height 30
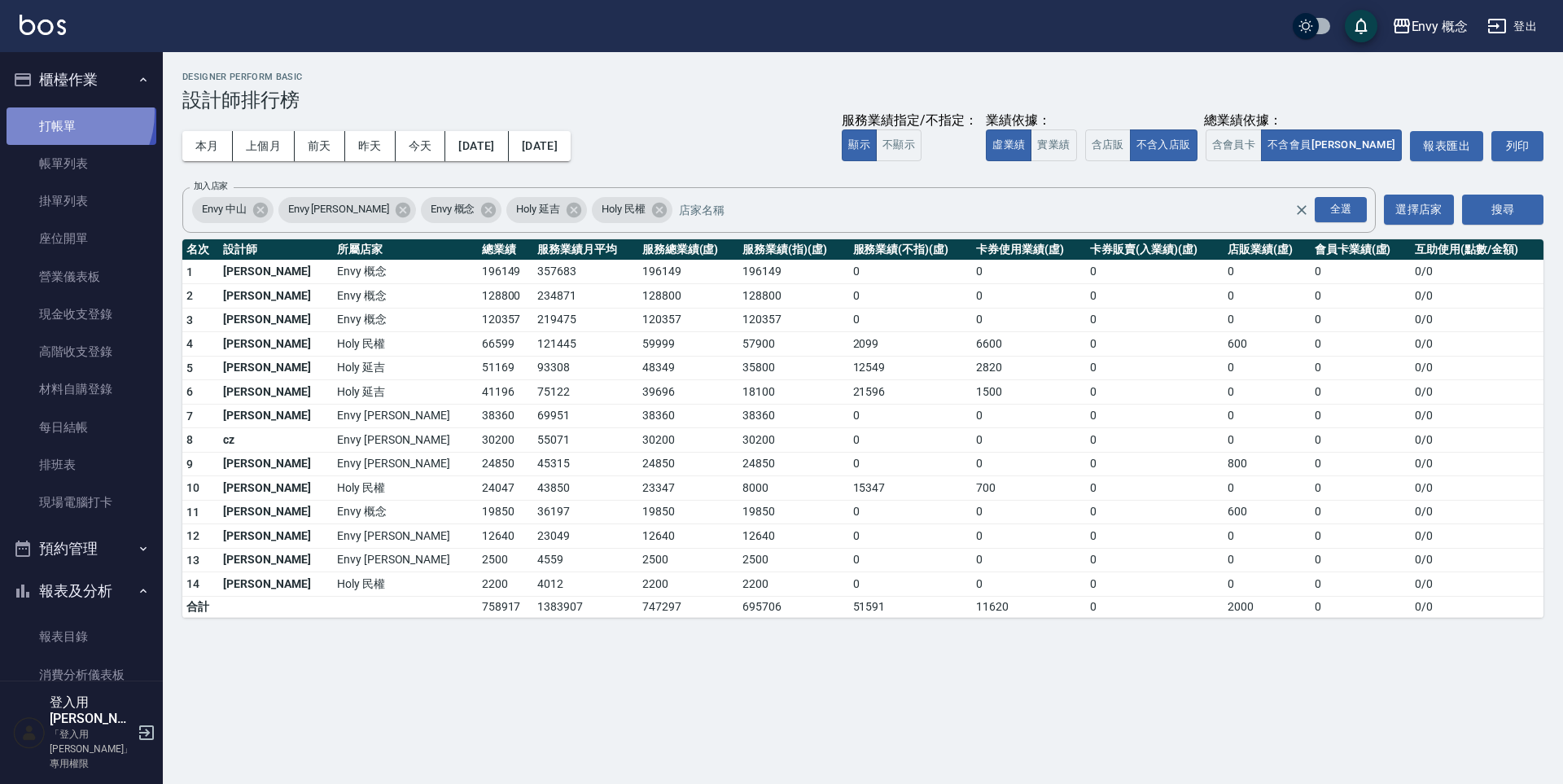
click at [57, 113] on link "打帳單" at bounding box center [81, 127] width 149 height 38
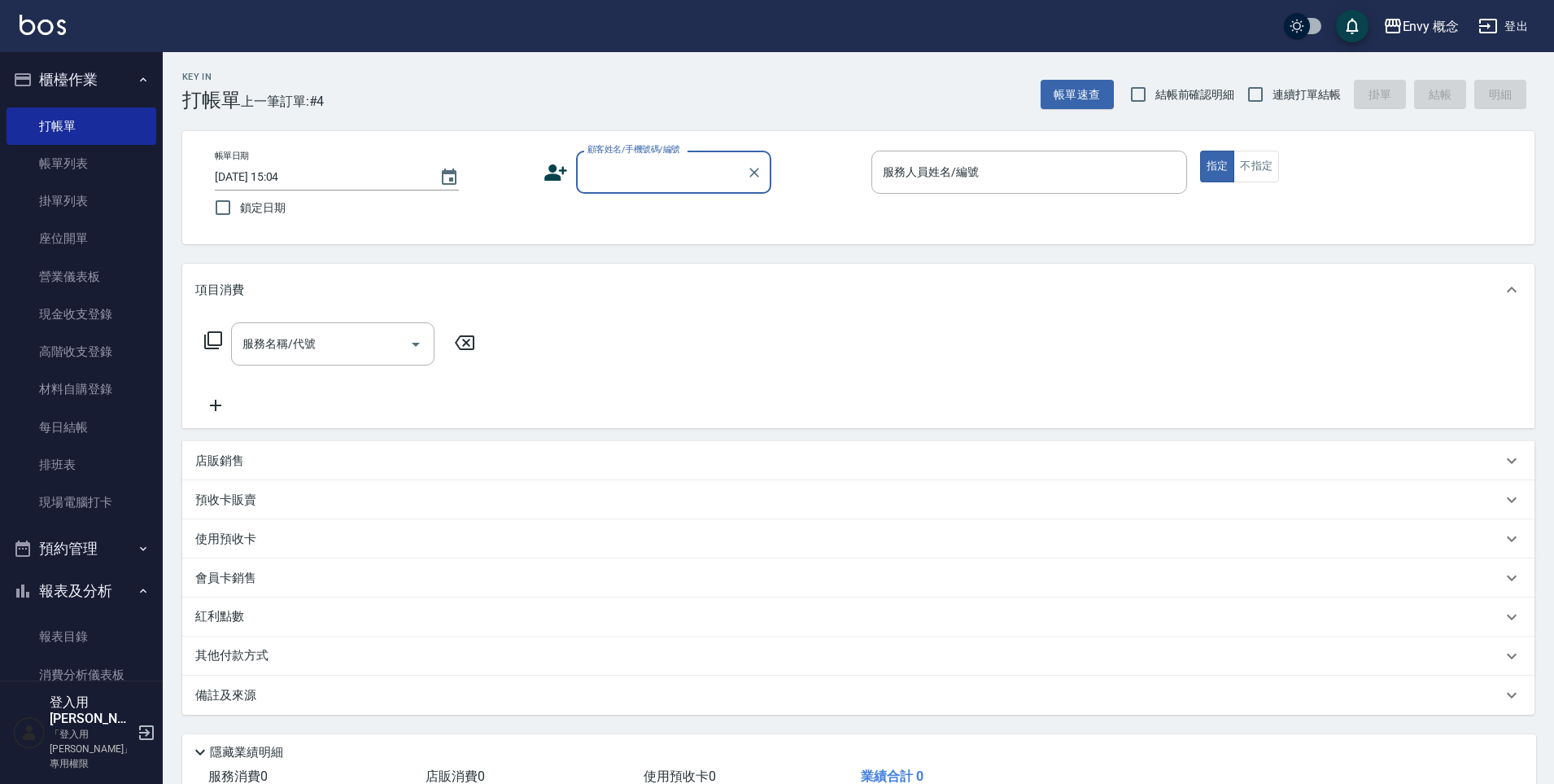
click at [653, 187] on div "顧客姓名/手機號碼/編號" at bounding box center [673, 172] width 195 height 44
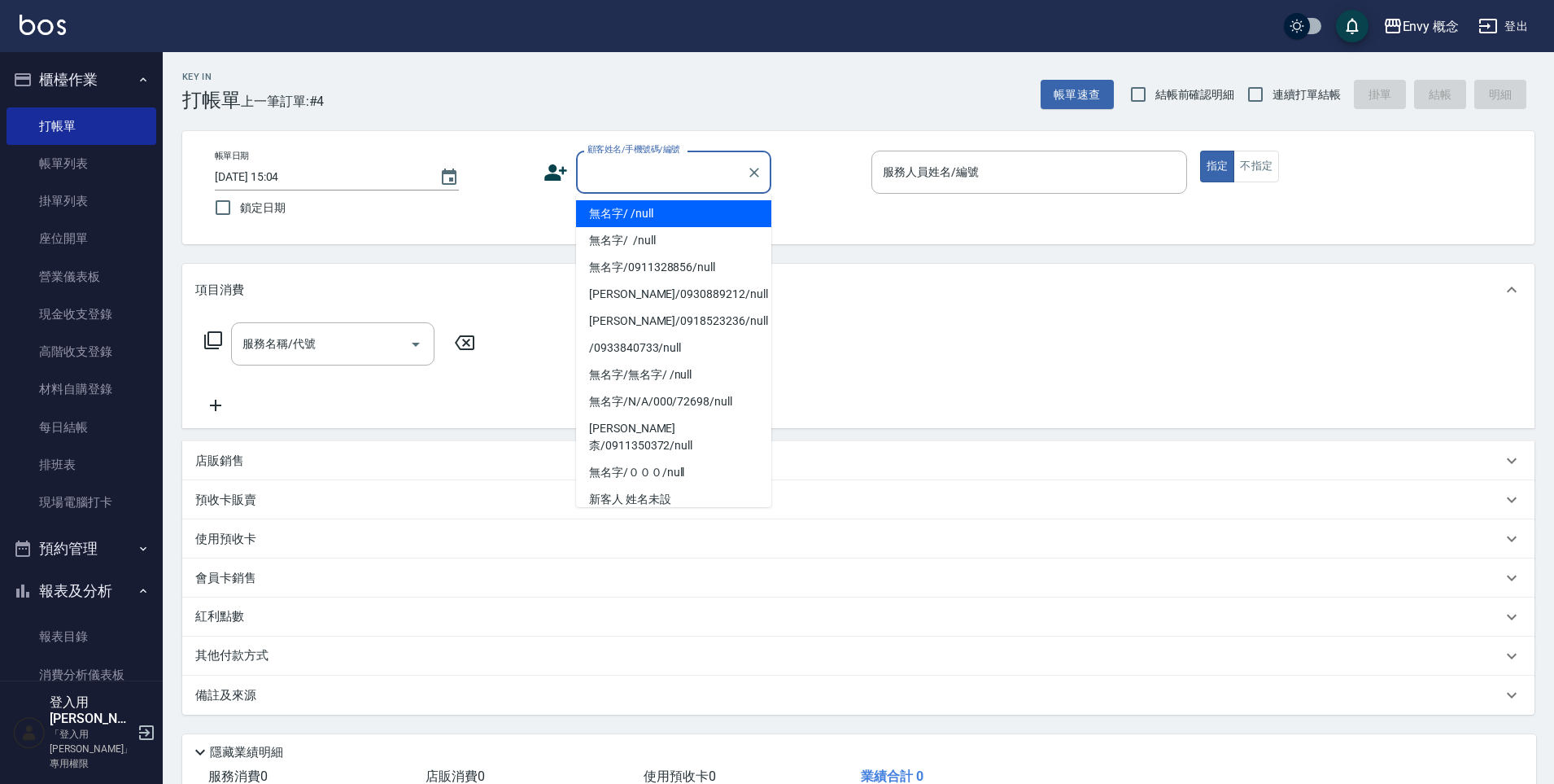
click at [649, 217] on li "無名字/ /null" at bounding box center [673, 214] width 195 height 26
type input "無名字/ /null"
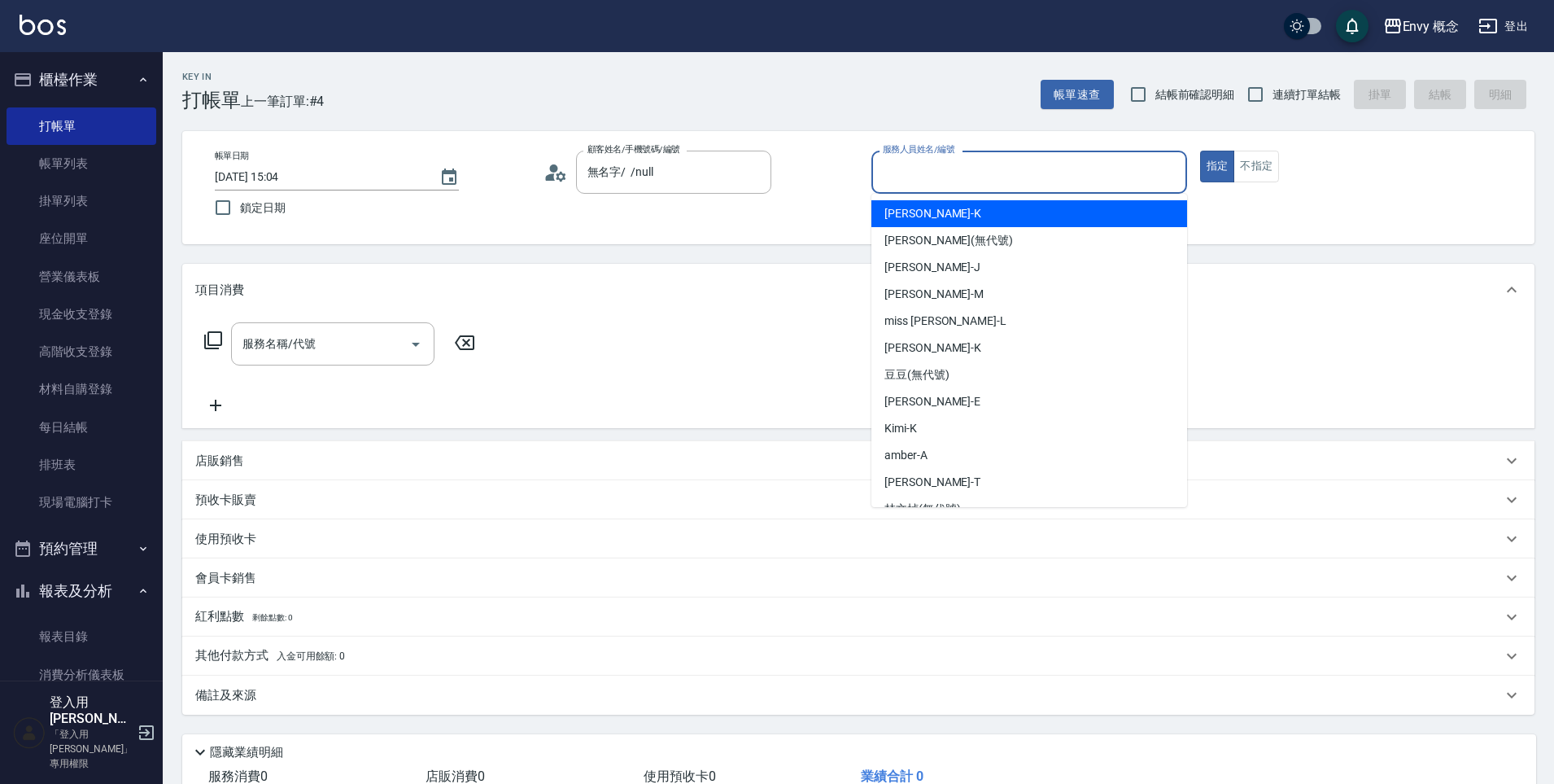
click at [935, 166] on input "服務人員姓名/編號" at bounding box center [1029, 172] width 301 height 28
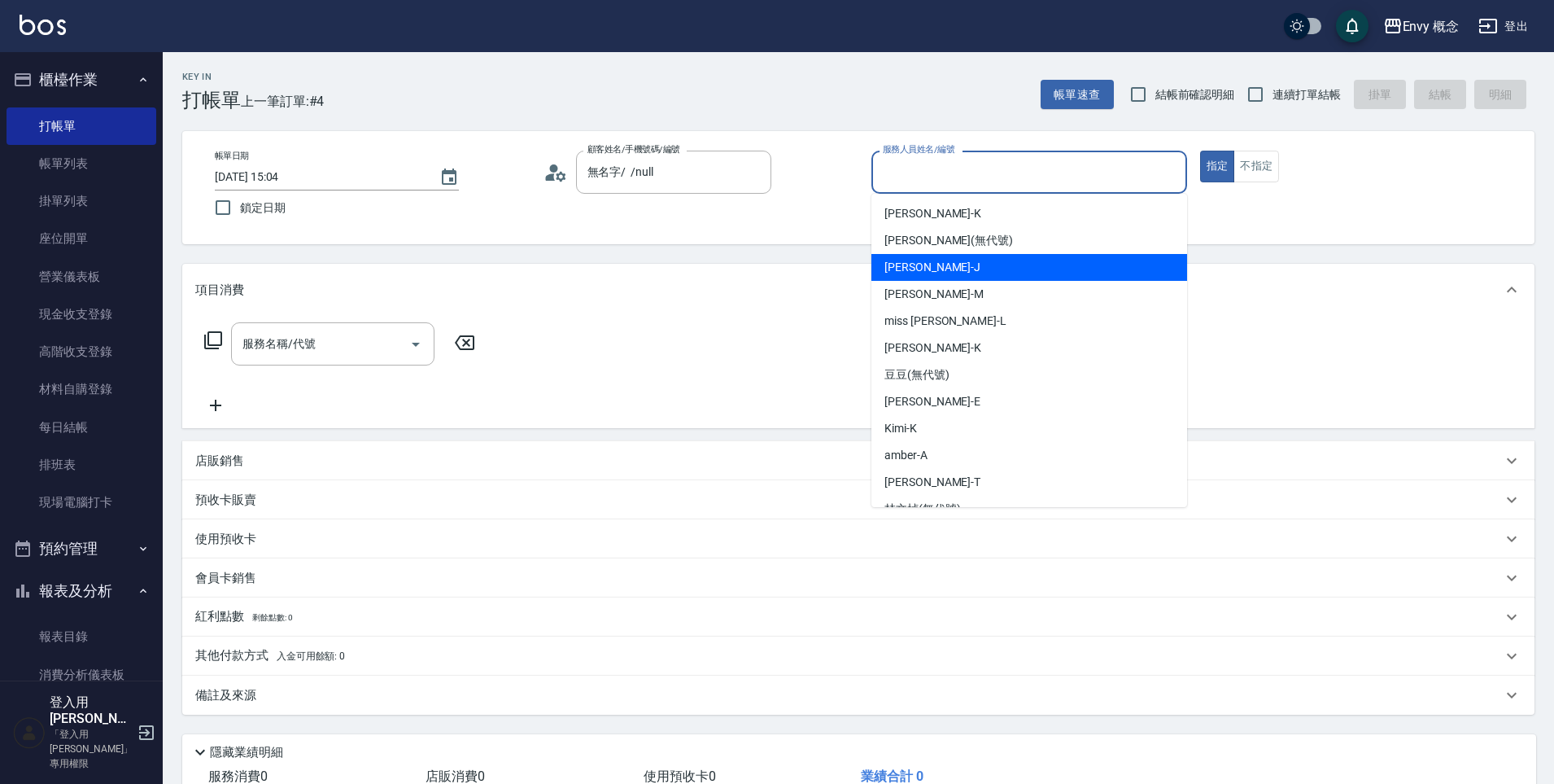
click at [935, 262] on div "[PERSON_NAME]" at bounding box center [1029, 267] width 316 height 26
type input "[PERSON_NAME]"
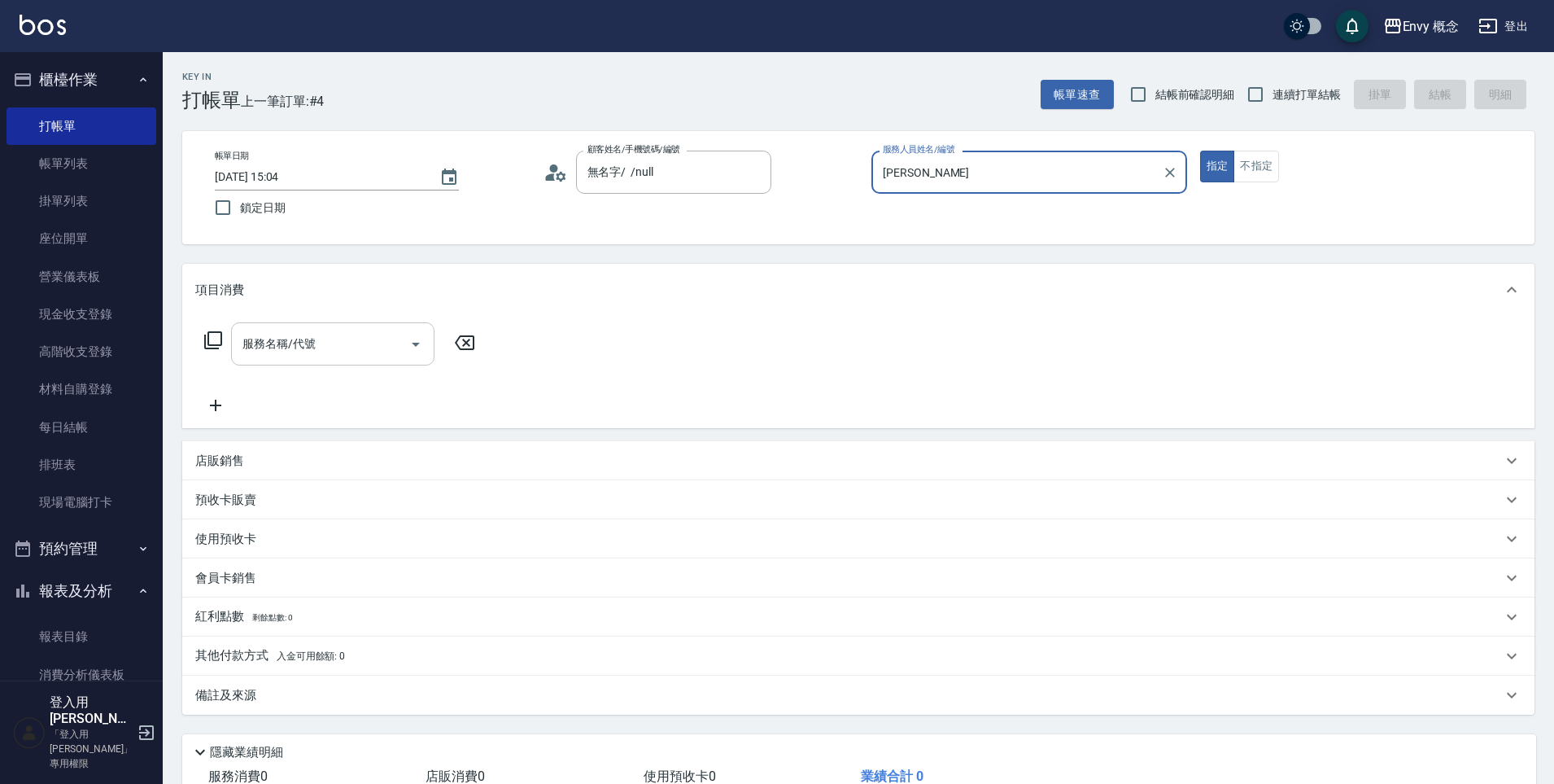
click at [375, 345] on input "服務名稱/代號" at bounding box center [321, 343] width 165 height 28
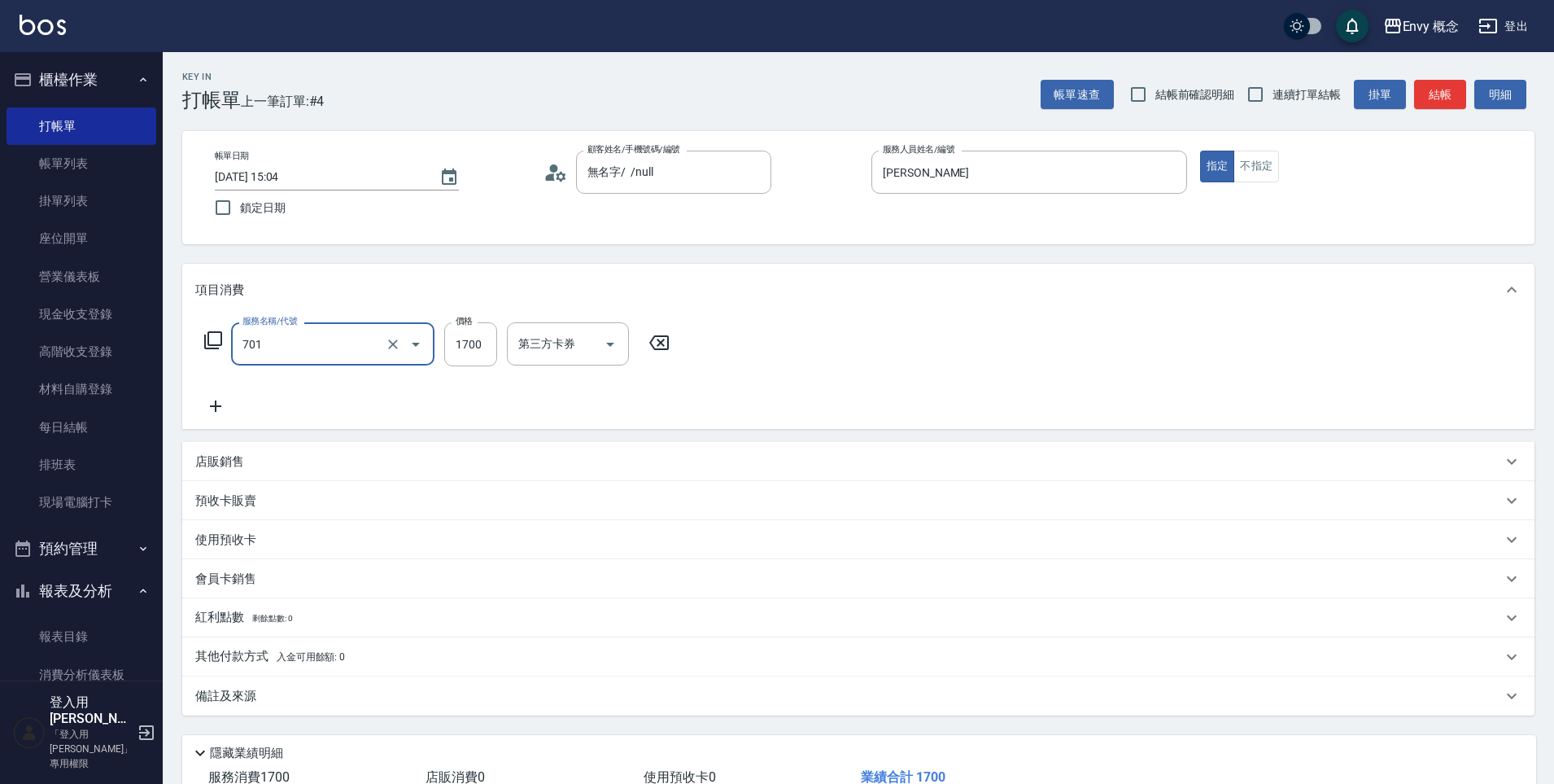
type input "701 染髮(701)"
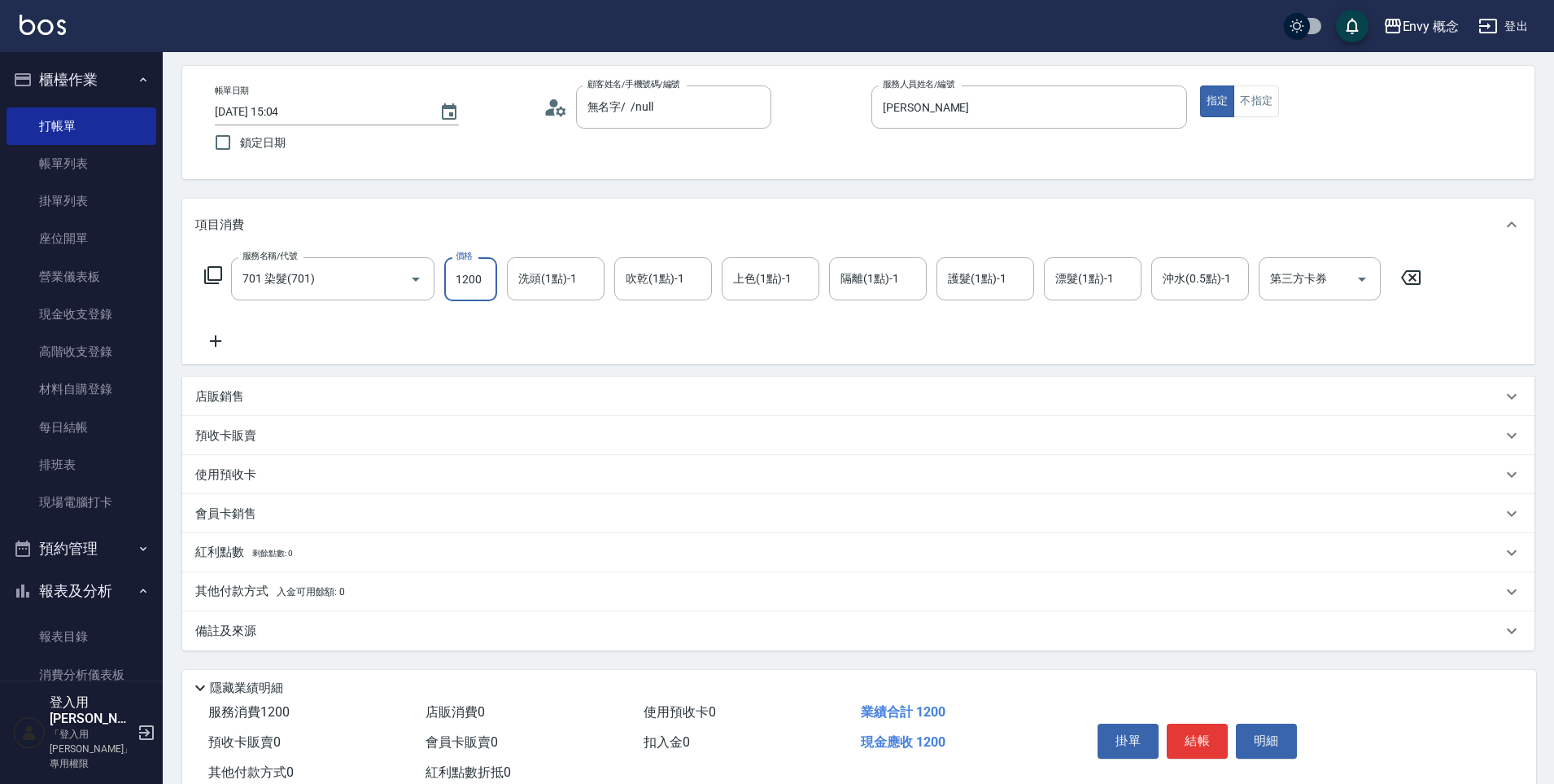
scroll to position [115, 0]
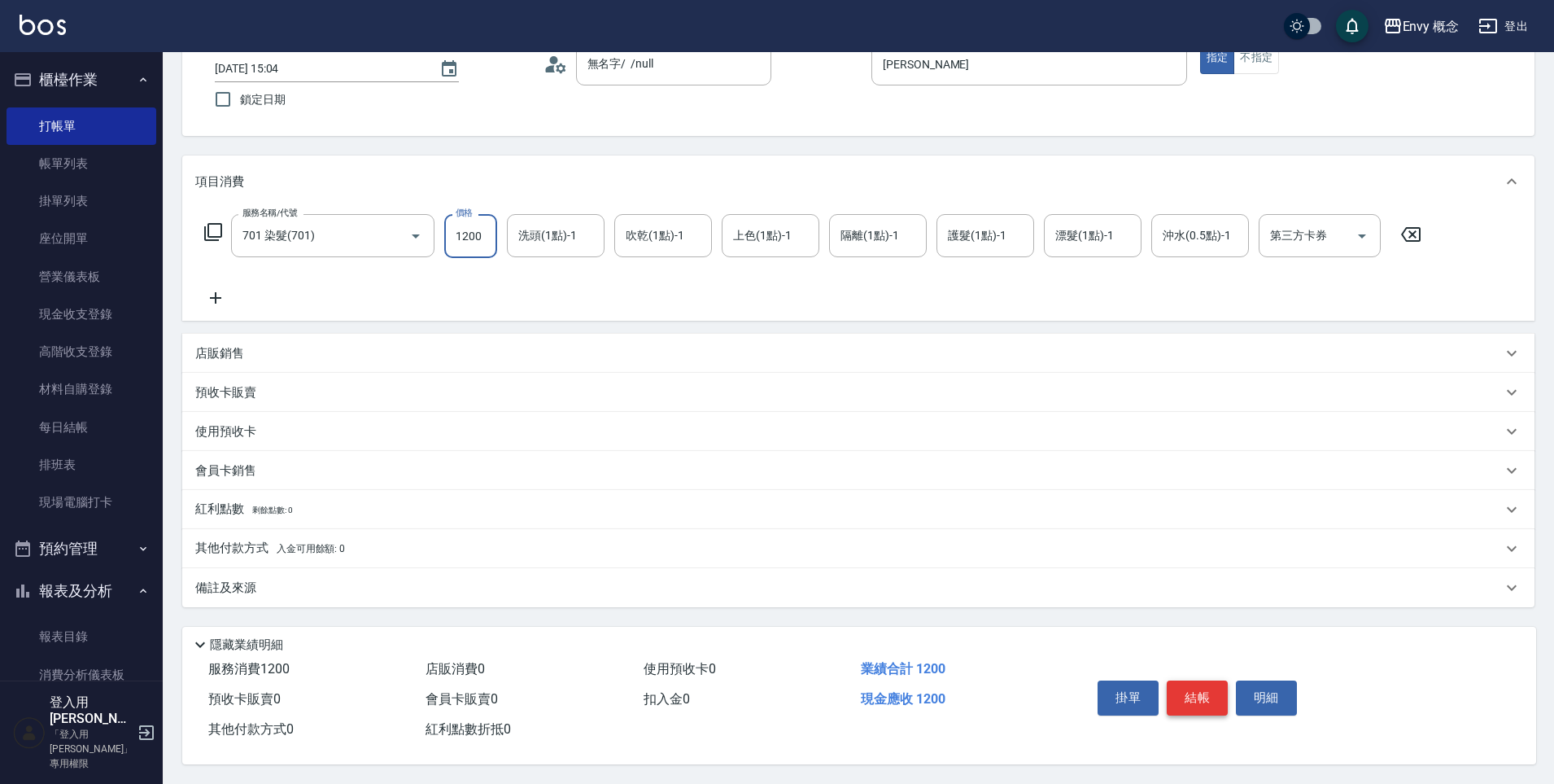
type input "1200"
click at [1201, 690] on button "結帳" at bounding box center [1197, 697] width 61 height 34
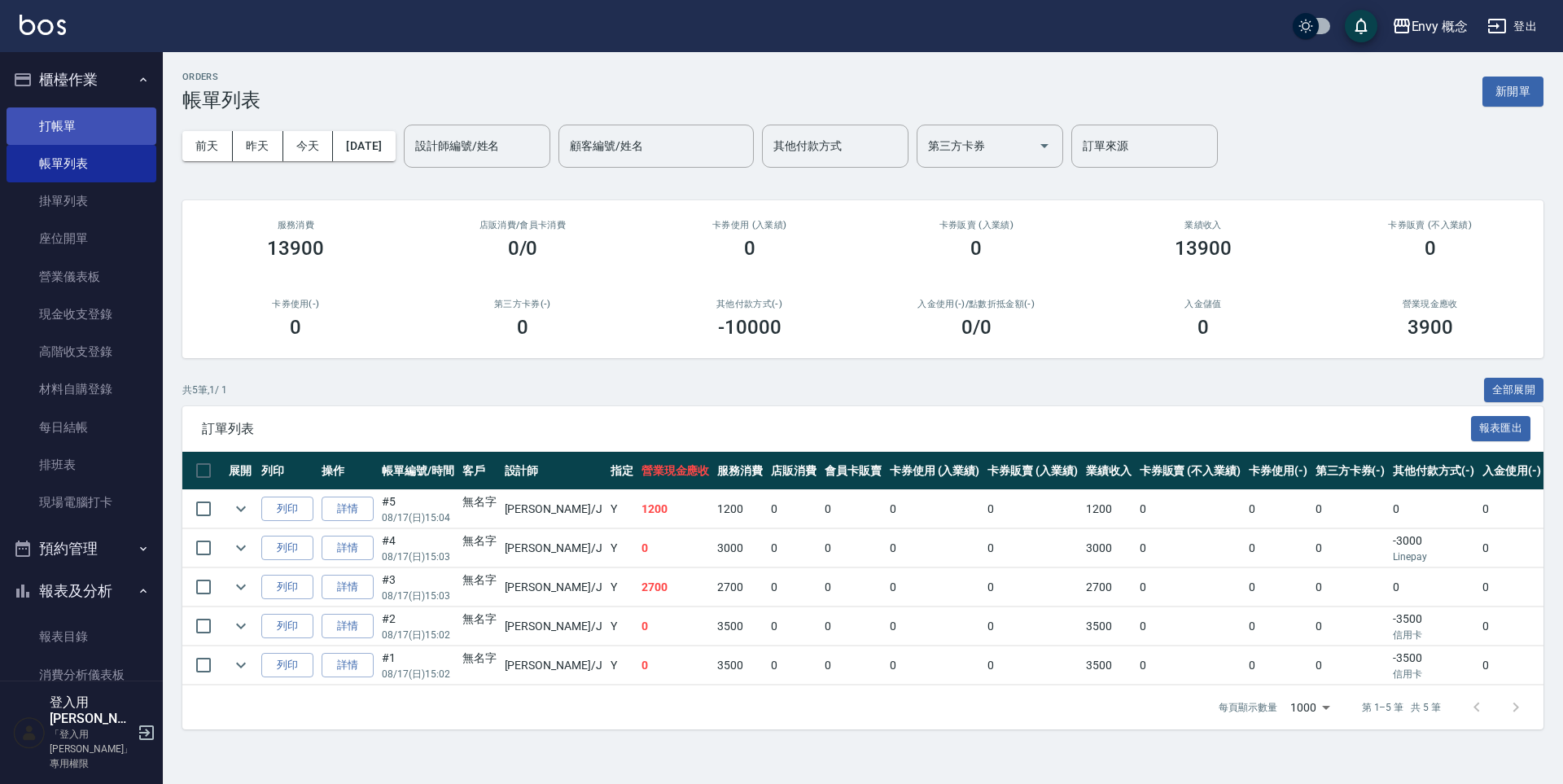
click at [65, 135] on link "打帳單" at bounding box center [81, 127] width 149 height 38
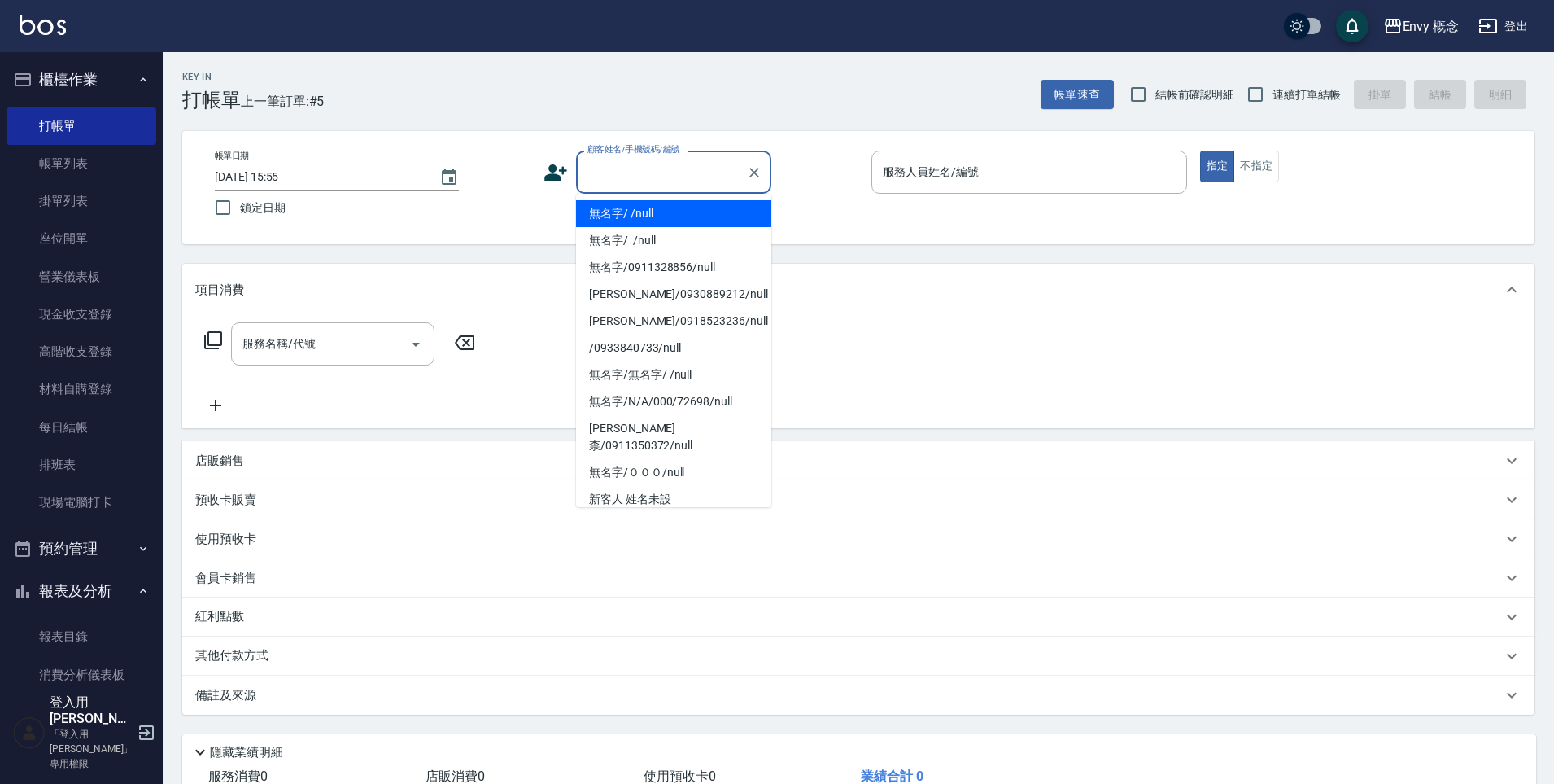
click at [684, 171] on input "顧客姓名/手機號碼/編號" at bounding box center [661, 172] width 156 height 28
click at [672, 218] on li "無名字/ /null" at bounding box center [673, 214] width 195 height 26
type input "無名字/ /null"
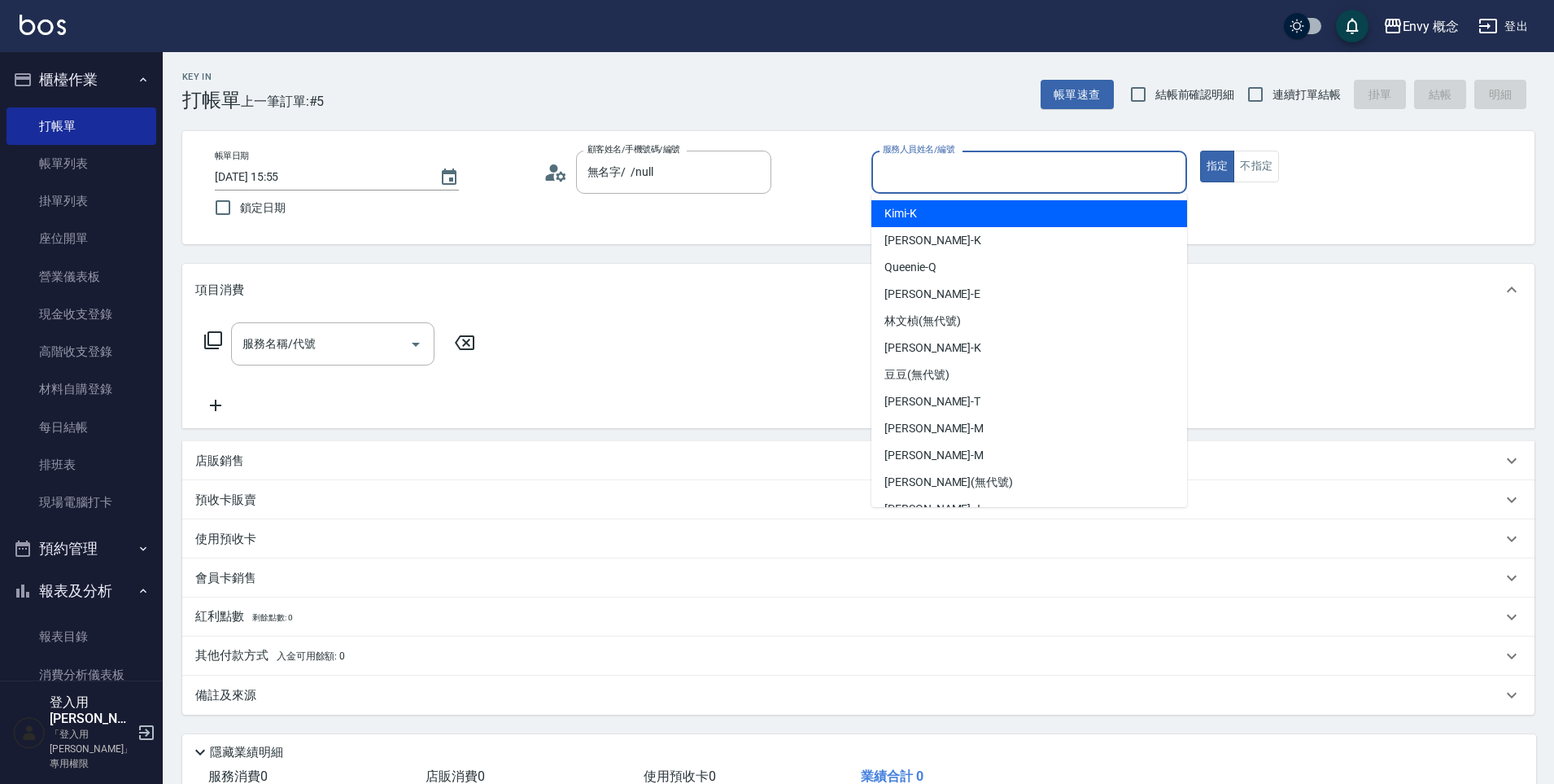
drag, startPoint x: 908, startPoint y: 183, endPoint x: 902, endPoint y: 208, distance: 25.7
click at [908, 183] on input "服務人員姓名/編號" at bounding box center [1029, 172] width 301 height 28
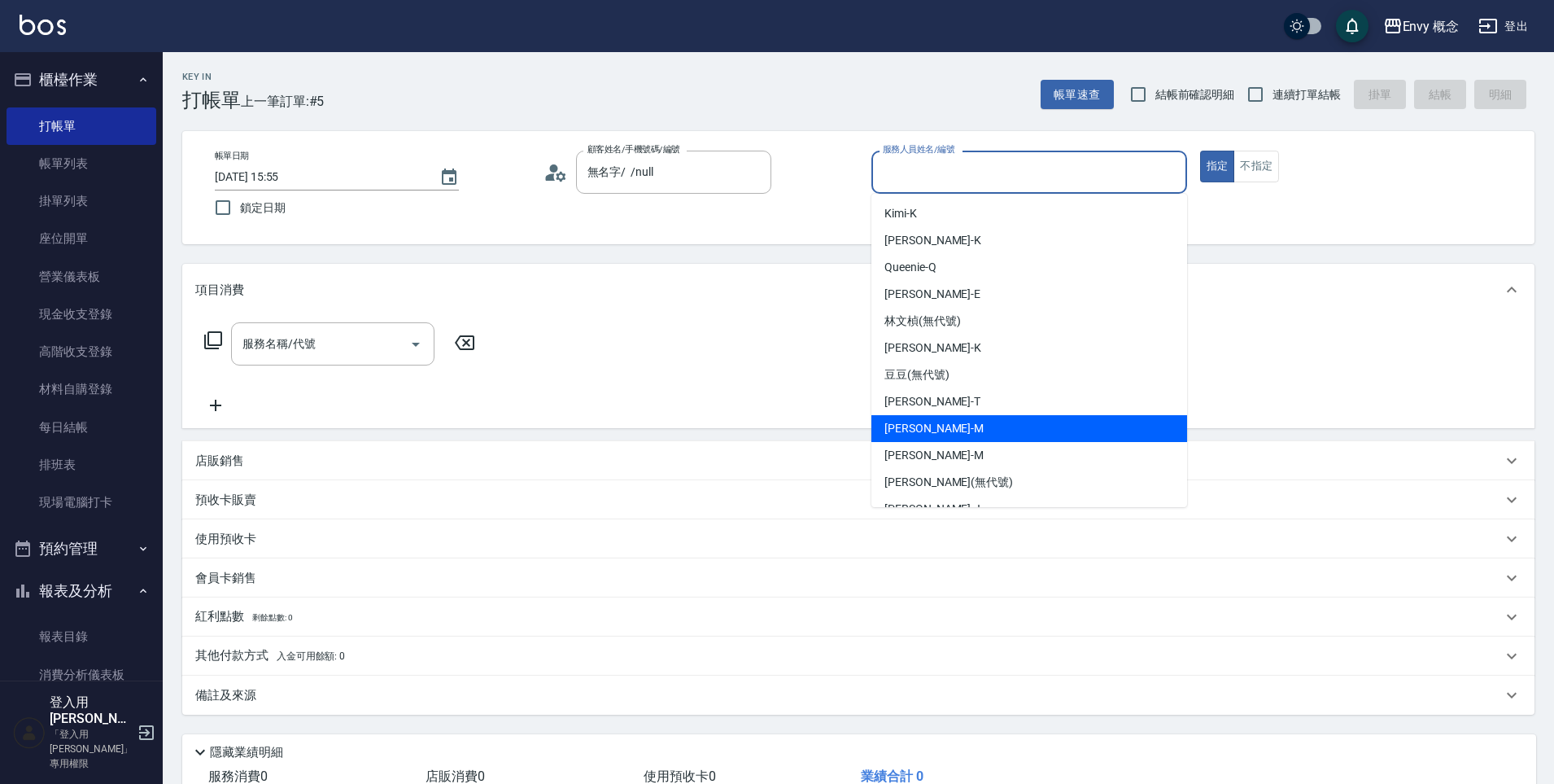
scroll to position [130, 0]
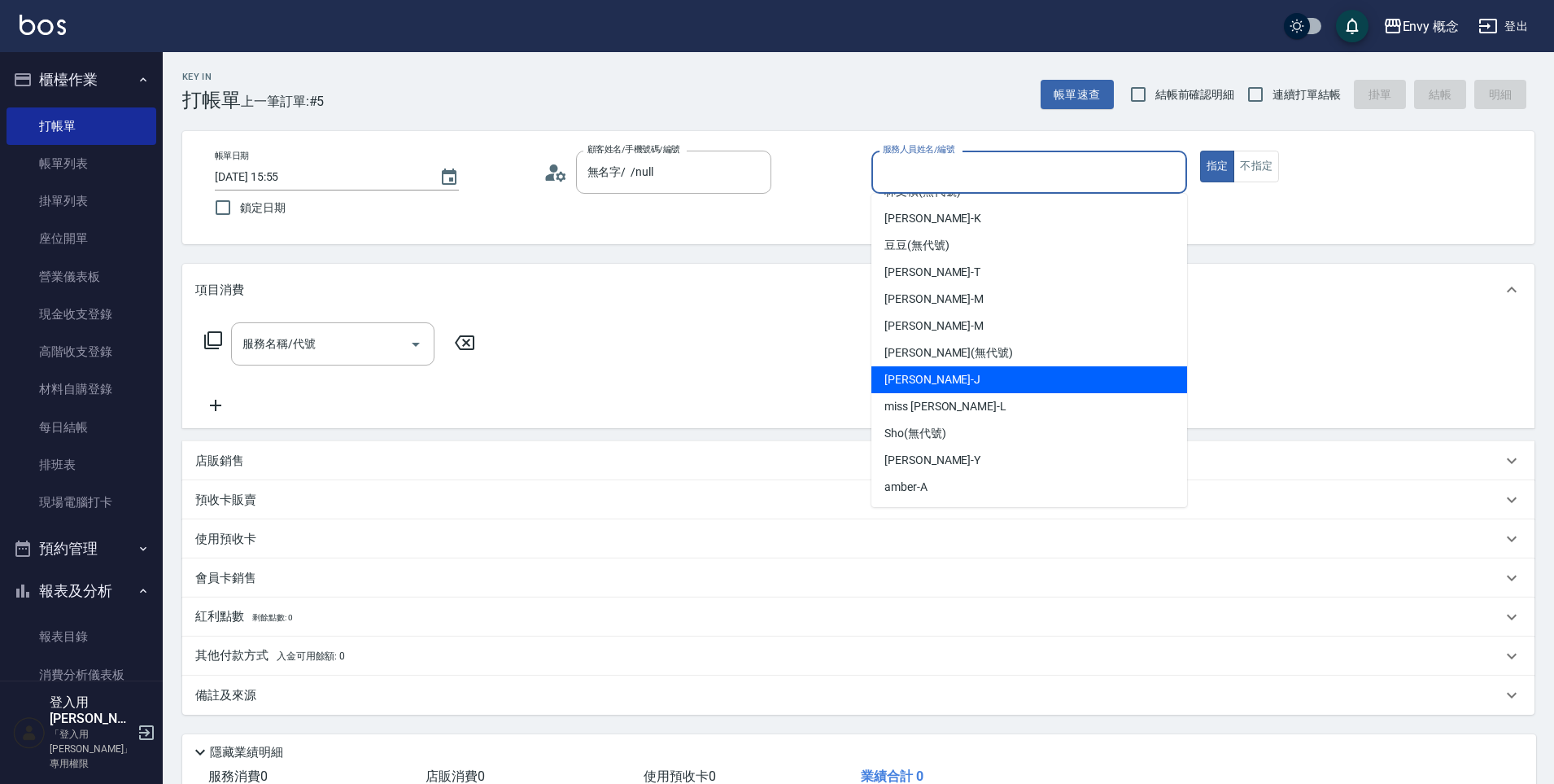
click at [924, 388] on div "[PERSON_NAME]" at bounding box center [1029, 379] width 316 height 26
type input "[PERSON_NAME]"
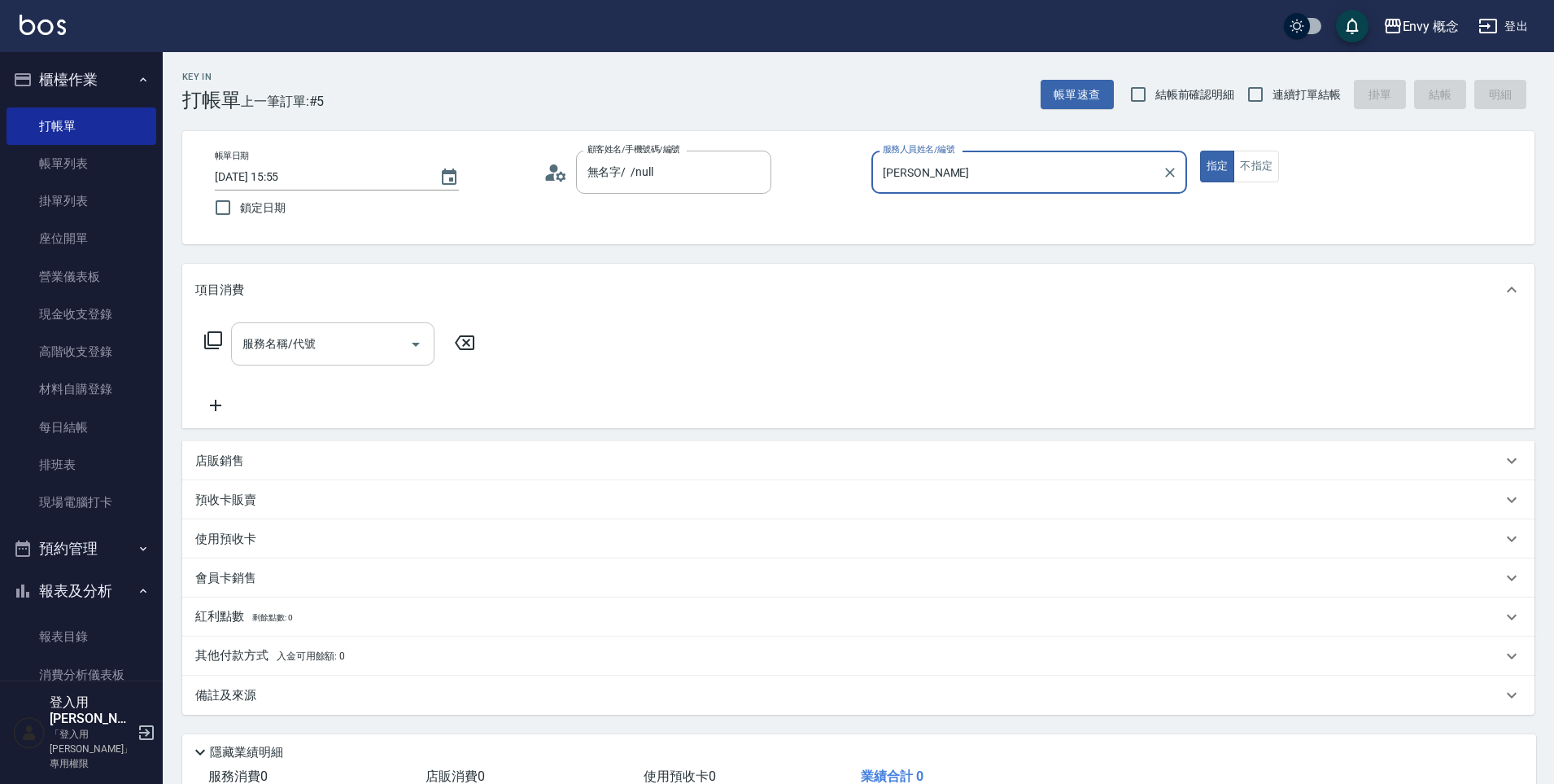
click at [333, 347] on input "服務名稱/代號" at bounding box center [321, 343] width 165 height 28
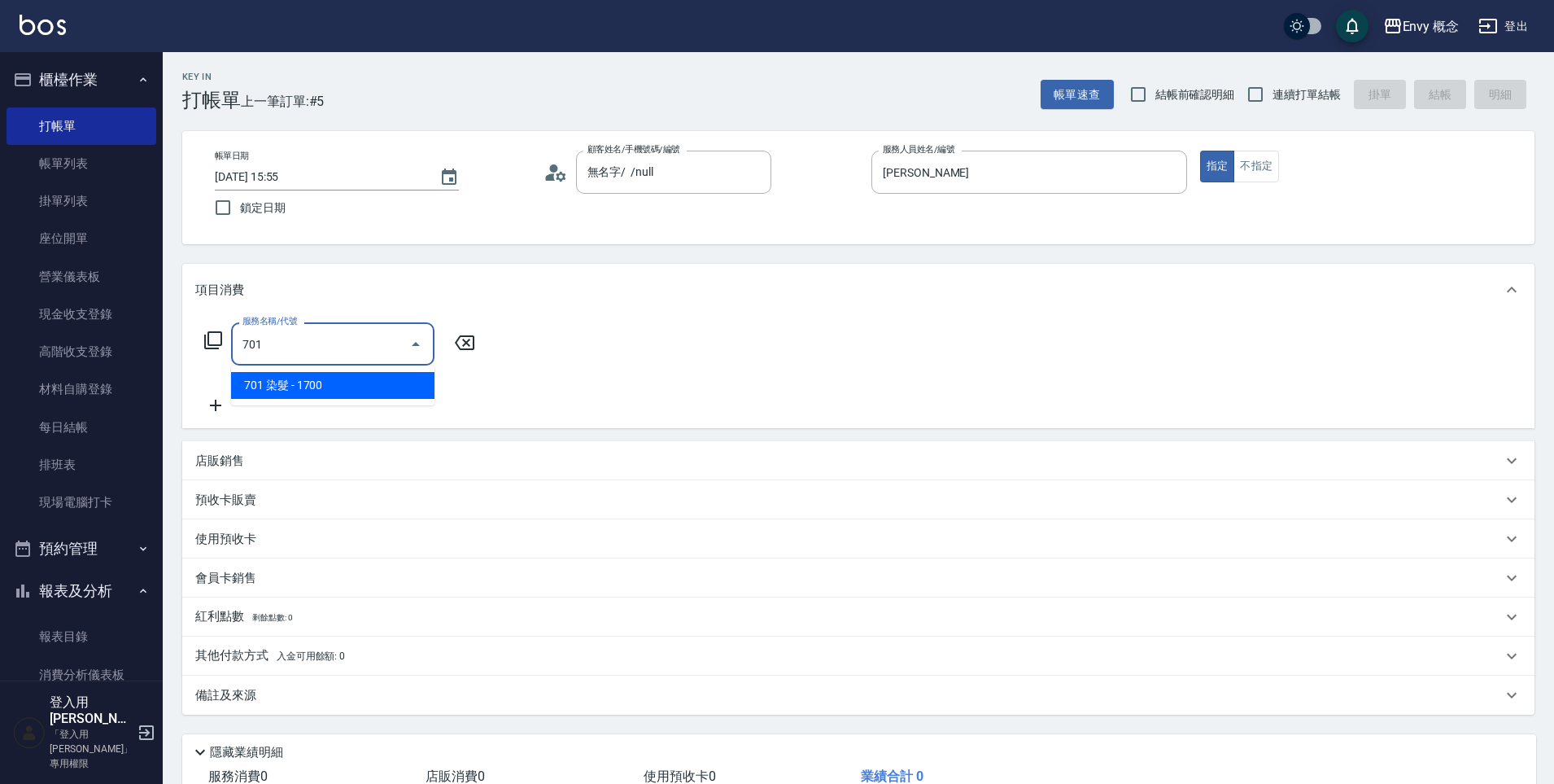
type input "701 染髮(701)"
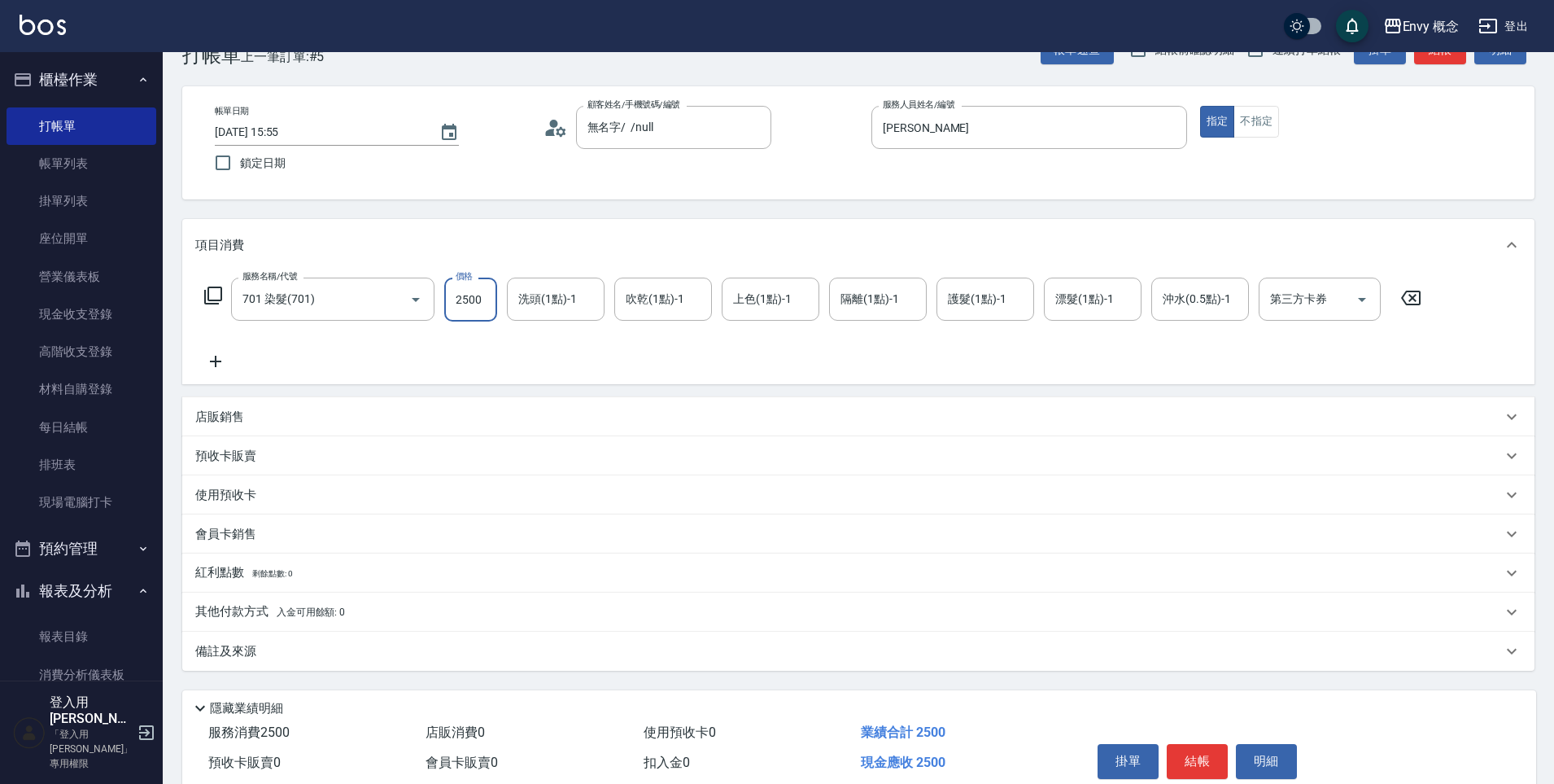
scroll to position [115, 0]
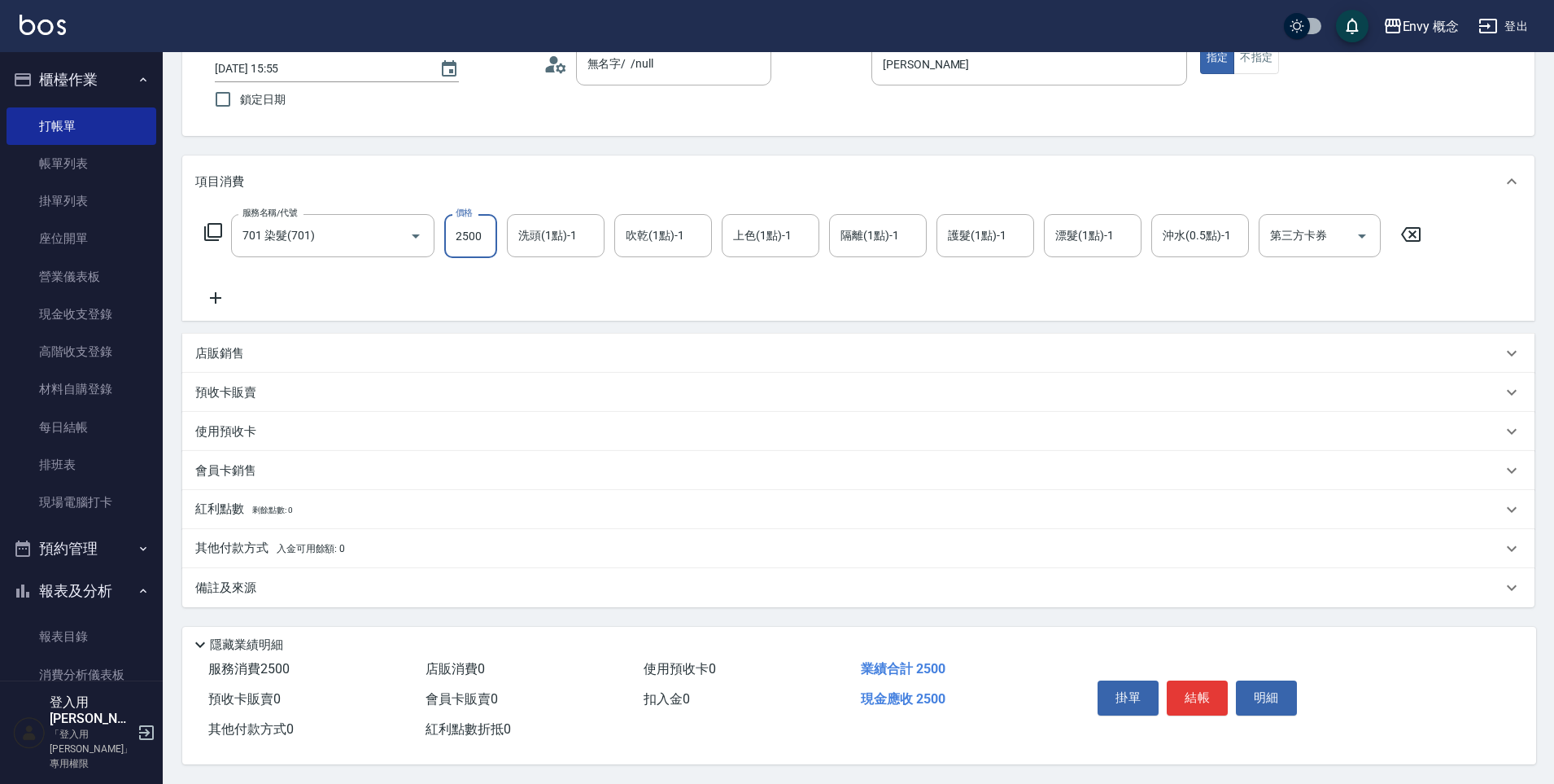
type input "2500"
click at [241, 554] on div "其他付款方式 入金可用餘額: 0" at bounding box center [859, 548] width 1353 height 39
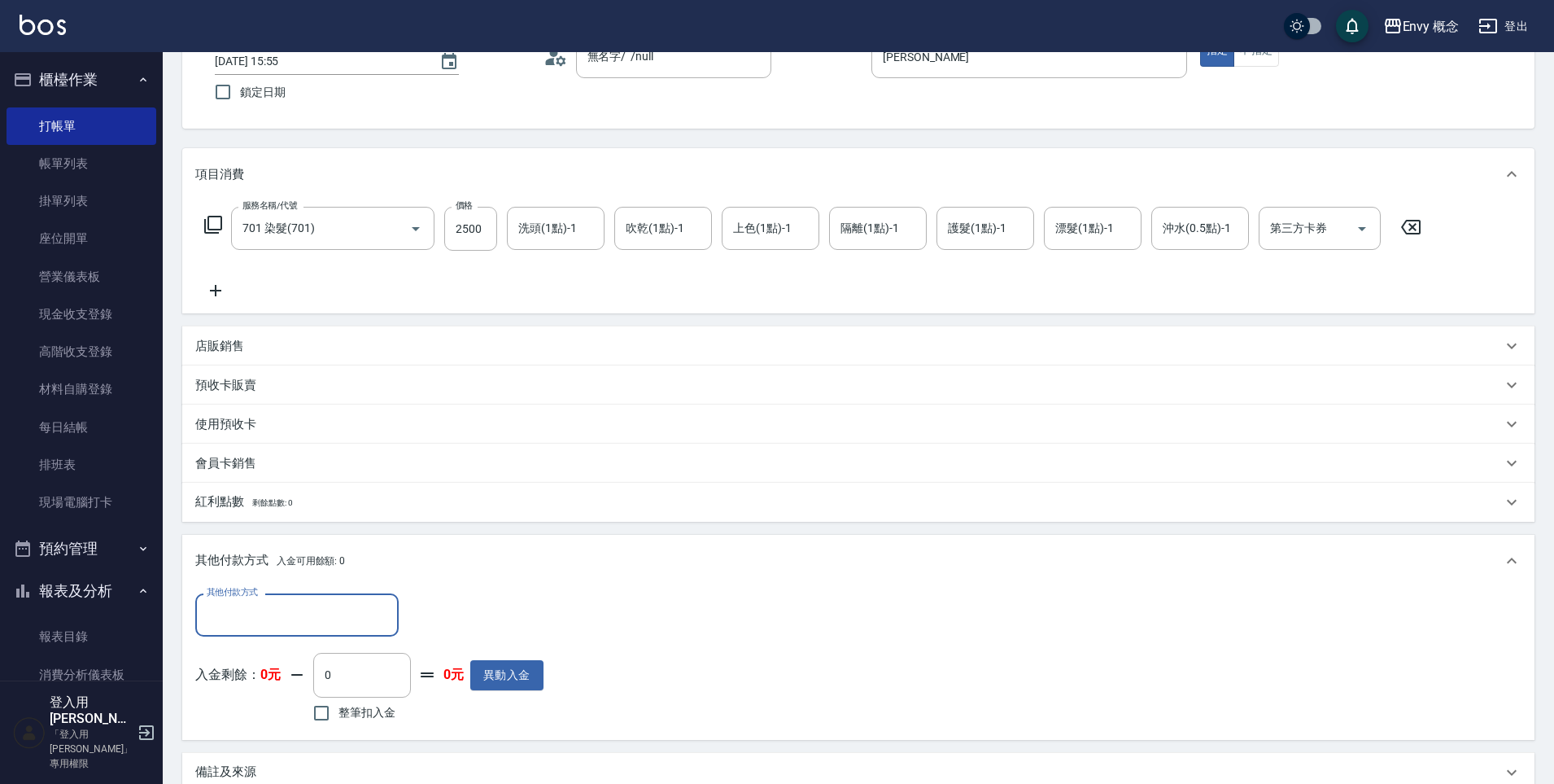
scroll to position [0, 0]
click at [283, 626] on input "其他付款方式" at bounding box center [297, 615] width 189 height 28
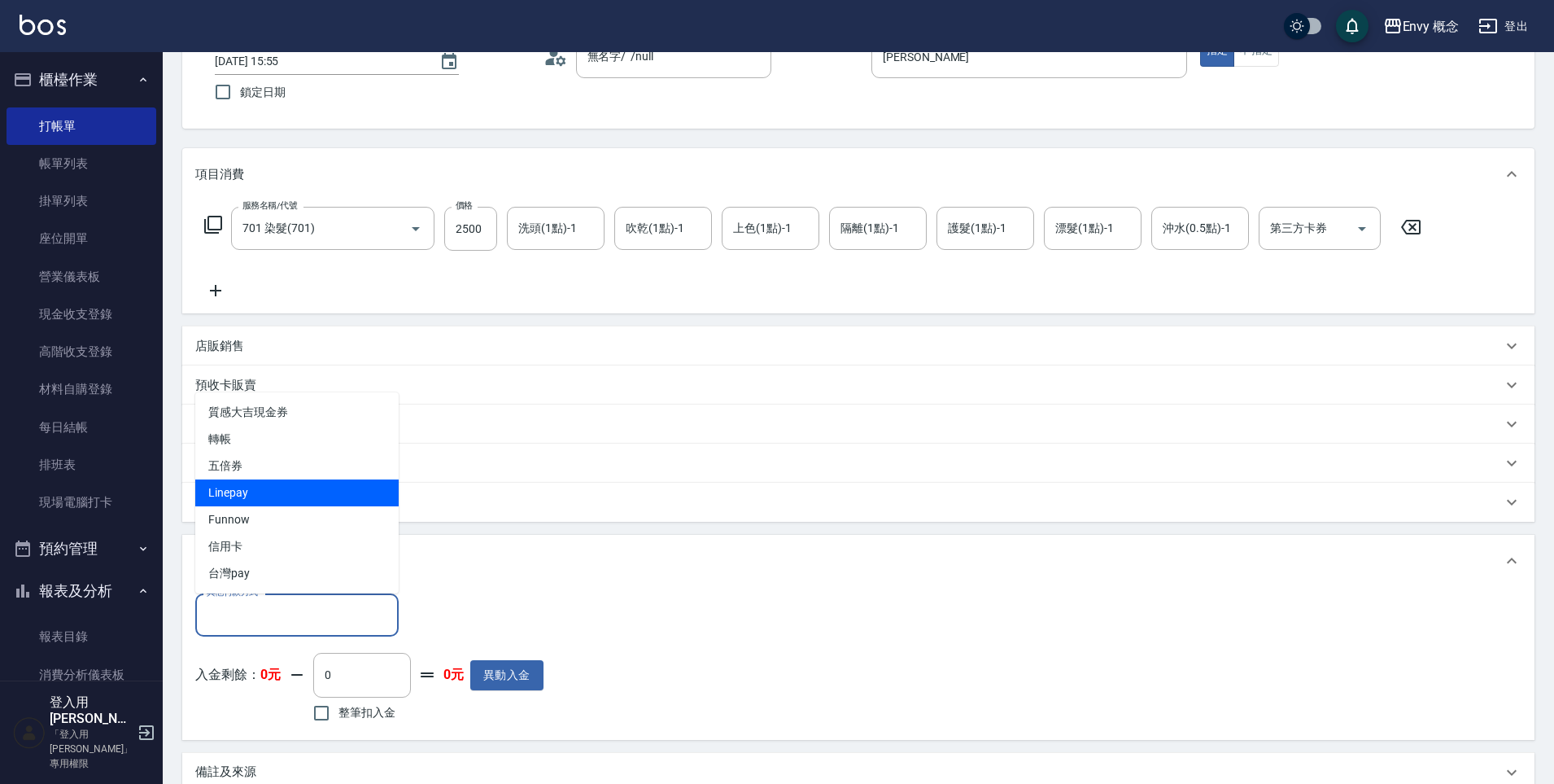
drag, startPoint x: 280, startPoint y: 510, endPoint x: 283, endPoint y: 500, distance: 10.4
click at [283, 500] on ul "質感大吉現金券 轉帳 五倍券 Linepay Funnow 信用卡 台灣pay" at bounding box center [296, 493] width 203 height 201
click at [283, 500] on span "Linepay" at bounding box center [296, 493] width 203 height 26
type input "Linepay"
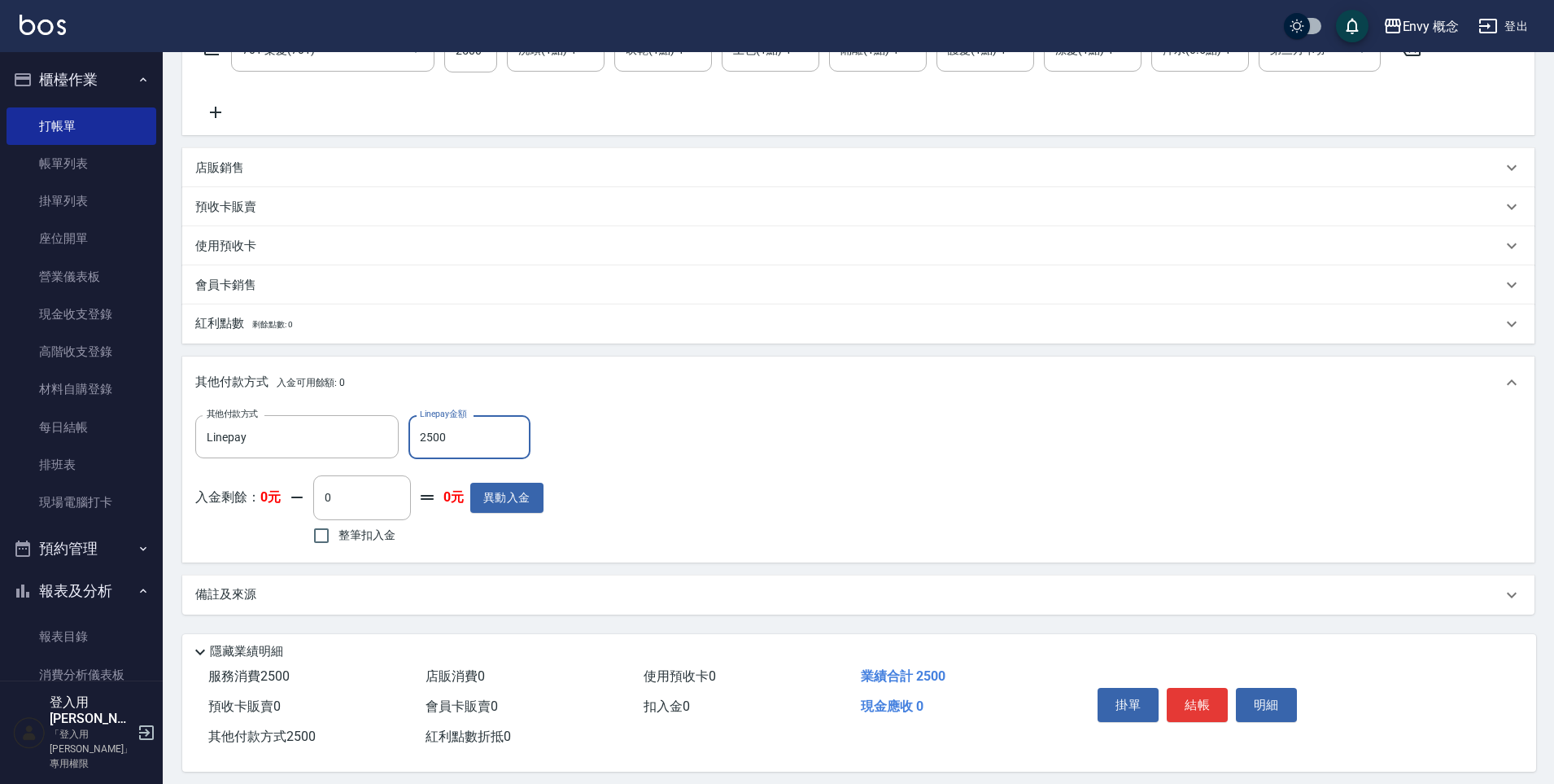
scroll to position [308, 0]
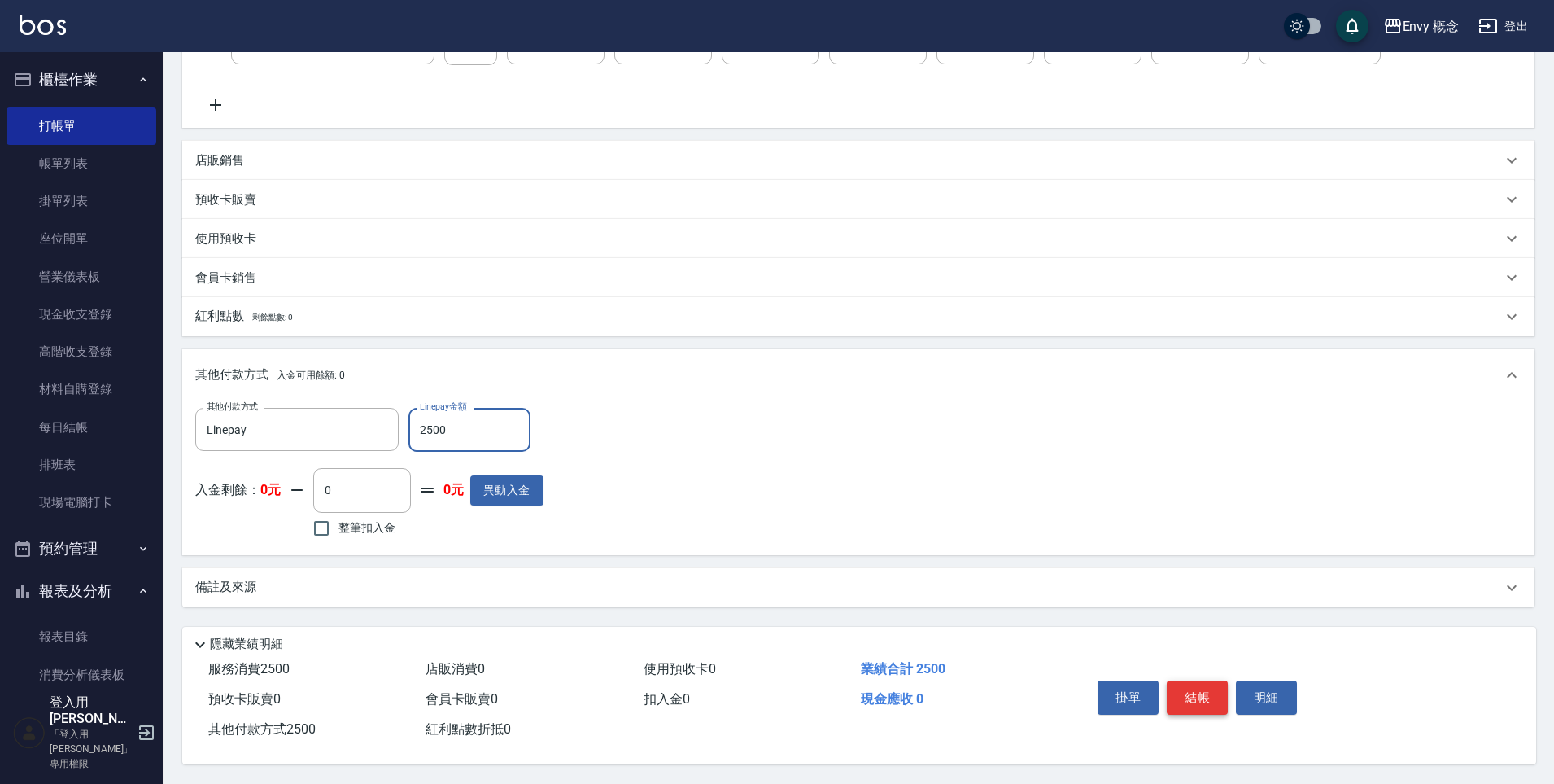
type input "2500"
click at [1202, 680] on button "結帳" at bounding box center [1197, 697] width 61 height 34
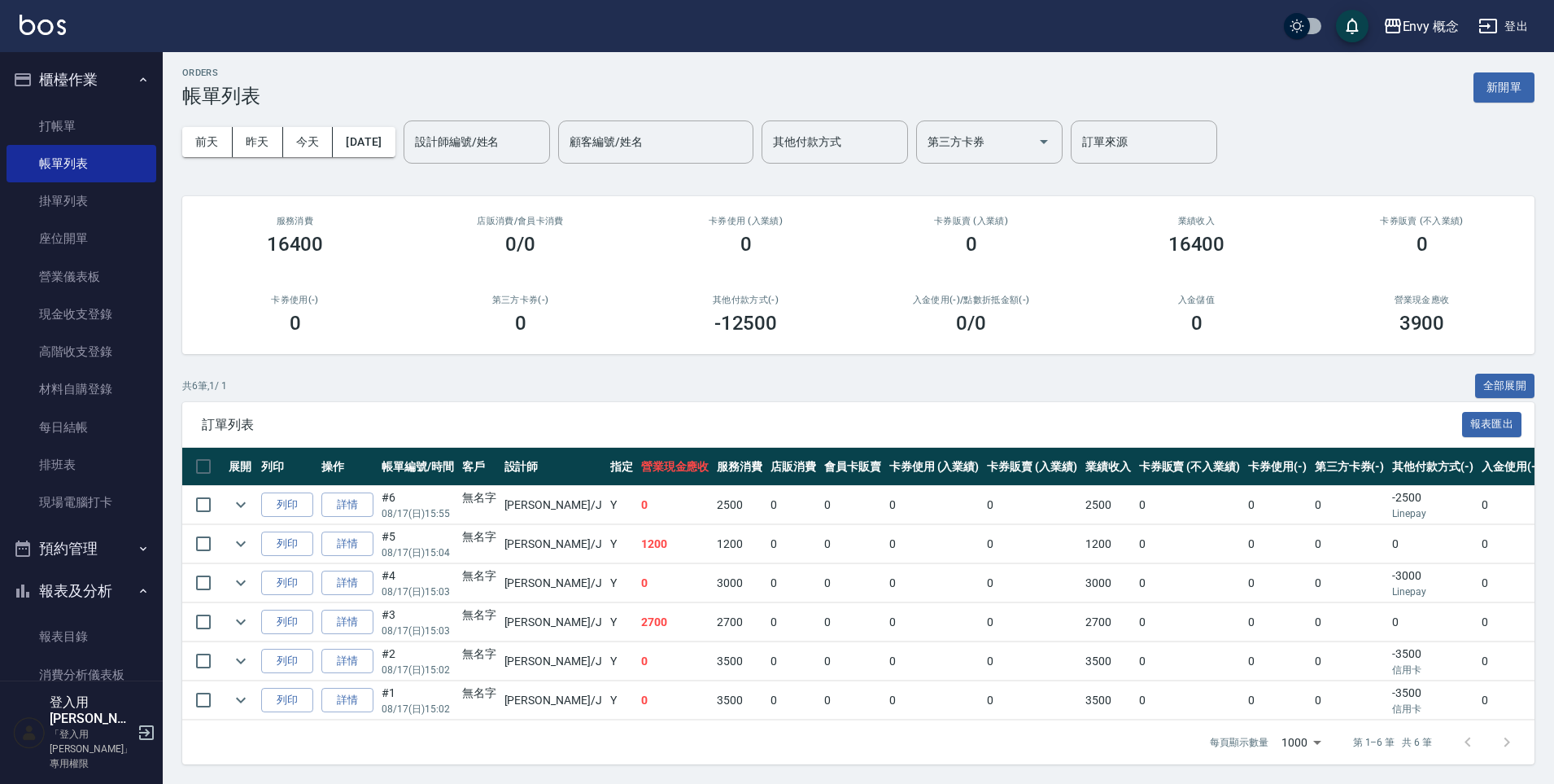
scroll to position [16, 0]
click at [323, 499] on link "詳情" at bounding box center [347, 505] width 52 height 26
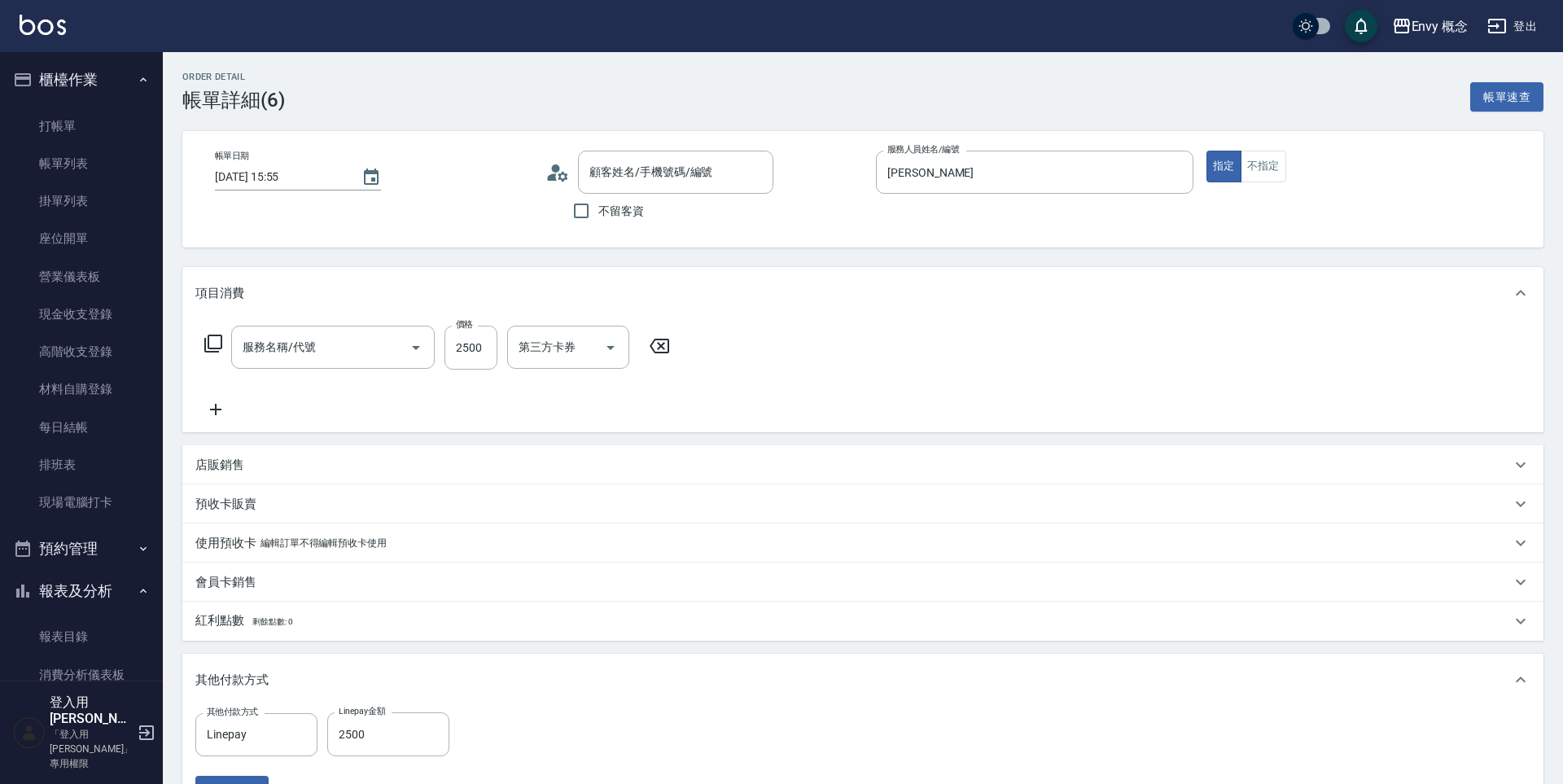
type input "[DATE] 15:55"
type input "[PERSON_NAME]"
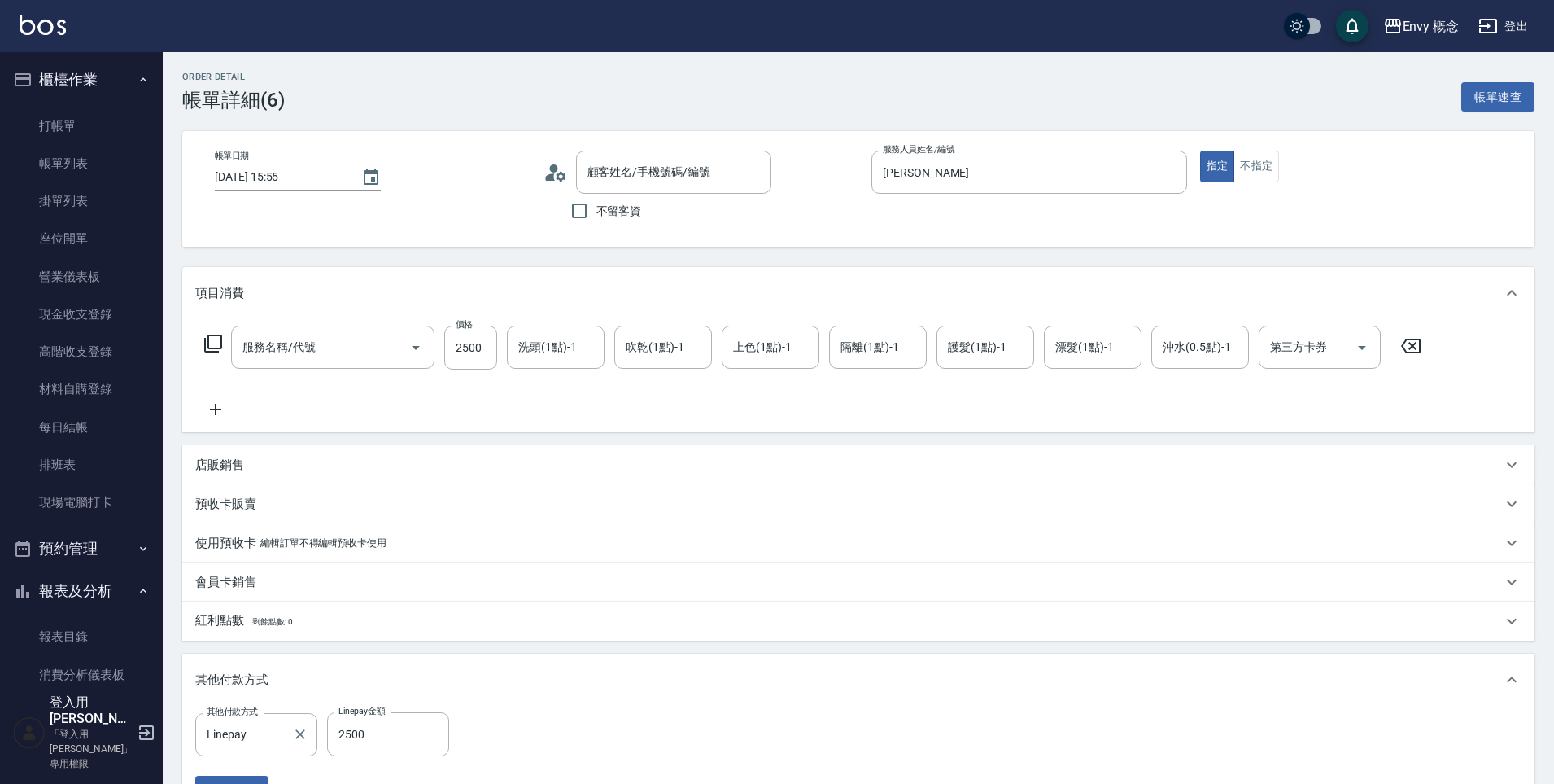
type input "701 染髮(701)"
click at [228, 714] on label "其他付款方式" at bounding box center [233, 711] width 51 height 12
click at [228, 720] on input "Linepay" at bounding box center [244, 734] width 83 height 28
type input "無名字/ /null"
click at [224, 740] on input "Linepay" at bounding box center [244, 734] width 83 height 28
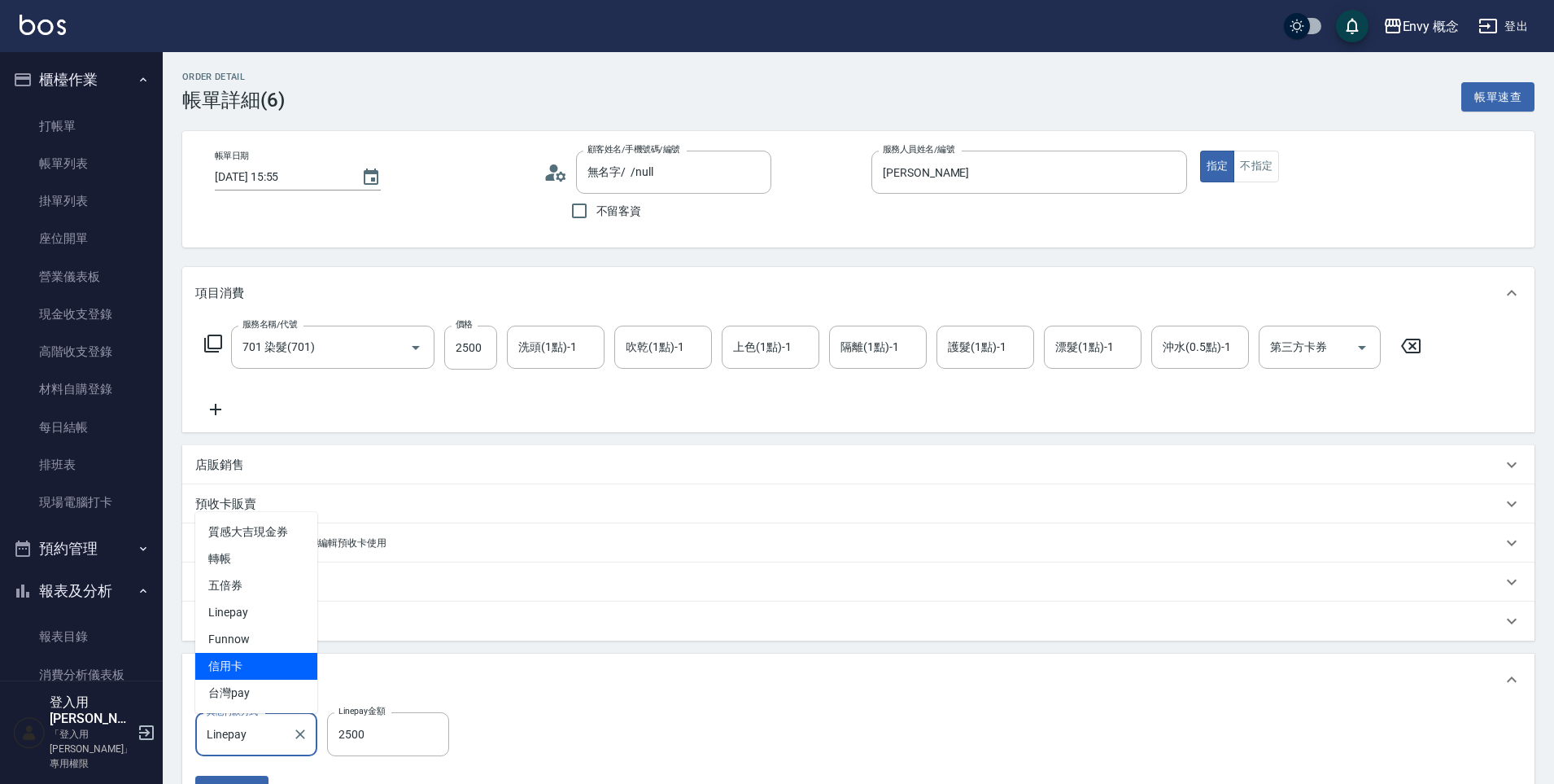
click at [256, 654] on span "信用卡" at bounding box center [255, 666] width 122 height 26
type input "信用卡"
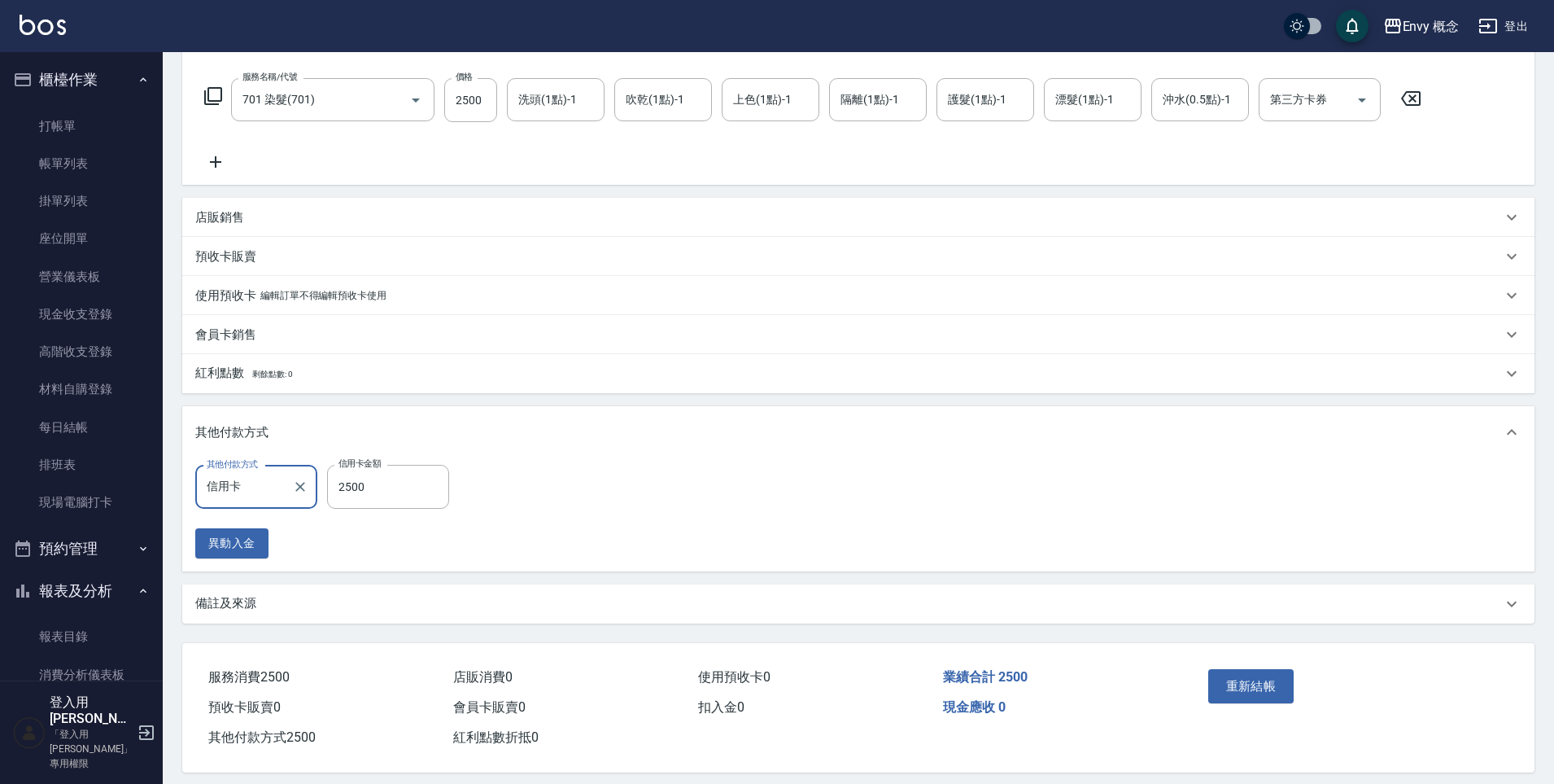
scroll to position [263, 0]
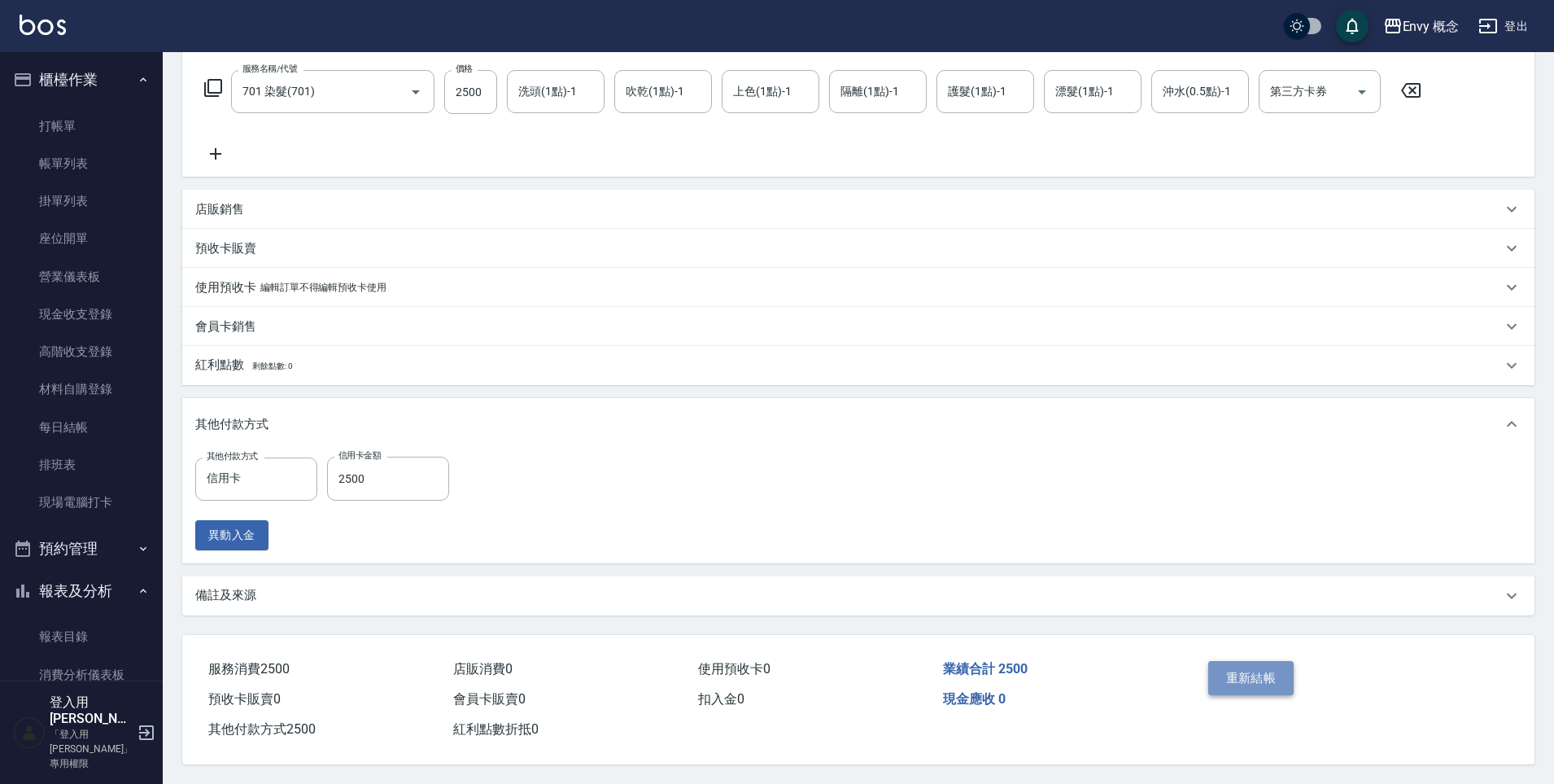
click at [1264, 681] on button "重新結帳" at bounding box center [1251, 678] width 86 height 34
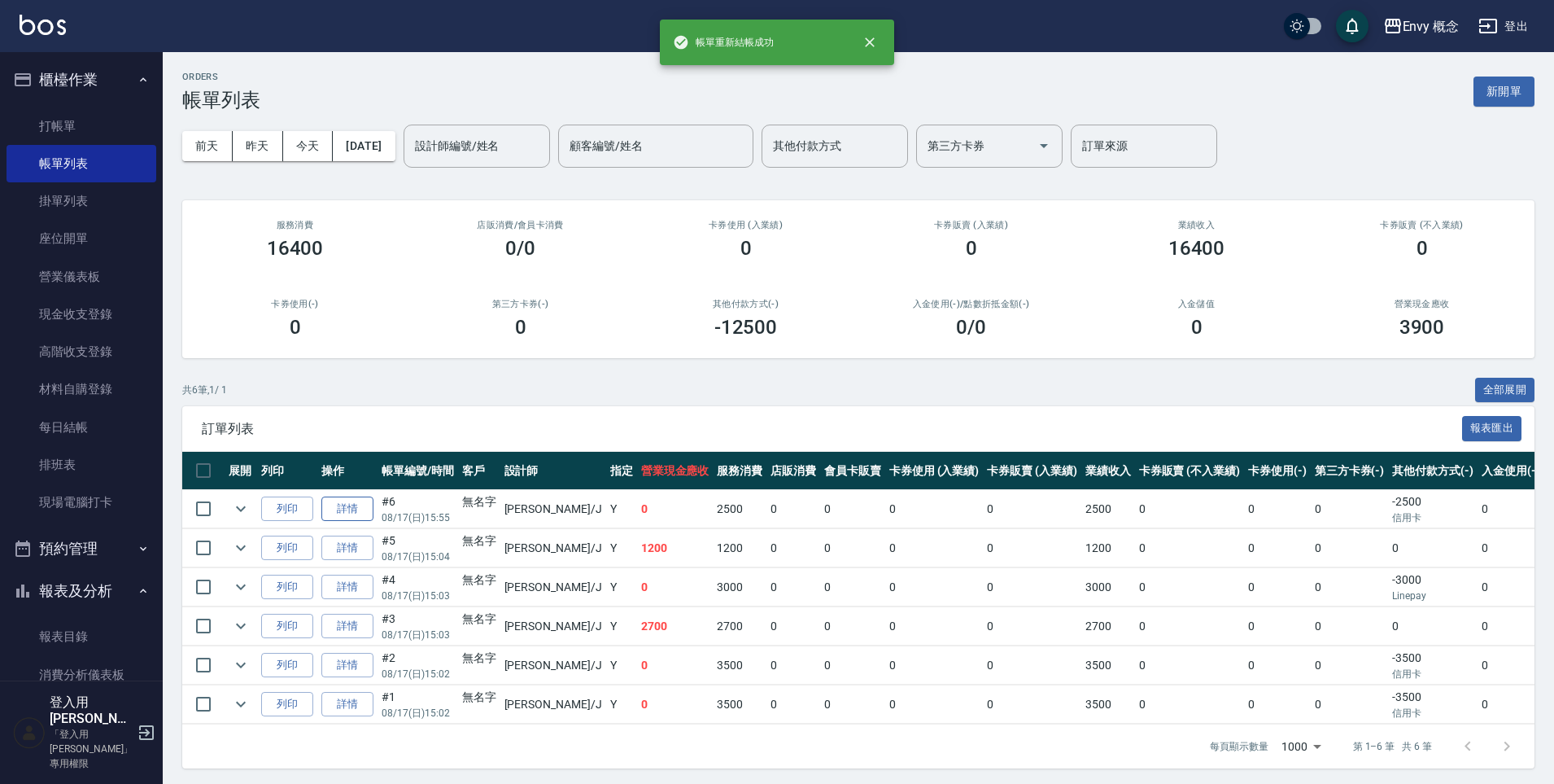
click at [344, 506] on link "詳情" at bounding box center [347, 509] width 52 height 26
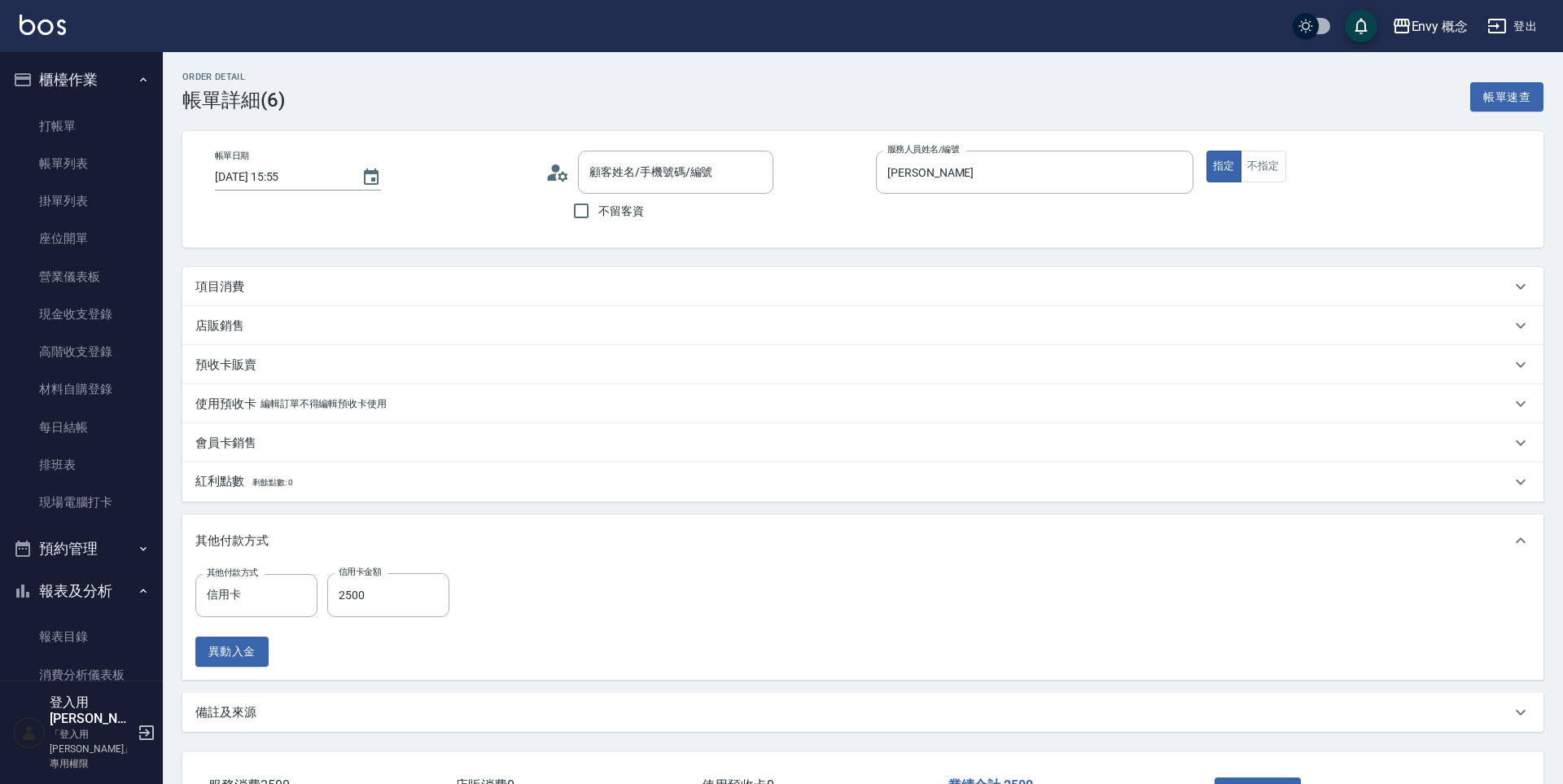
type input "[DATE] 15:55"
type input "[PERSON_NAME]"
type input "無名字/ /null"
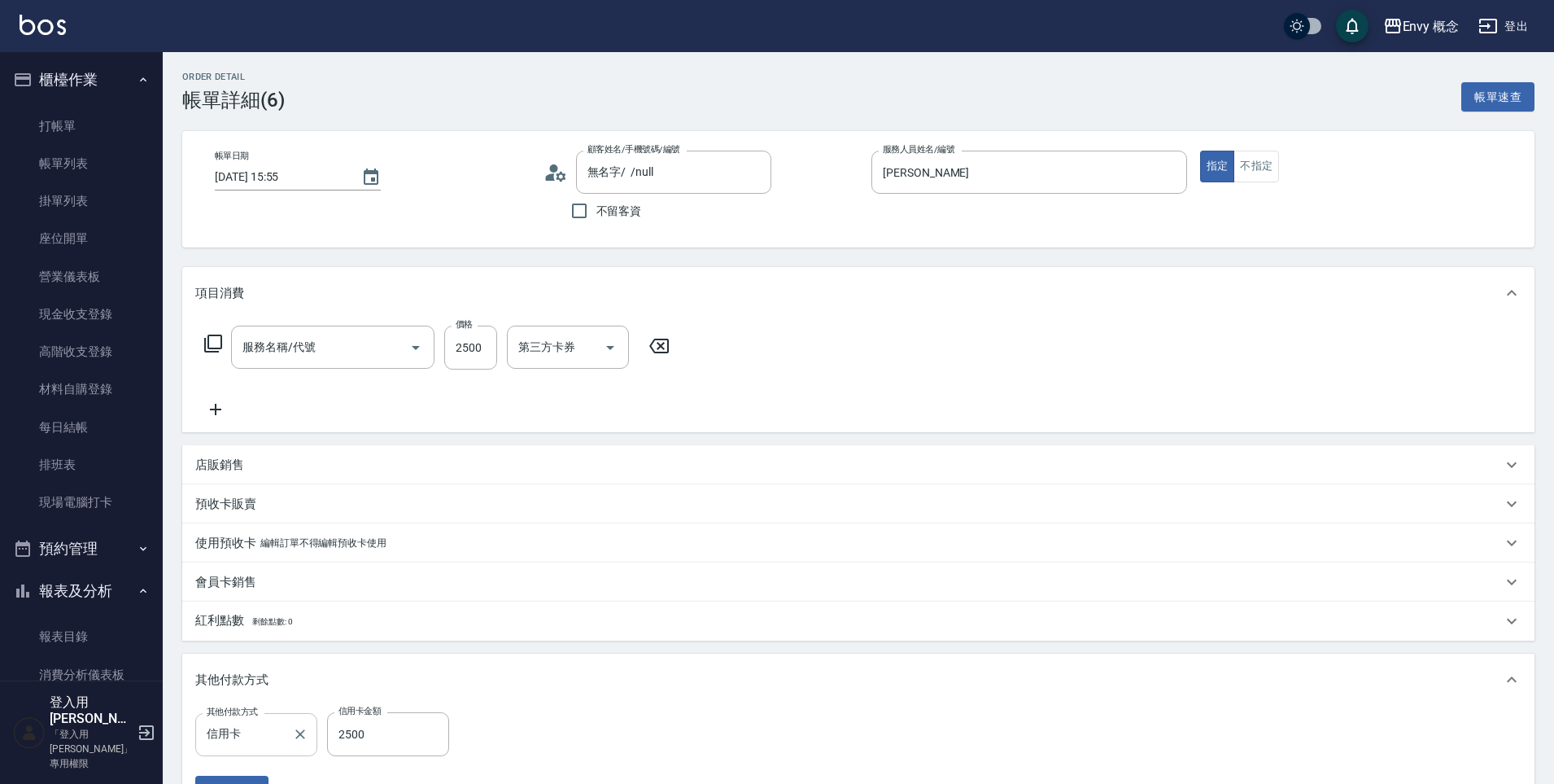
click at [254, 589] on p "會員卡銷售" at bounding box center [225, 583] width 61 height 17
type input "701 染髮(701)"
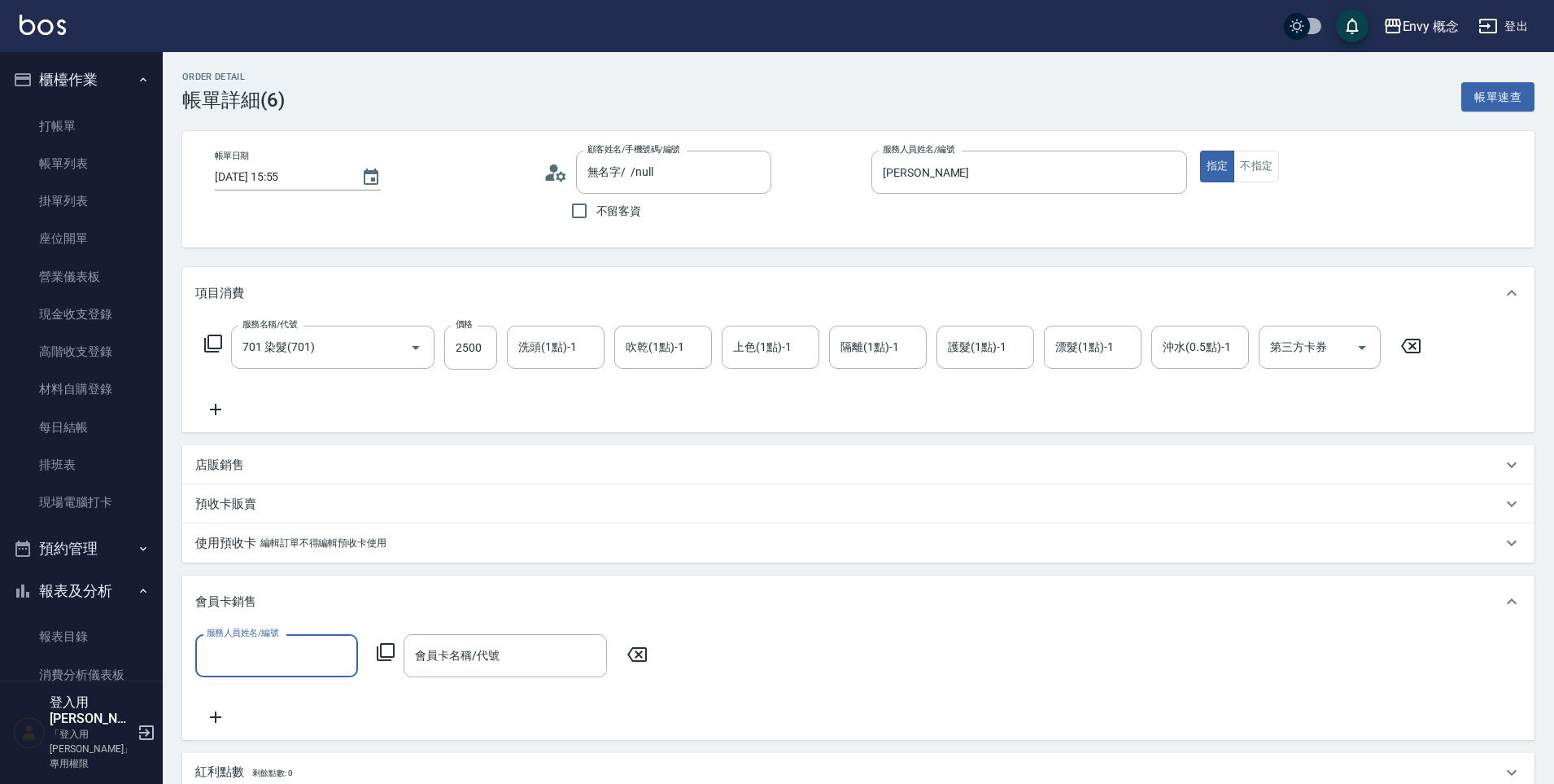
scroll to position [427, 0]
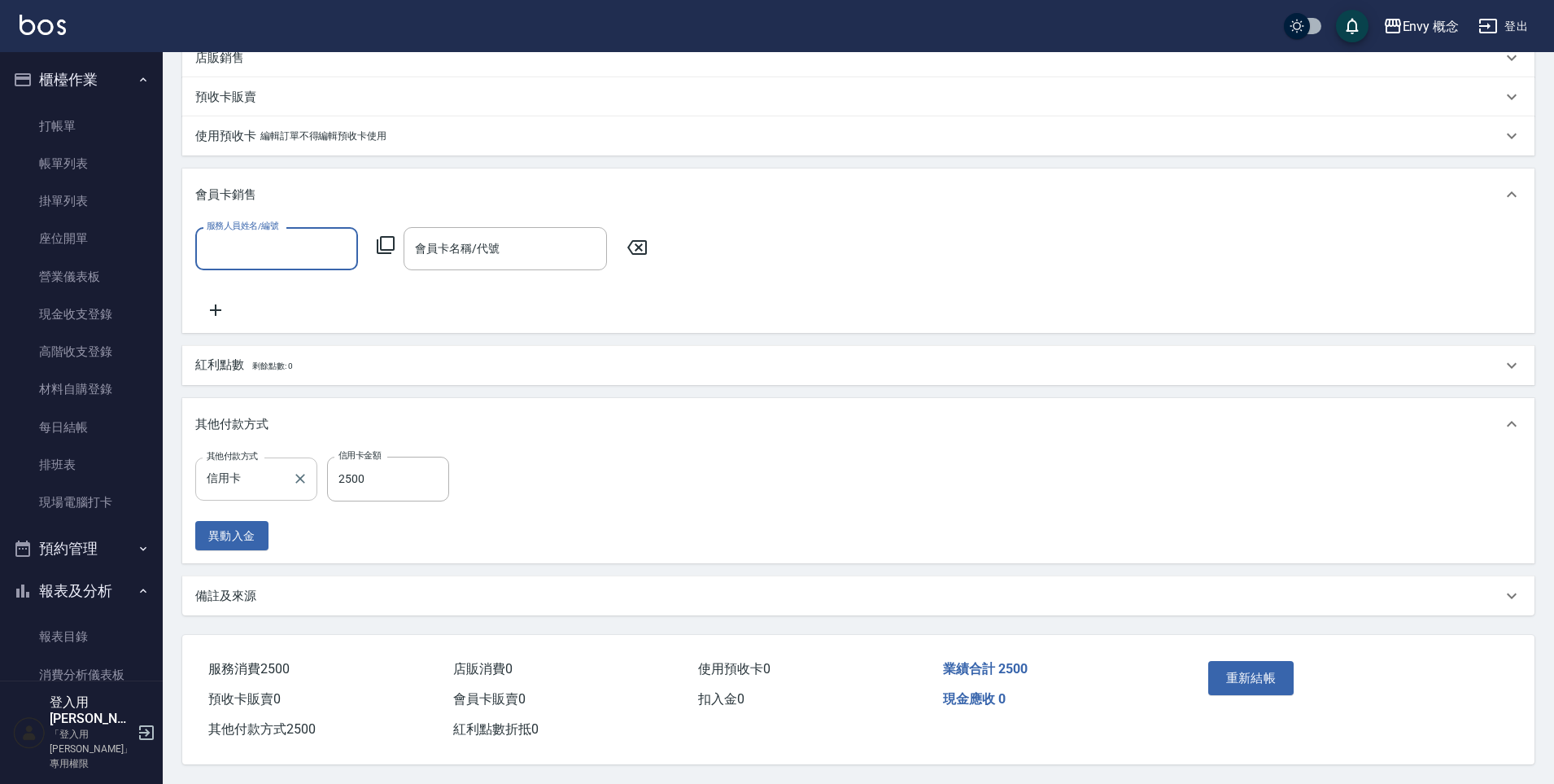
click at [279, 458] on div "信用卡 其他付款方式" at bounding box center [255, 479] width 122 height 44
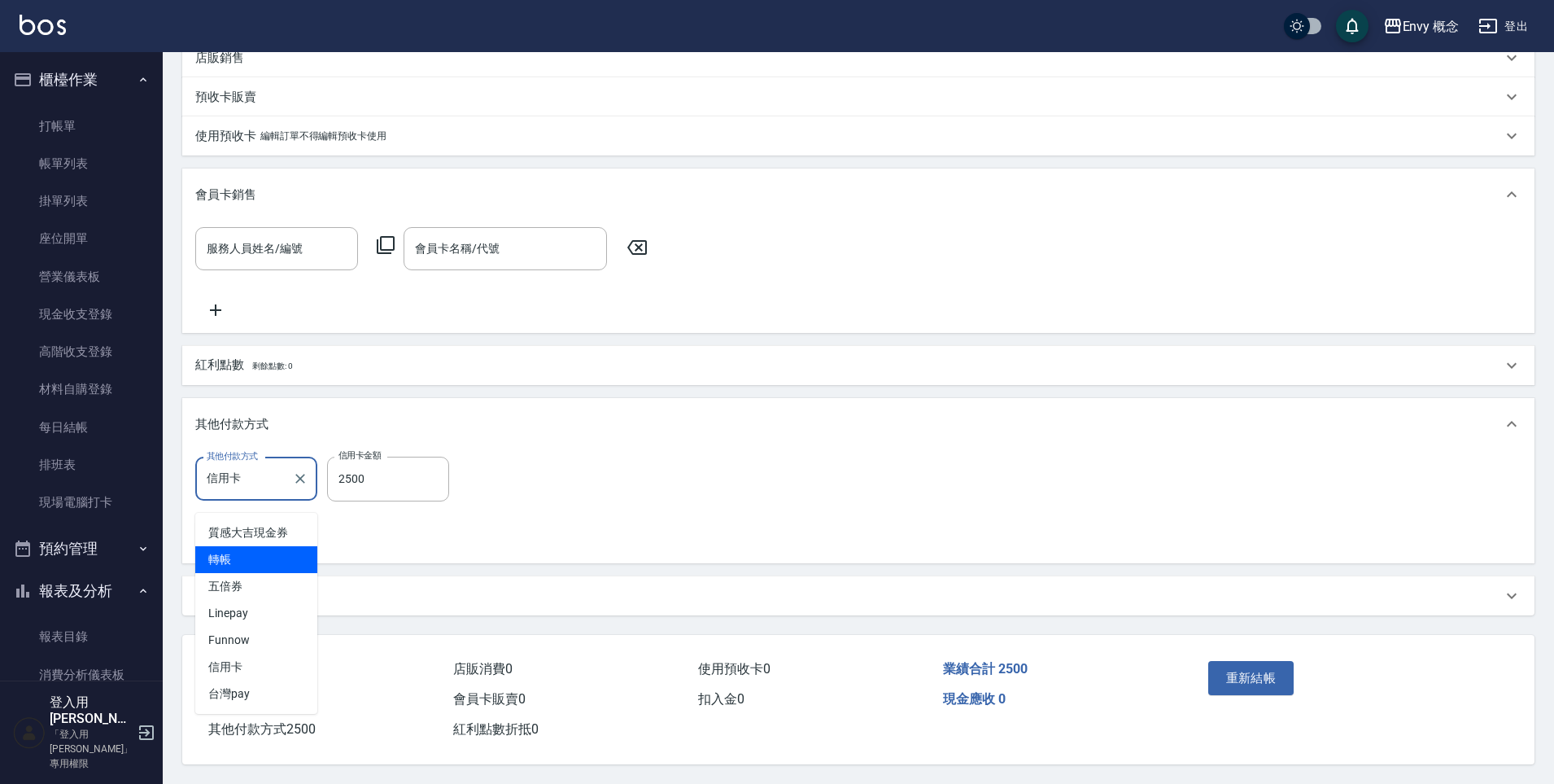
click at [253, 546] on span "轉帳" at bounding box center [255, 559] width 122 height 26
type input "轉帳"
click at [1240, 686] on button "重新結帳" at bounding box center [1251, 678] width 86 height 34
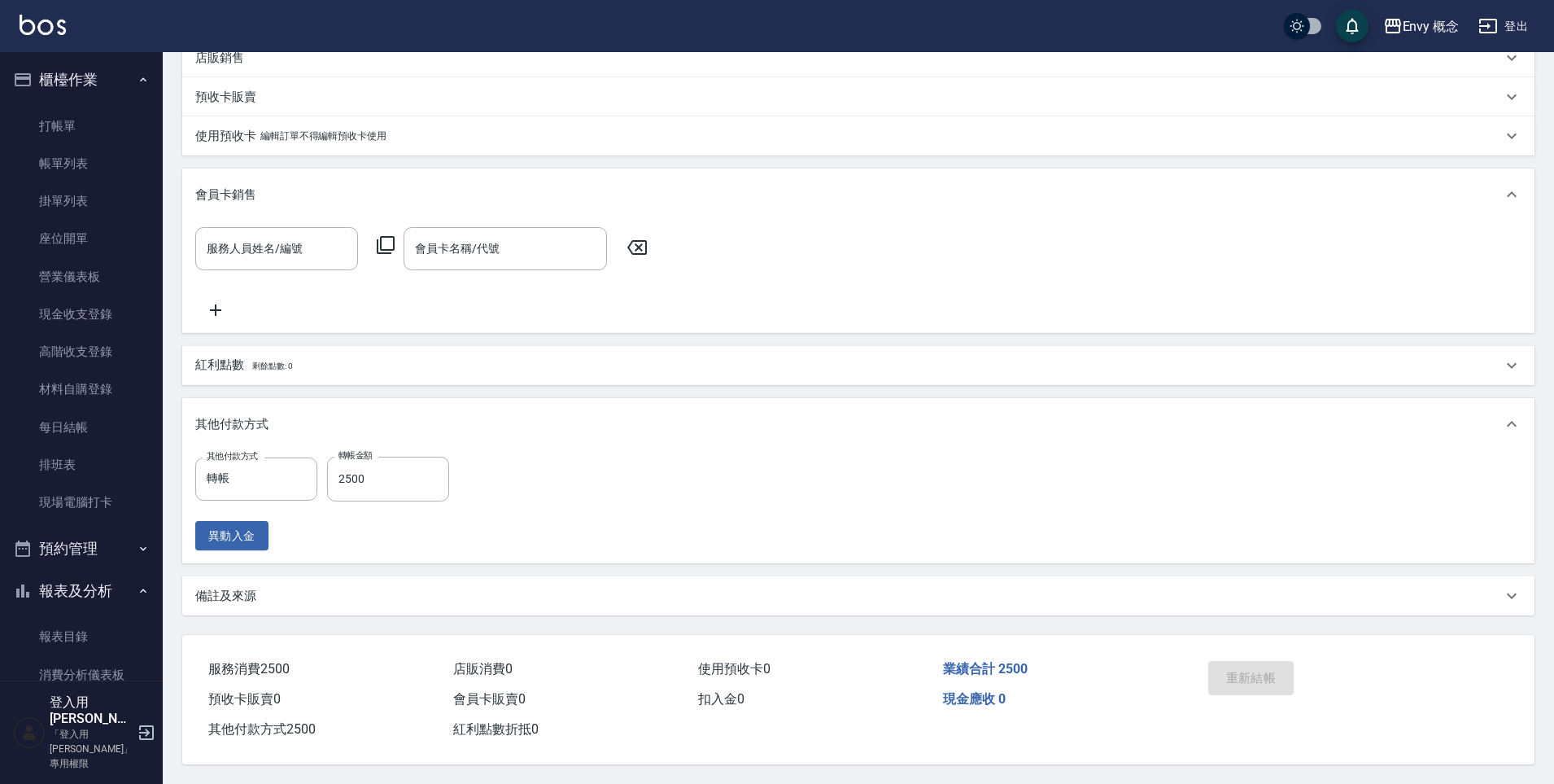
click at [1232, 671] on div "重新結帳" at bounding box center [1276, 689] width 148 height 71
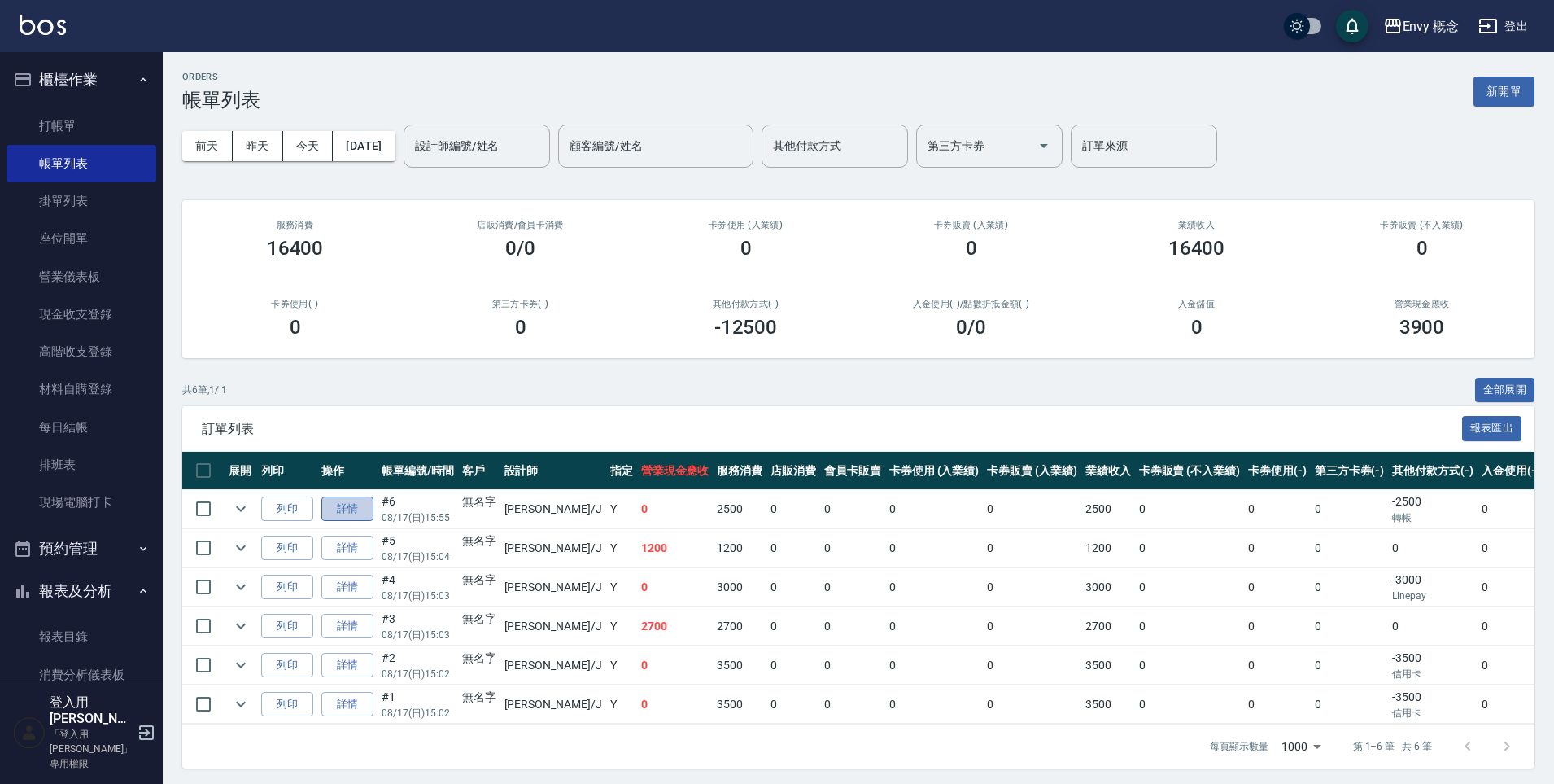
click at [362, 513] on link "詳情" at bounding box center [347, 509] width 52 height 26
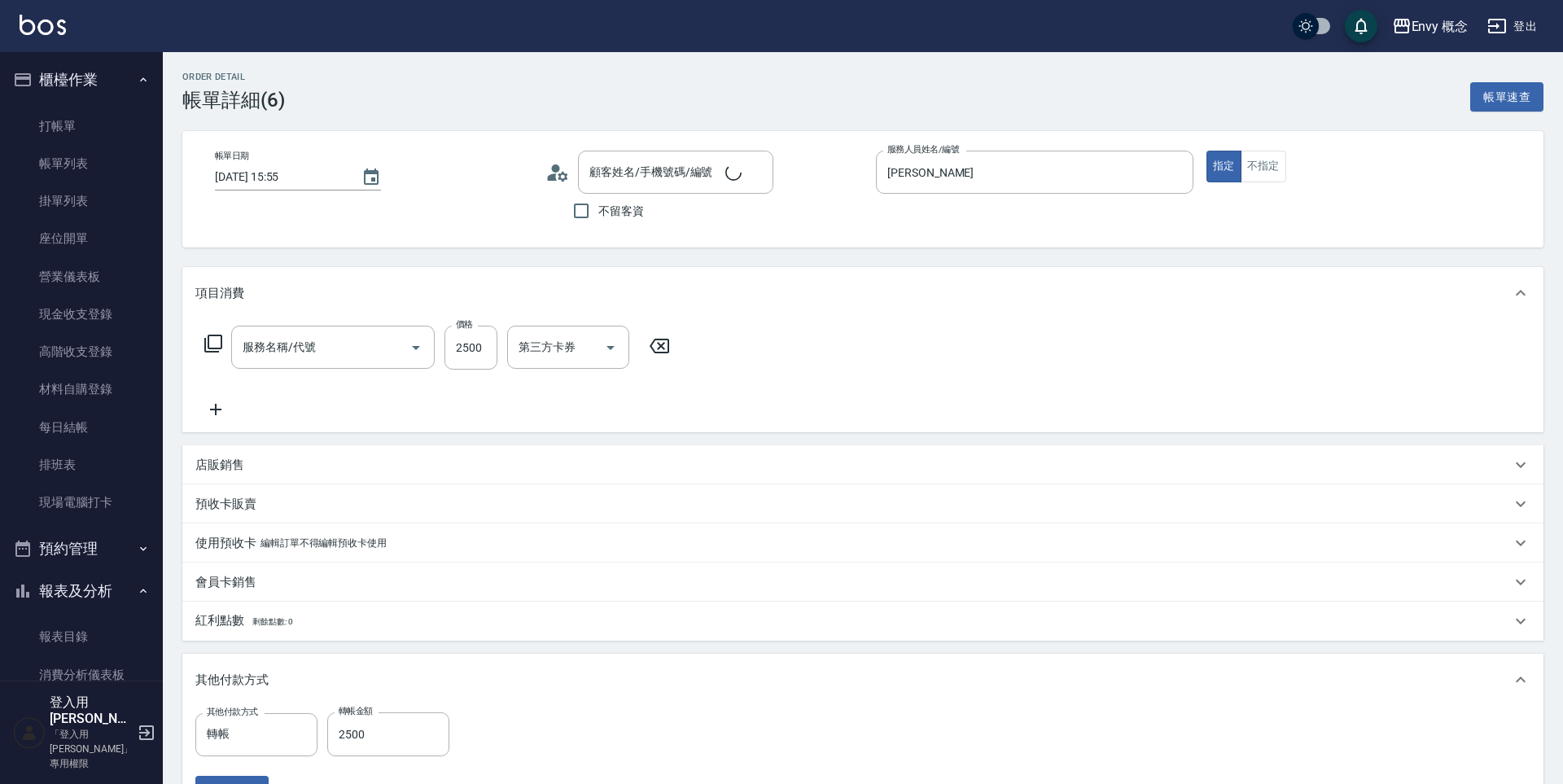
type input "[DATE] 15:55"
type input "[PERSON_NAME]"
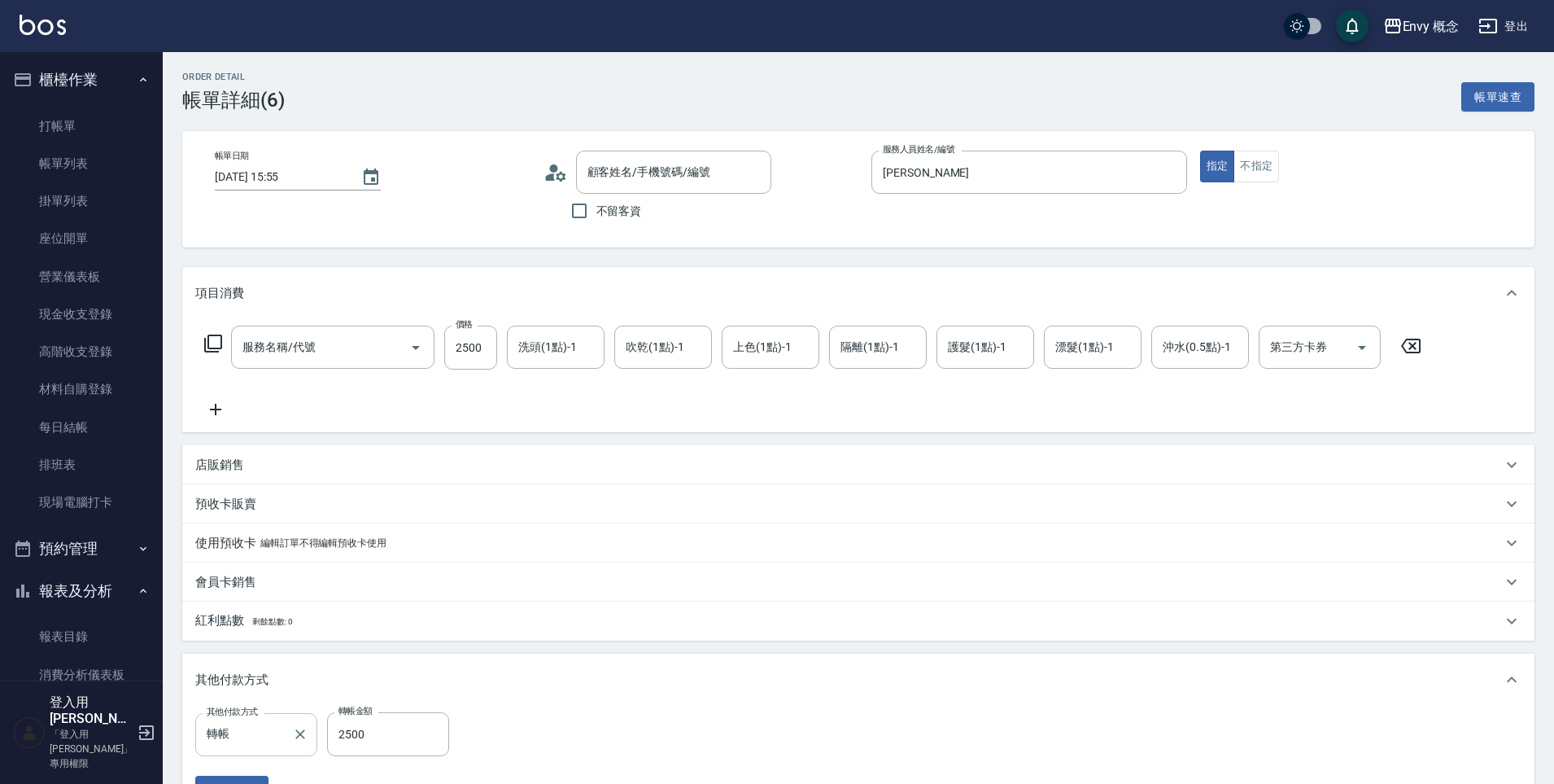
type input "701 染髮(701)"
click at [264, 715] on div "轉帳 其他付款方式" at bounding box center [255, 735] width 122 height 44
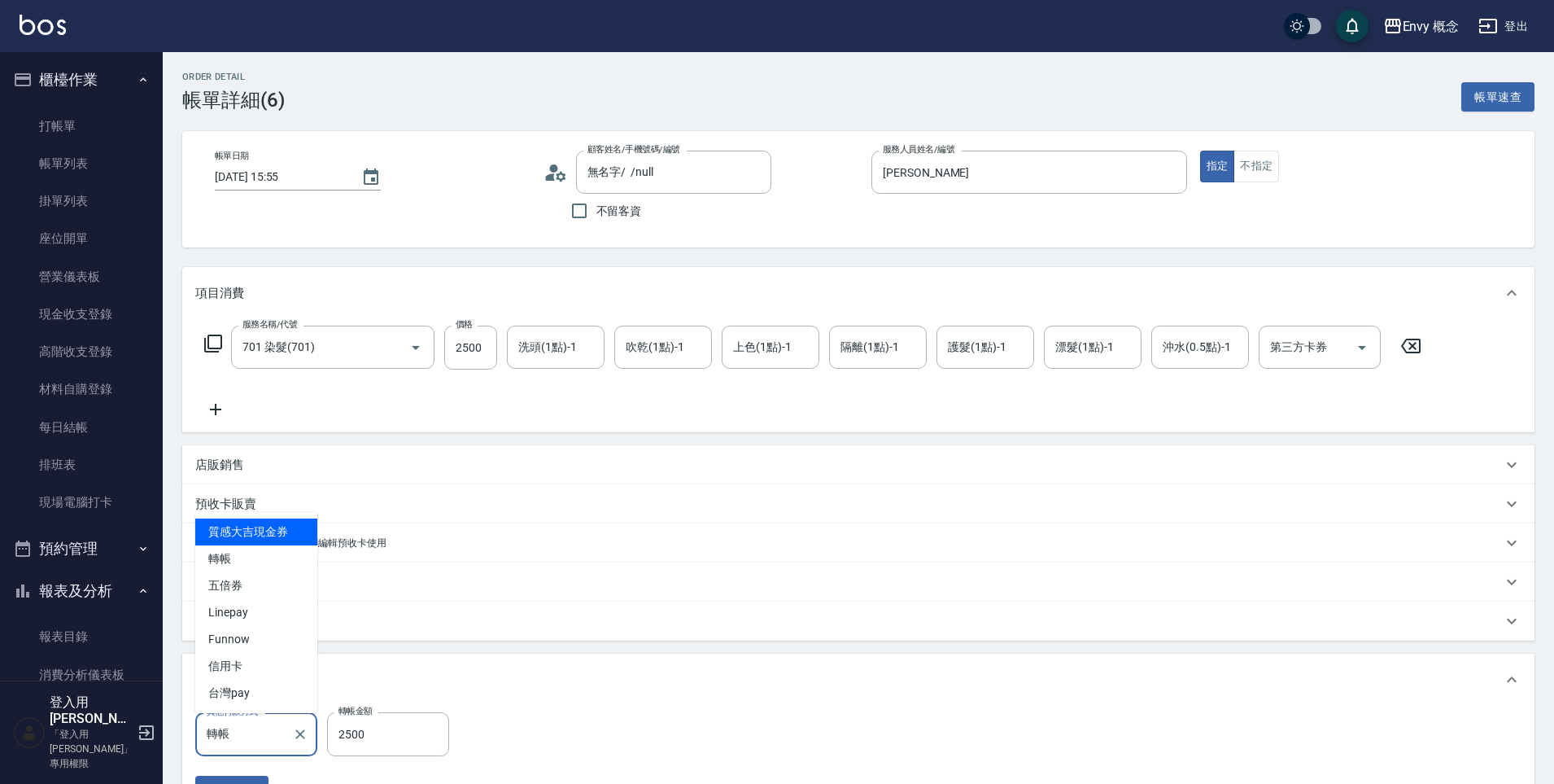
type input "無名字/ /null"
click at [264, 657] on span "信用卡" at bounding box center [255, 666] width 122 height 26
type input "信用卡"
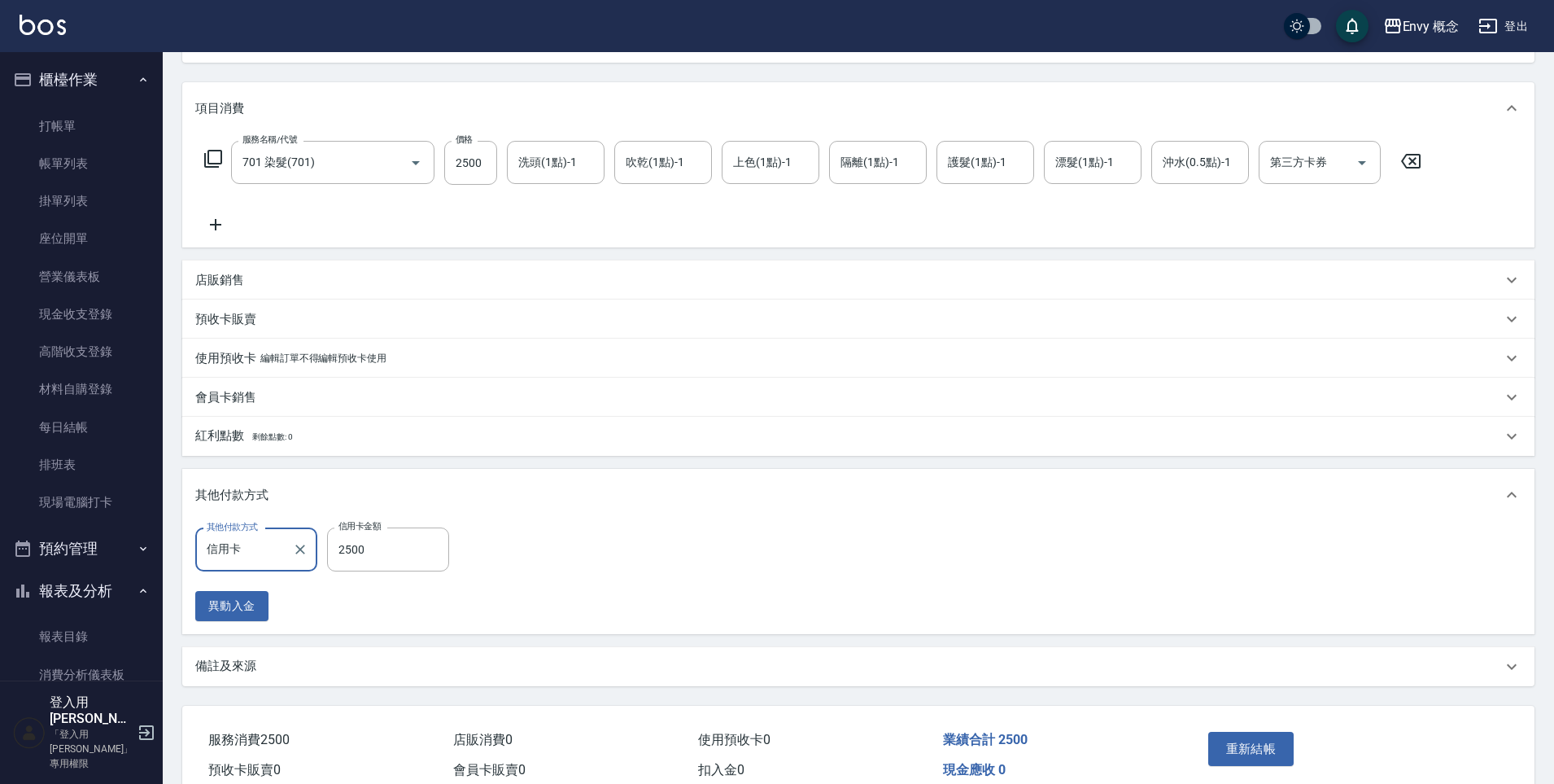
scroll to position [263, 0]
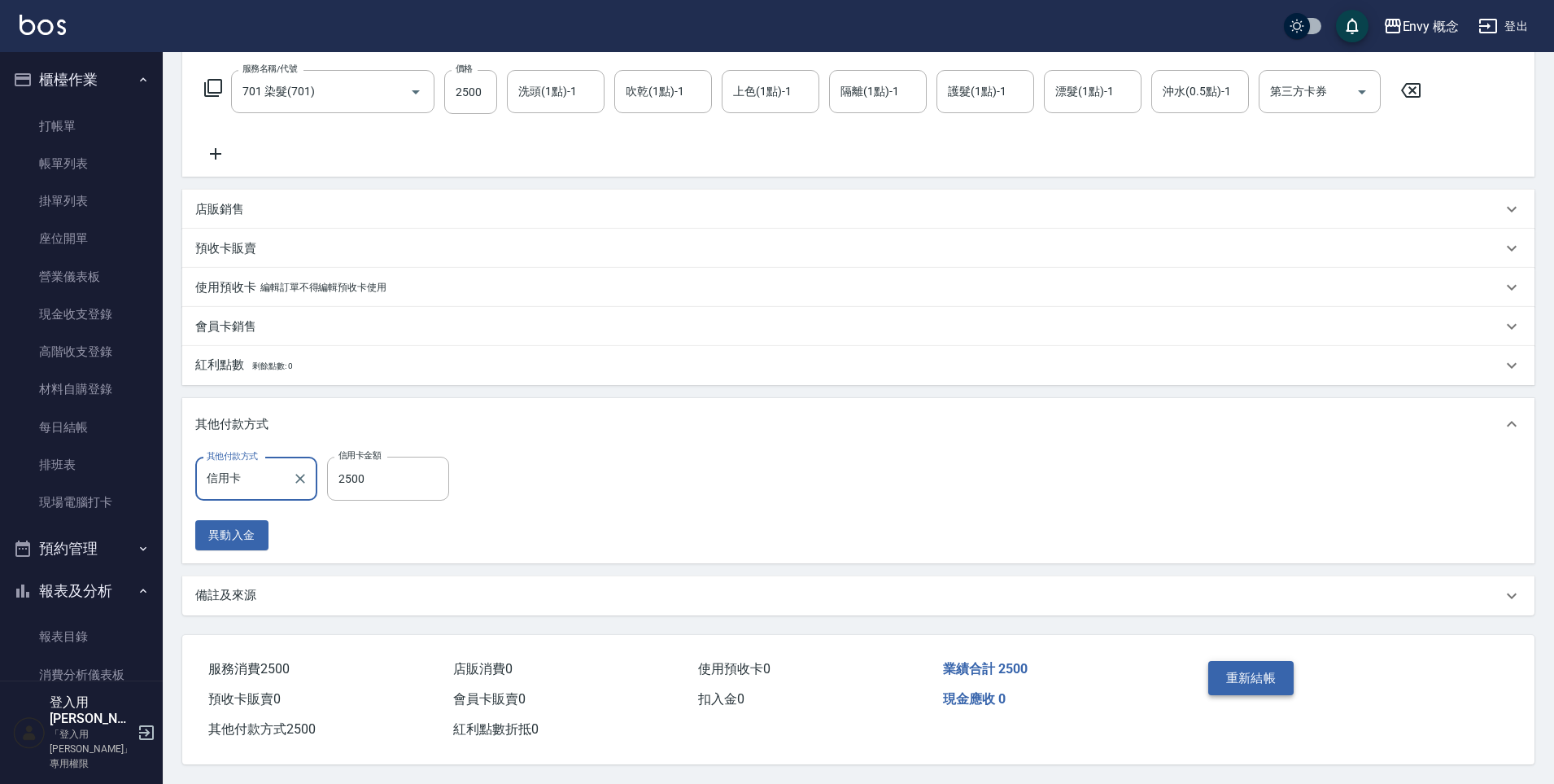
click at [1230, 676] on button "重新結帳" at bounding box center [1251, 678] width 86 height 34
